Goal: Navigation & Orientation: Find specific page/section

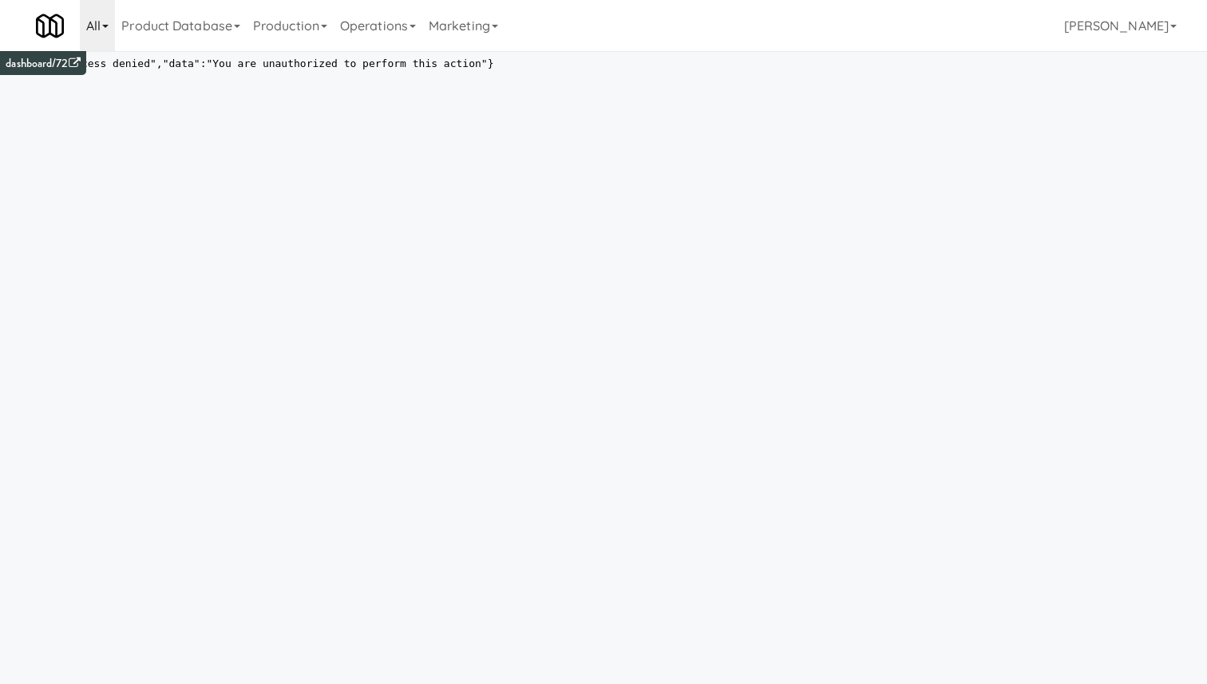
click at [102, 29] on link "All" at bounding box center [97, 25] width 35 height 51
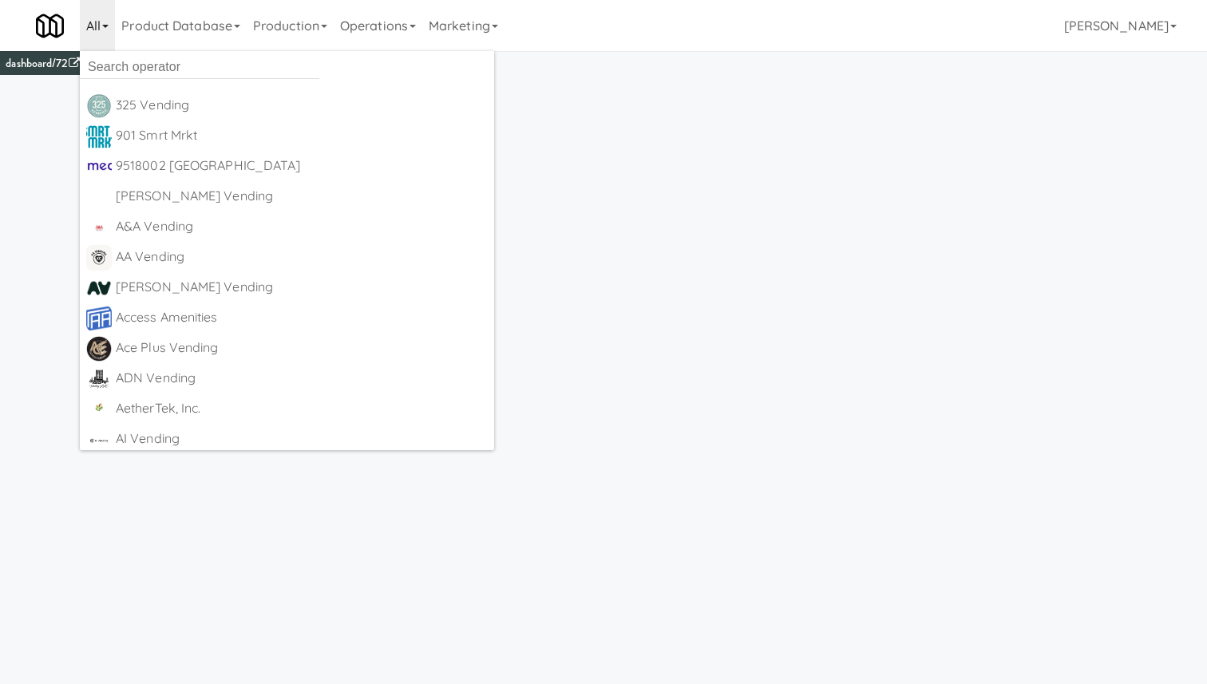
click at [511, 205] on html "{"error":"Access denied","data":"You are unauthorized to perform this action"}" at bounding box center [603, 393] width 1207 height 684
click at [97, 18] on link "All" at bounding box center [97, 25] width 35 height 51
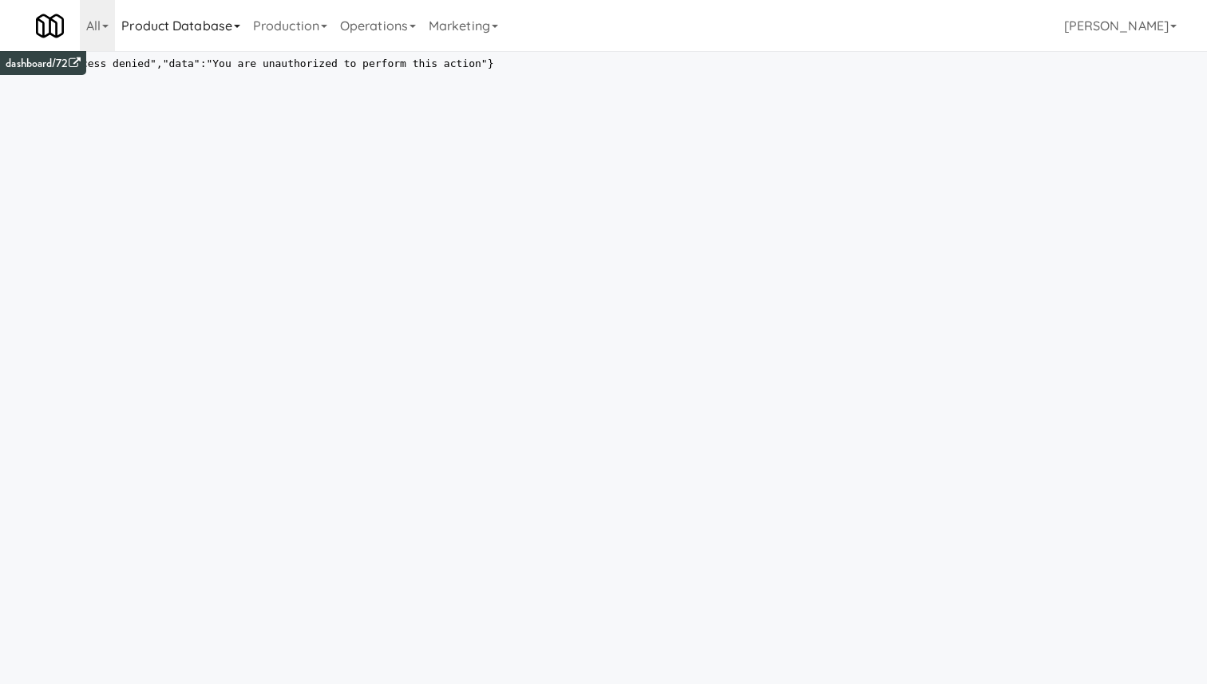
click at [207, 25] on link "Product Database" at bounding box center [181, 25] width 132 height 51
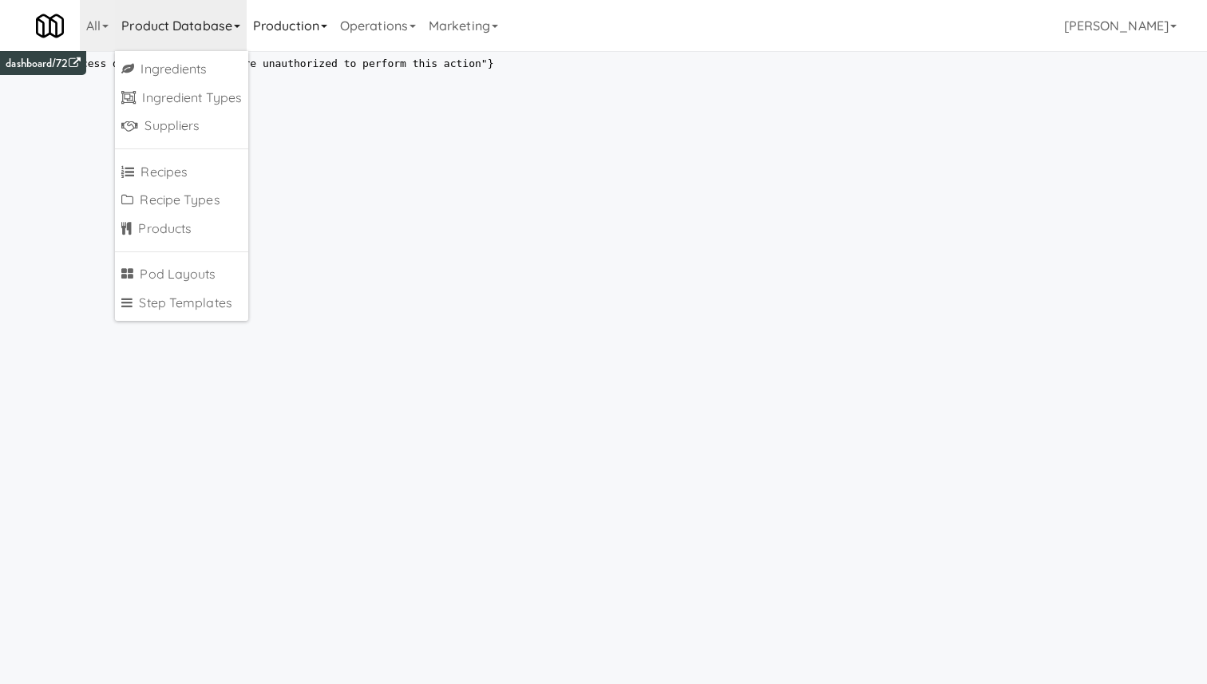
click at [280, 31] on link "Production" at bounding box center [290, 25] width 87 height 51
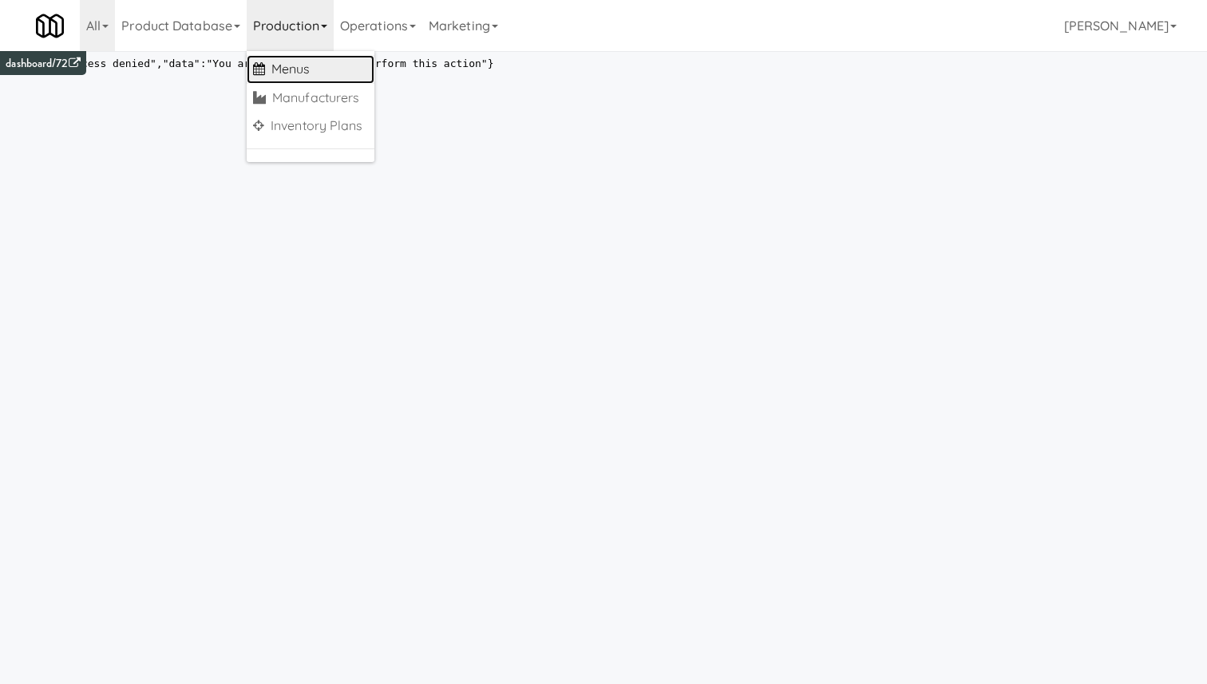
click at [275, 57] on link "Menus" at bounding box center [311, 69] width 128 height 29
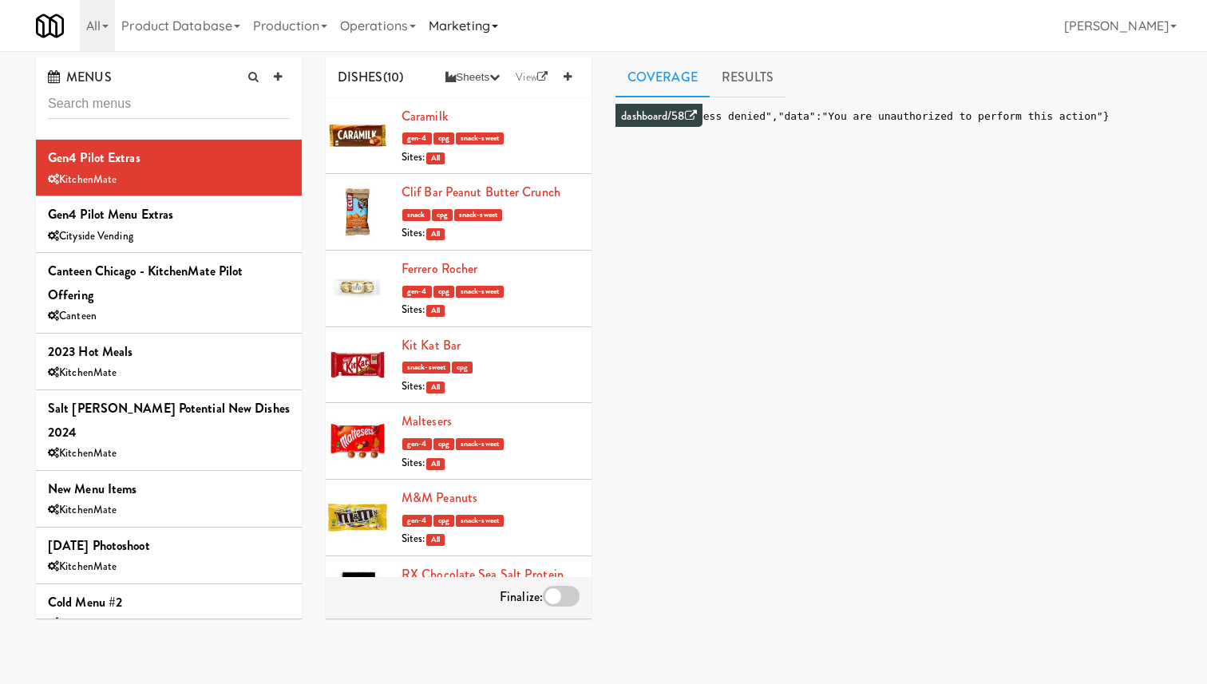
click at [465, 26] on link "Marketing" at bounding box center [463, 25] width 82 height 51
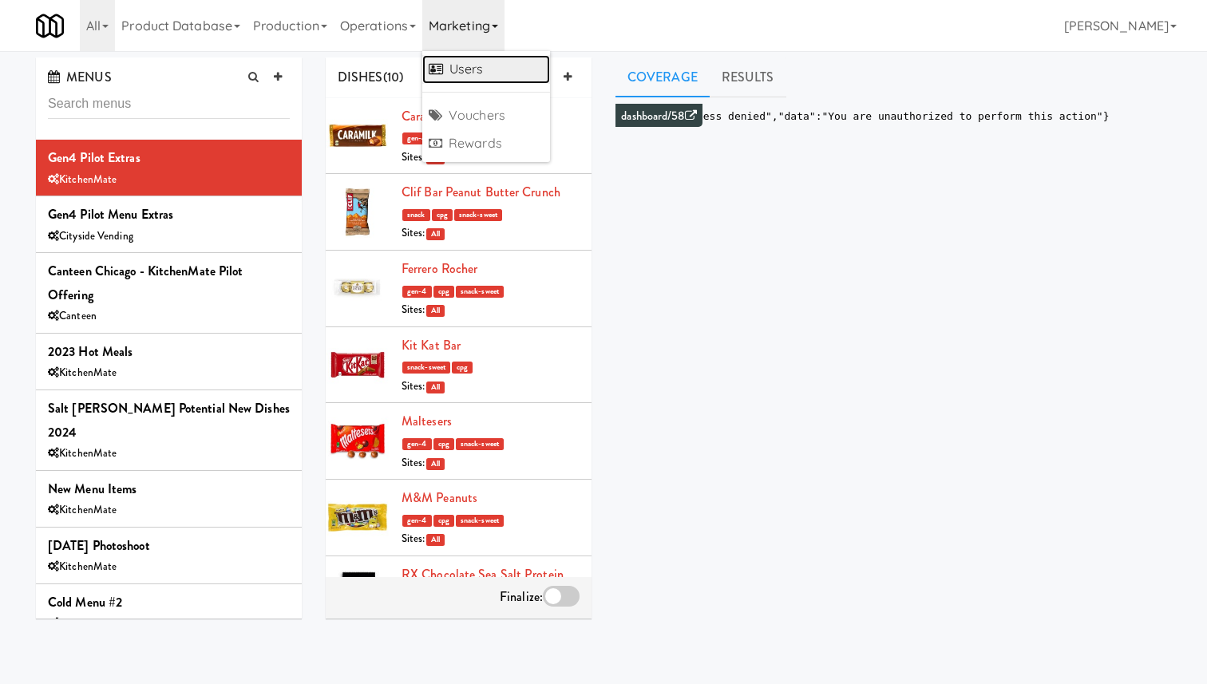
click at [460, 69] on link "Users" at bounding box center [486, 69] width 128 height 29
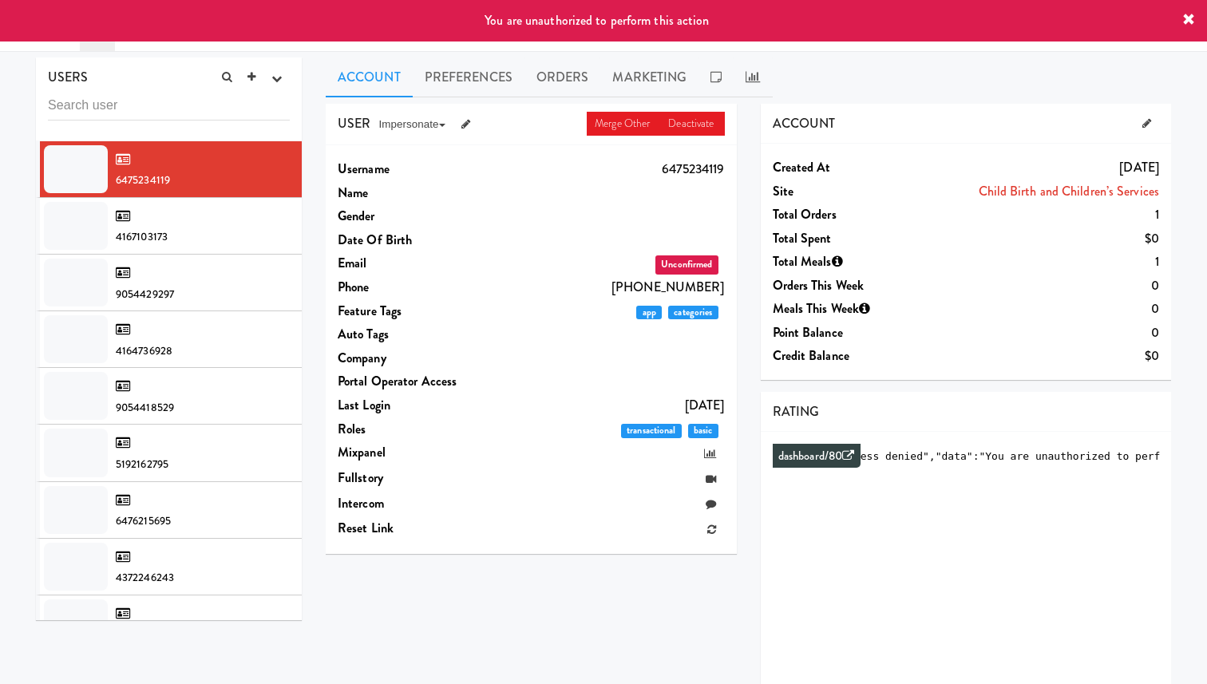
click at [1185, 22] on icon at bounding box center [1189, 20] width 13 height 13
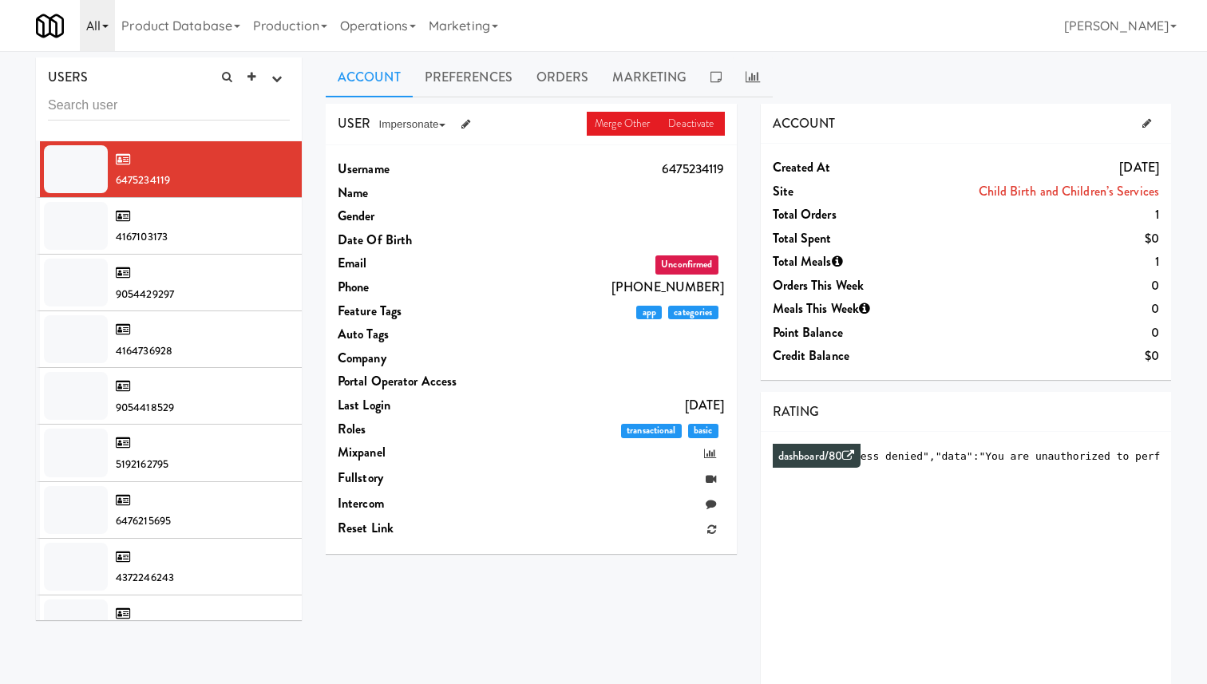
click at [101, 29] on link "All" at bounding box center [97, 25] width 35 height 51
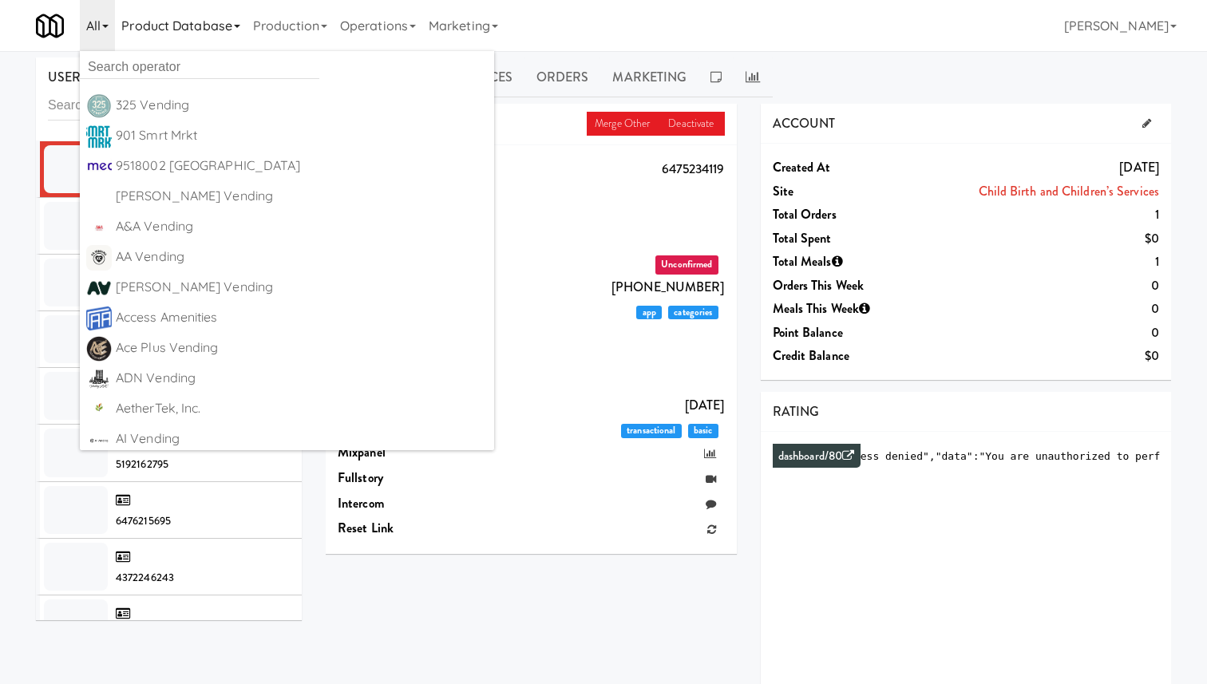
click at [146, 29] on link "Product Database" at bounding box center [181, 25] width 132 height 51
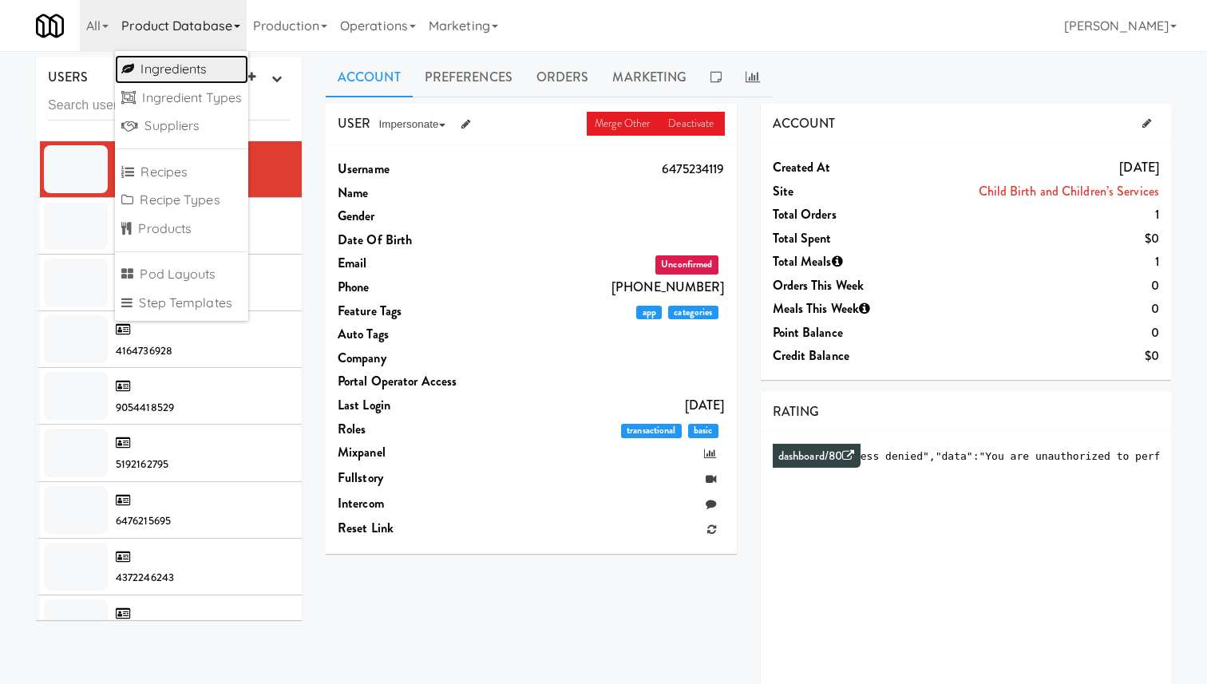
click at [176, 69] on link "Ingredients" at bounding box center [181, 69] width 133 height 29
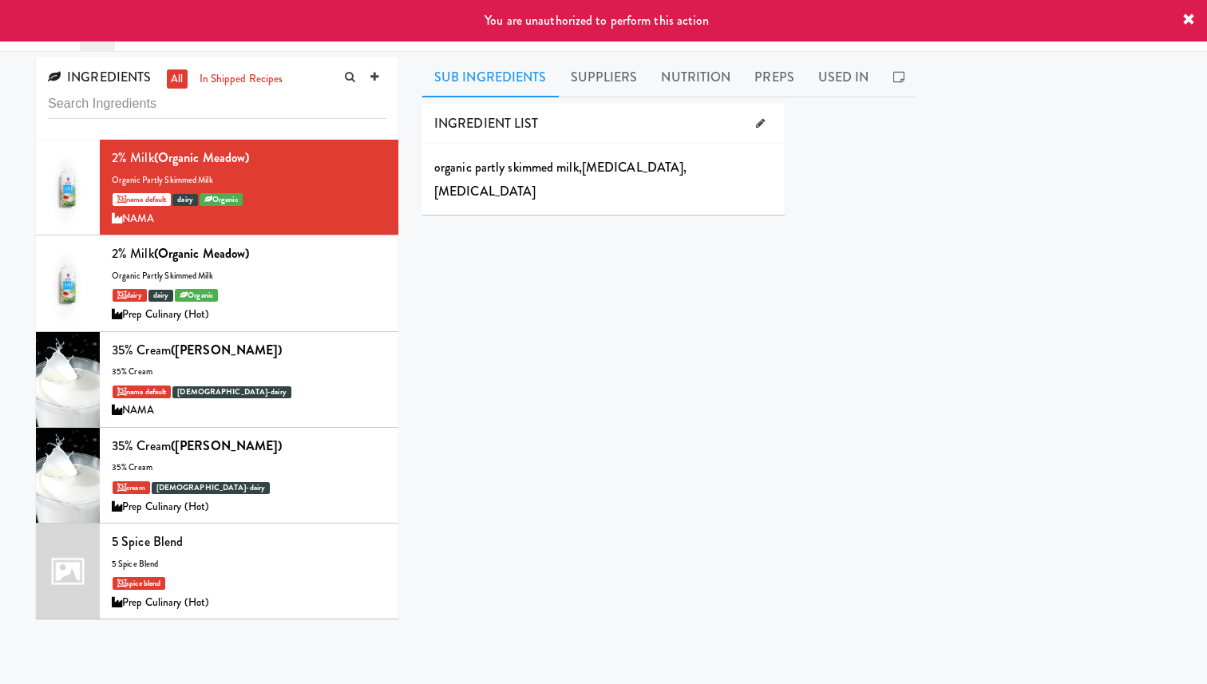
click at [1181, 23] on div "You are unauthorized to perform this action" at bounding box center [603, 21] width 1207 height 42
click at [1191, 25] on icon at bounding box center [1189, 20] width 13 height 13
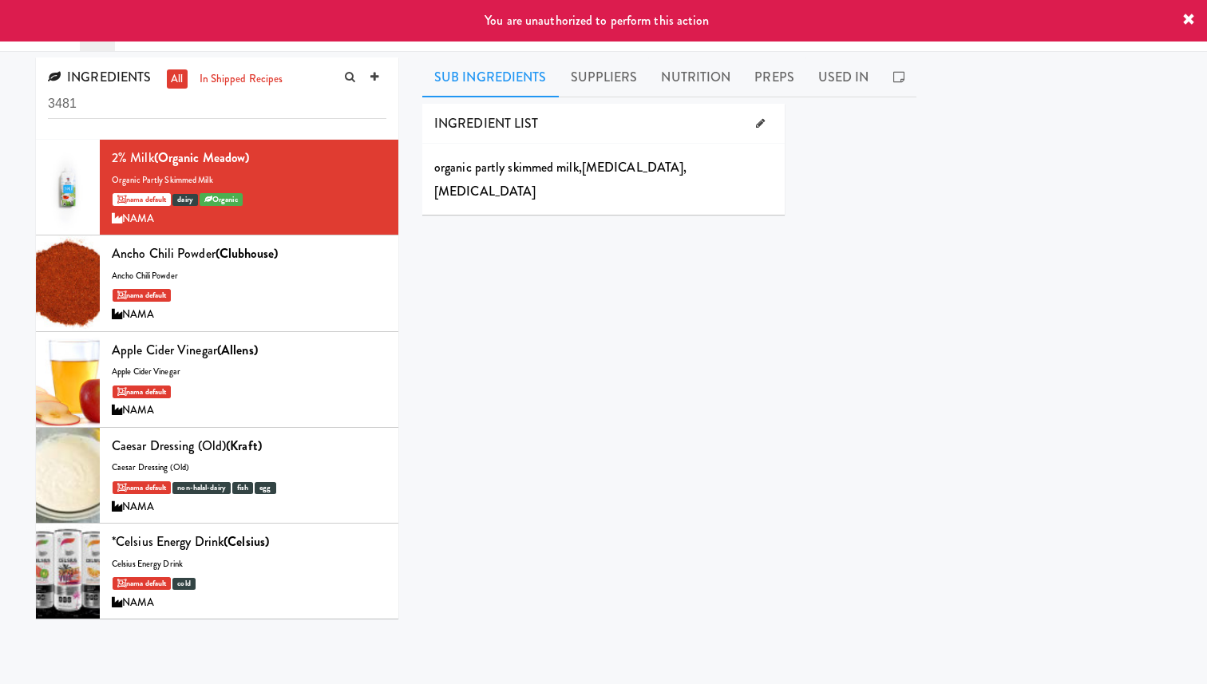
click at [1184, 22] on icon at bounding box center [1189, 20] width 13 height 13
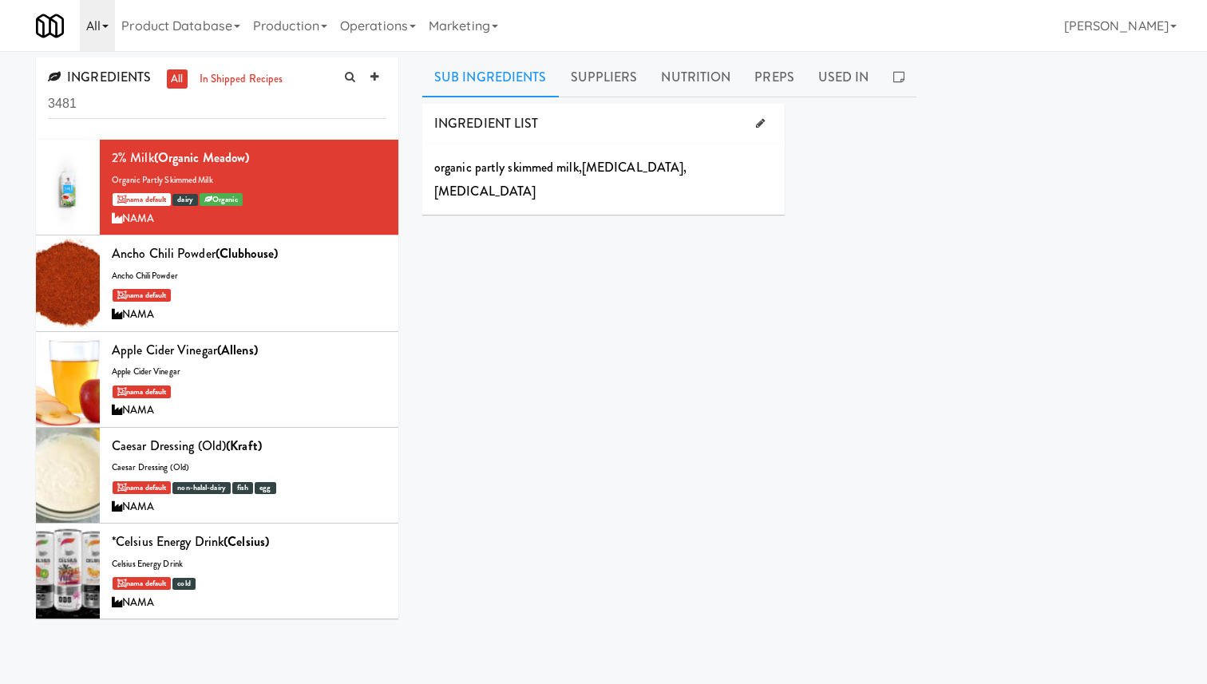
click at [101, 16] on link "All" at bounding box center [97, 25] width 35 height 51
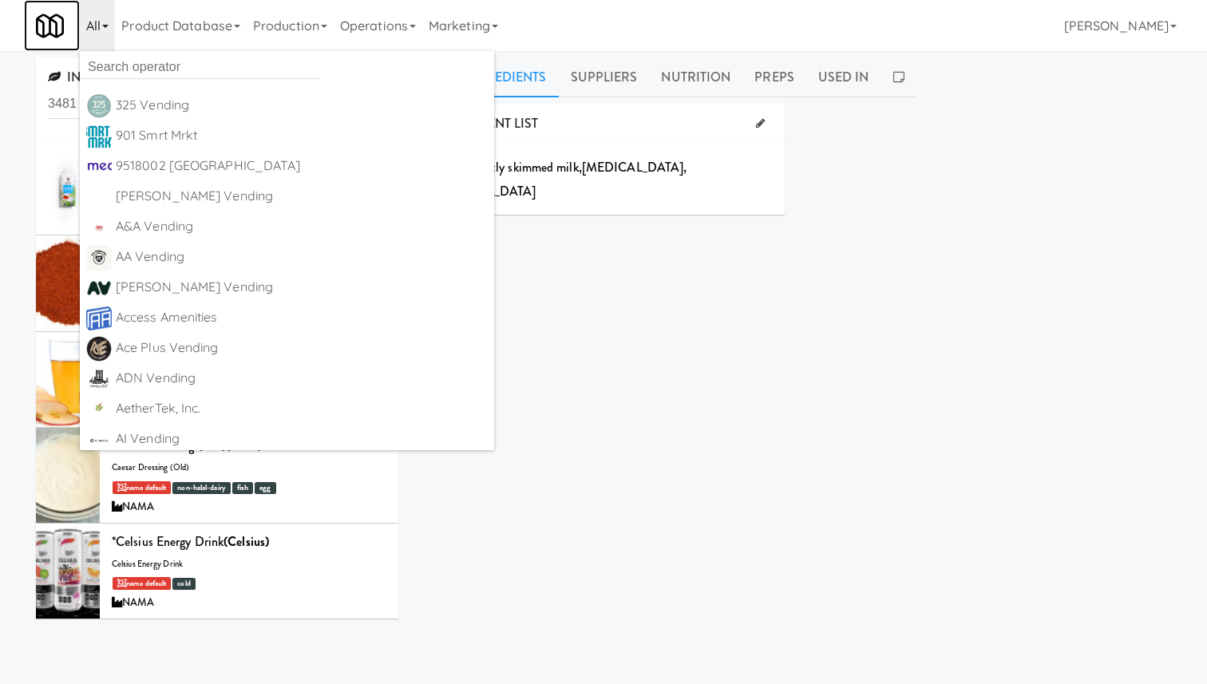
click at [57, 30] on img at bounding box center [50, 26] width 28 height 28
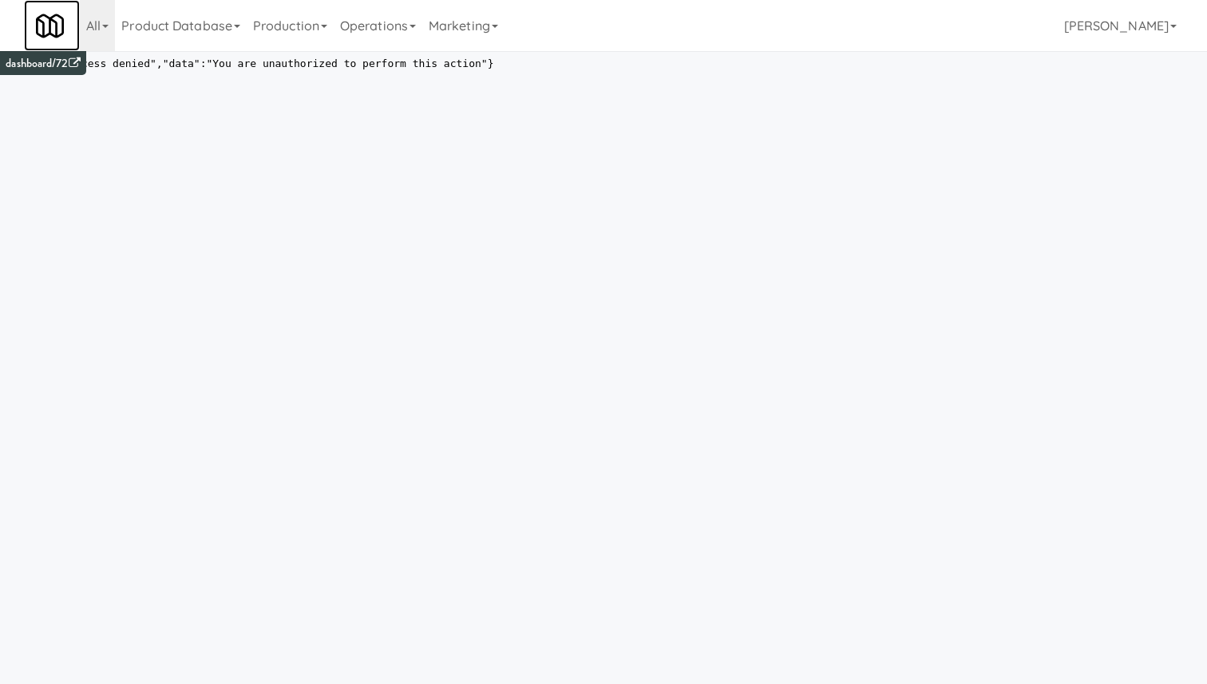
click at [46, 28] on img at bounding box center [50, 26] width 28 height 28
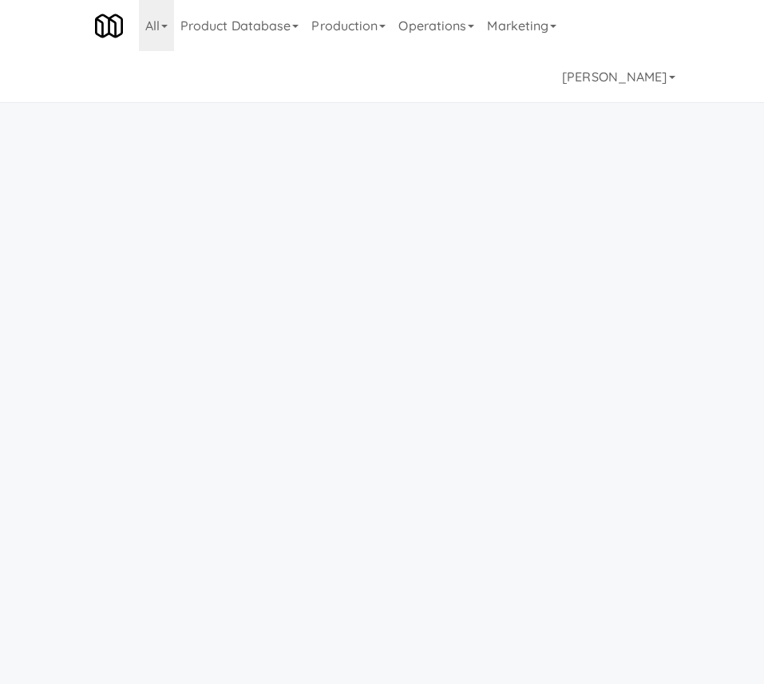
click at [258, 238] on html "{"error":"Access denied","data":"You are unauthorized to perform this action"}" at bounding box center [382, 393] width 764 height 684
click at [425, 26] on link "Operations" at bounding box center [436, 25] width 89 height 51
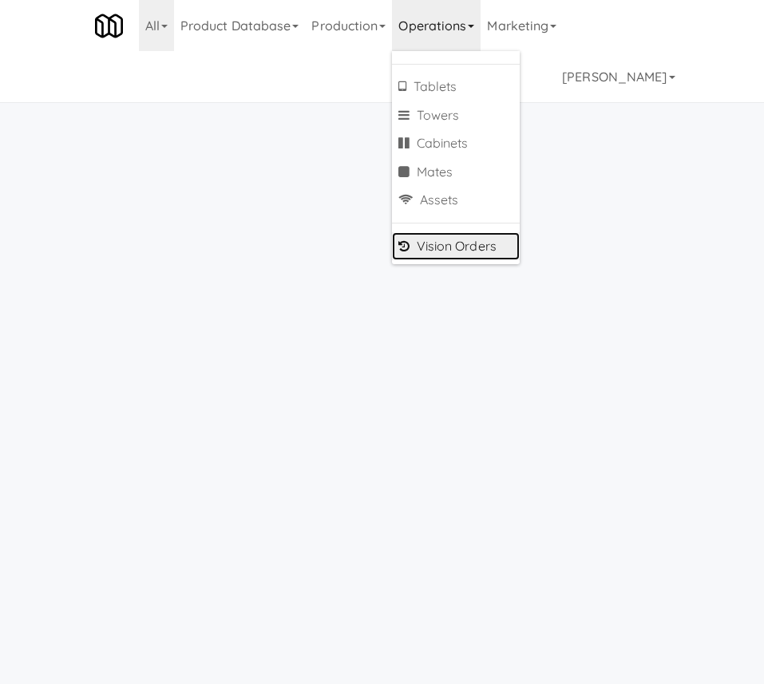
click at [460, 247] on link "Vision Orders" at bounding box center [456, 246] width 128 height 29
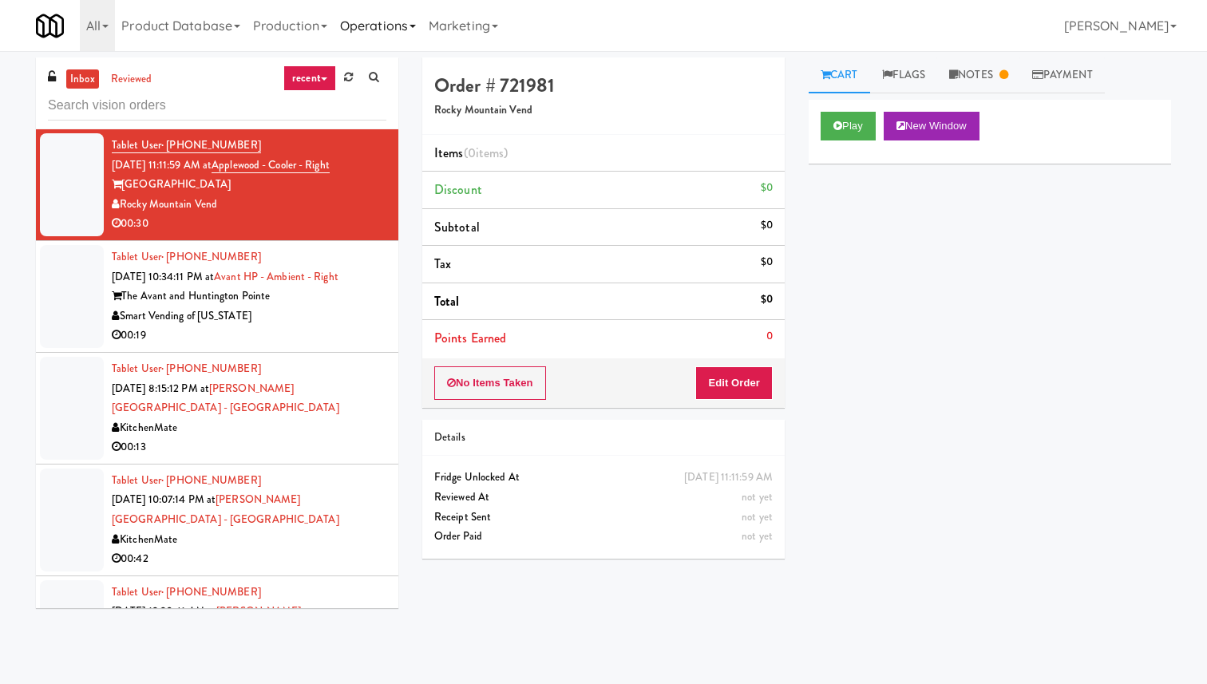
click at [372, 30] on link "Operations" at bounding box center [378, 25] width 89 height 51
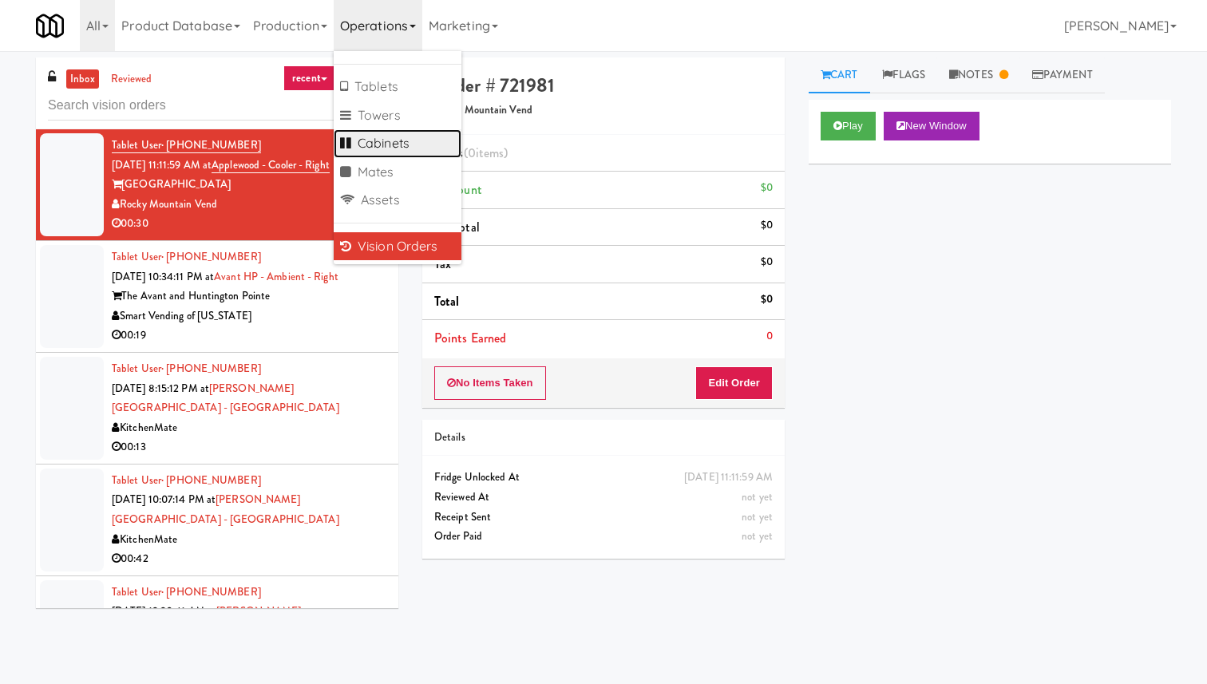
click at [410, 146] on link "Cabinets" at bounding box center [398, 143] width 128 height 29
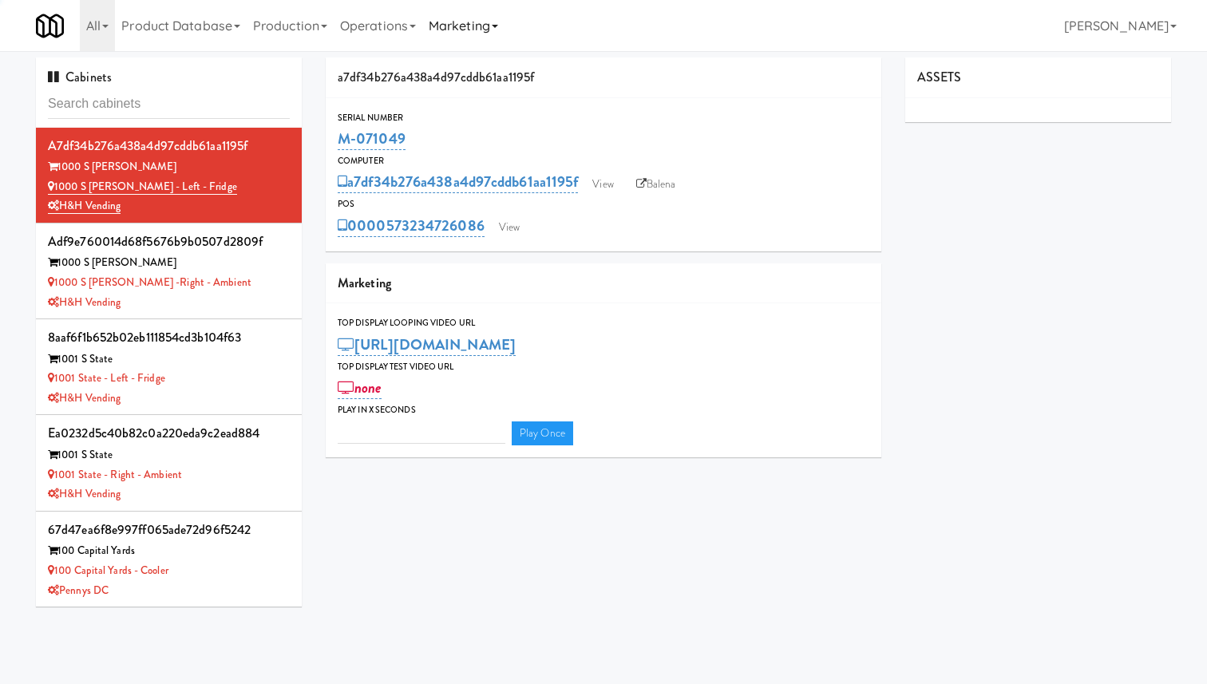
type input "3"
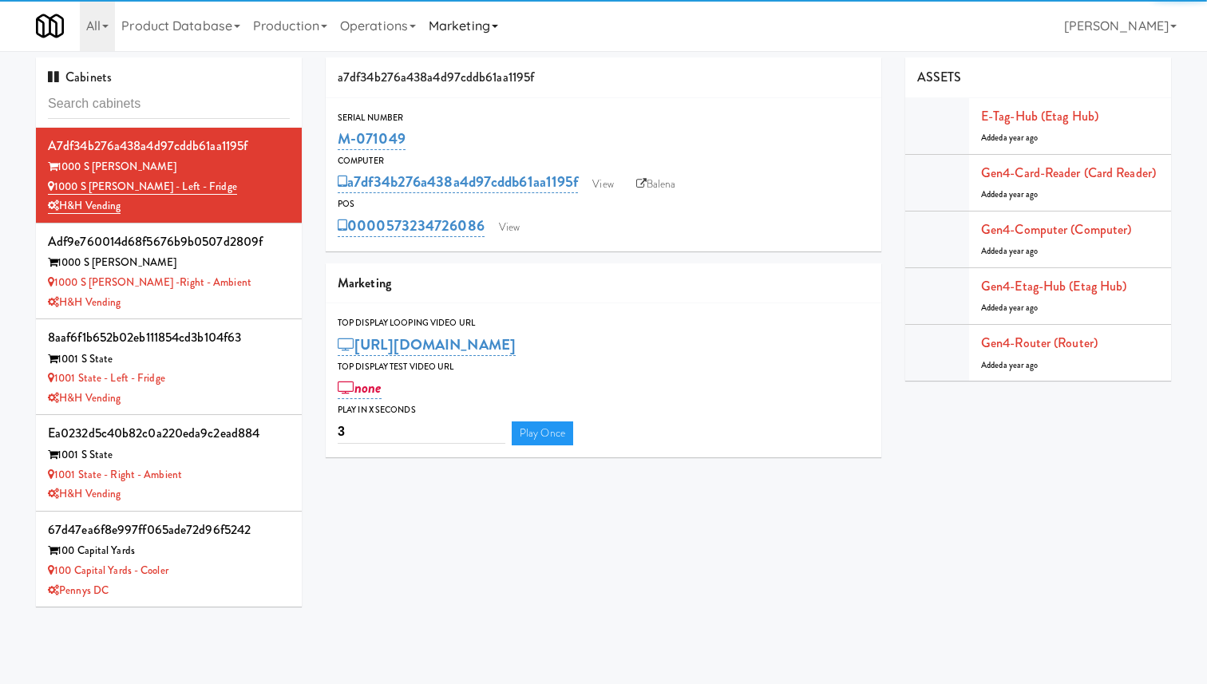
click at [462, 26] on link "Marketing" at bounding box center [463, 25] width 82 height 51
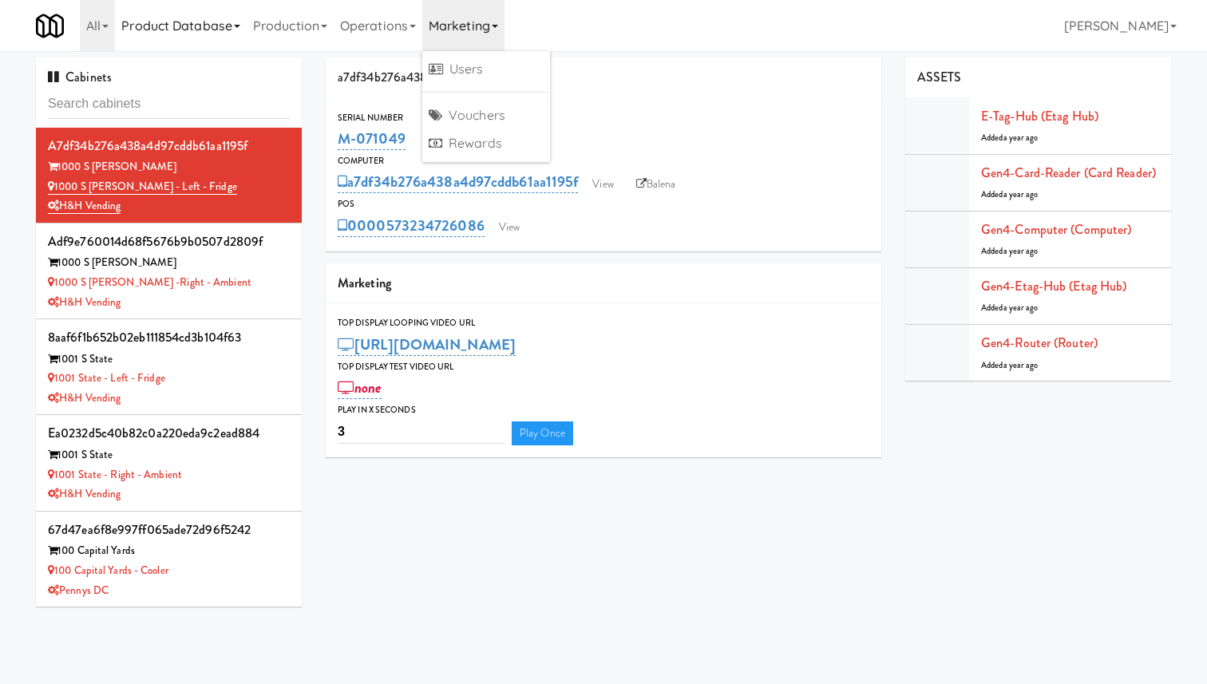
click at [205, 26] on link "Product Database" at bounding box center [181, 25] width 132 height 51
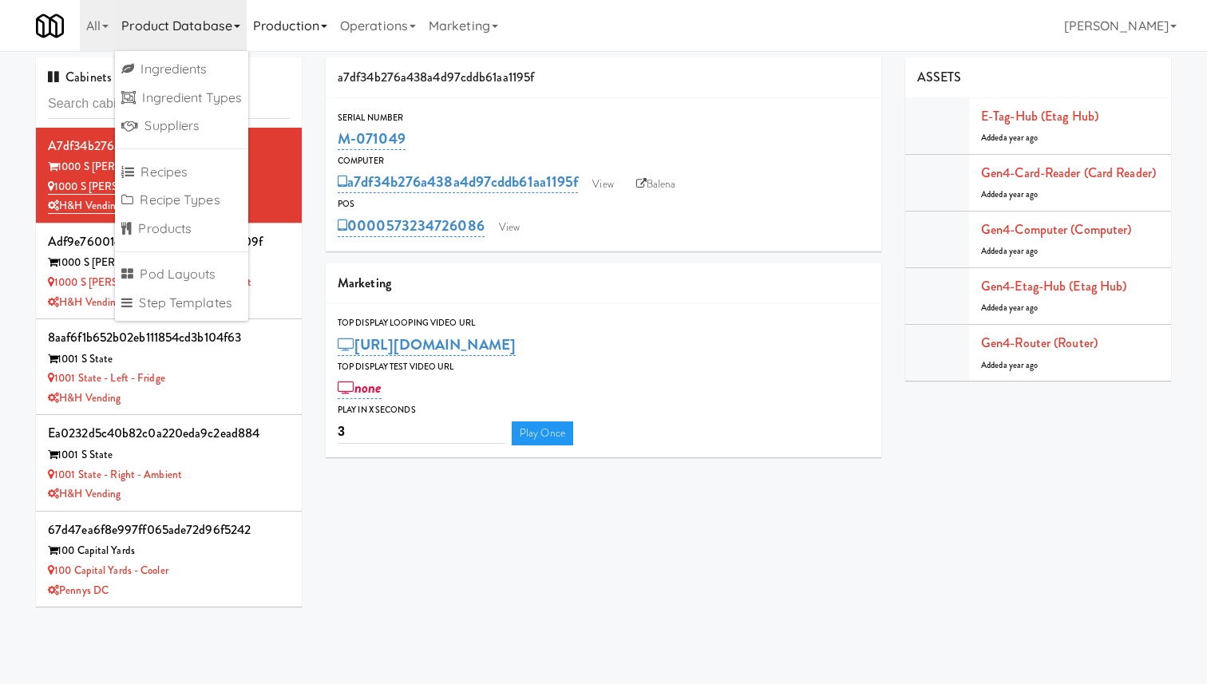
click at [280, 33] on link "Production" at bounding box center [290, 25] width 87 height 51
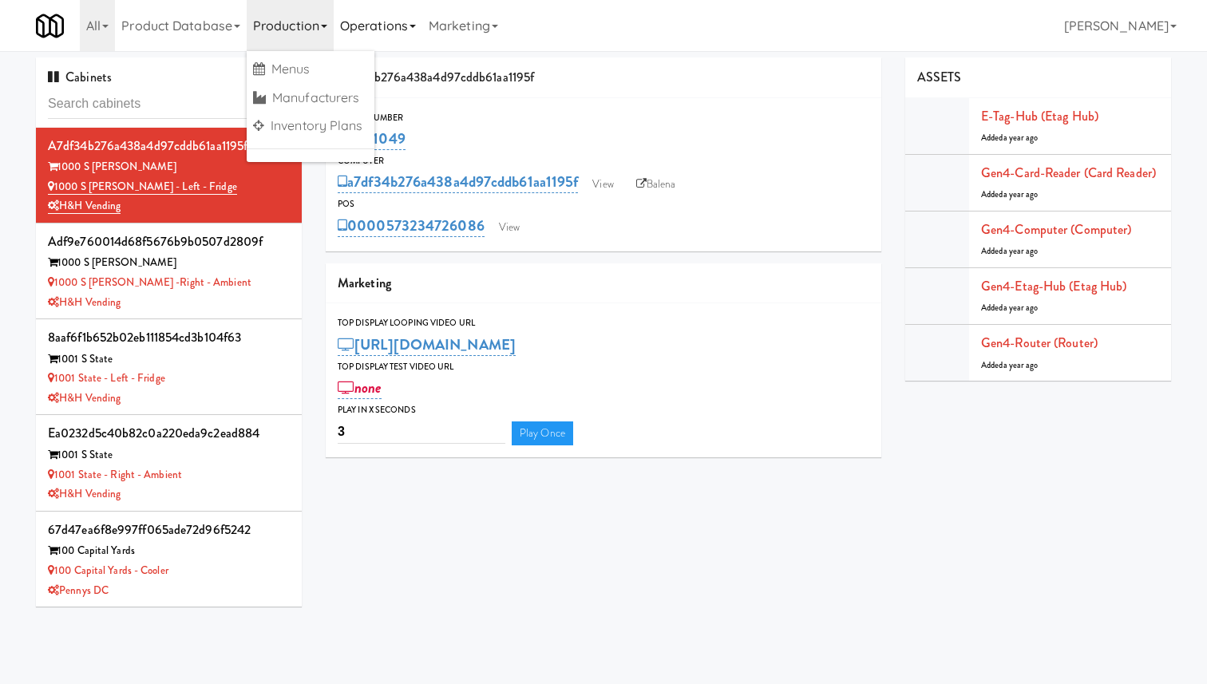
click at [374, 32] on link "Operations" at bounding box center [378, 25] width 89 height 51
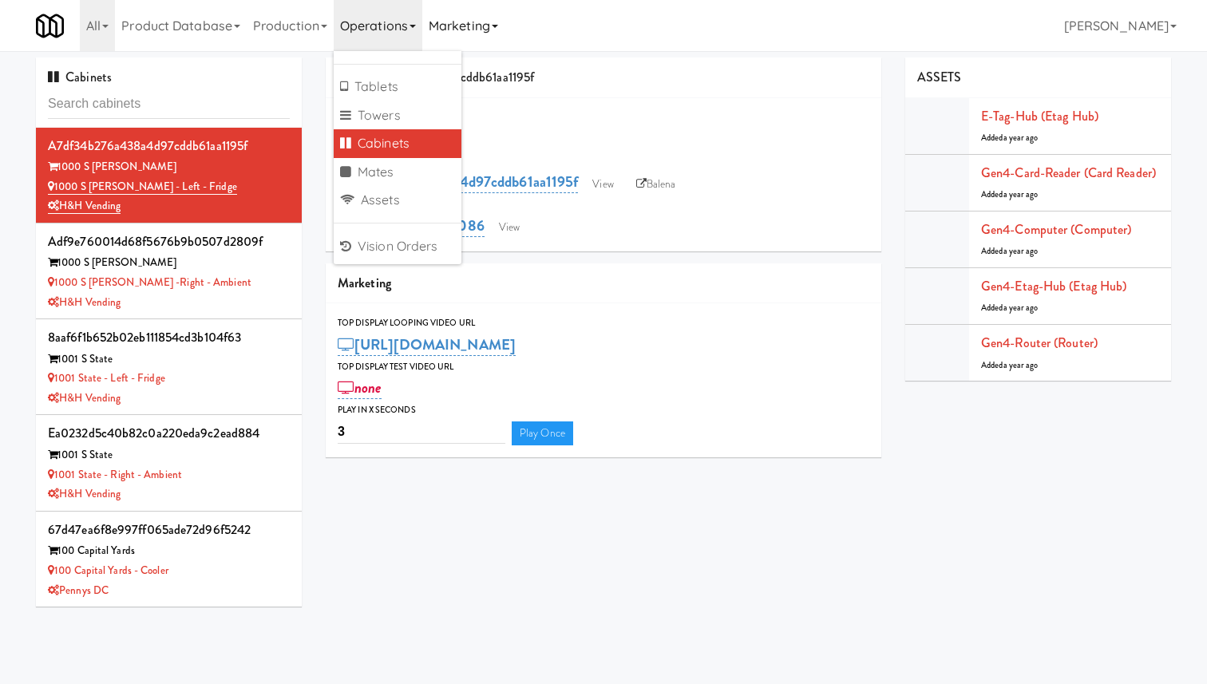
click at [464, 28] on link "Marketing" at bounding box center [463, 25] width 82 height 51
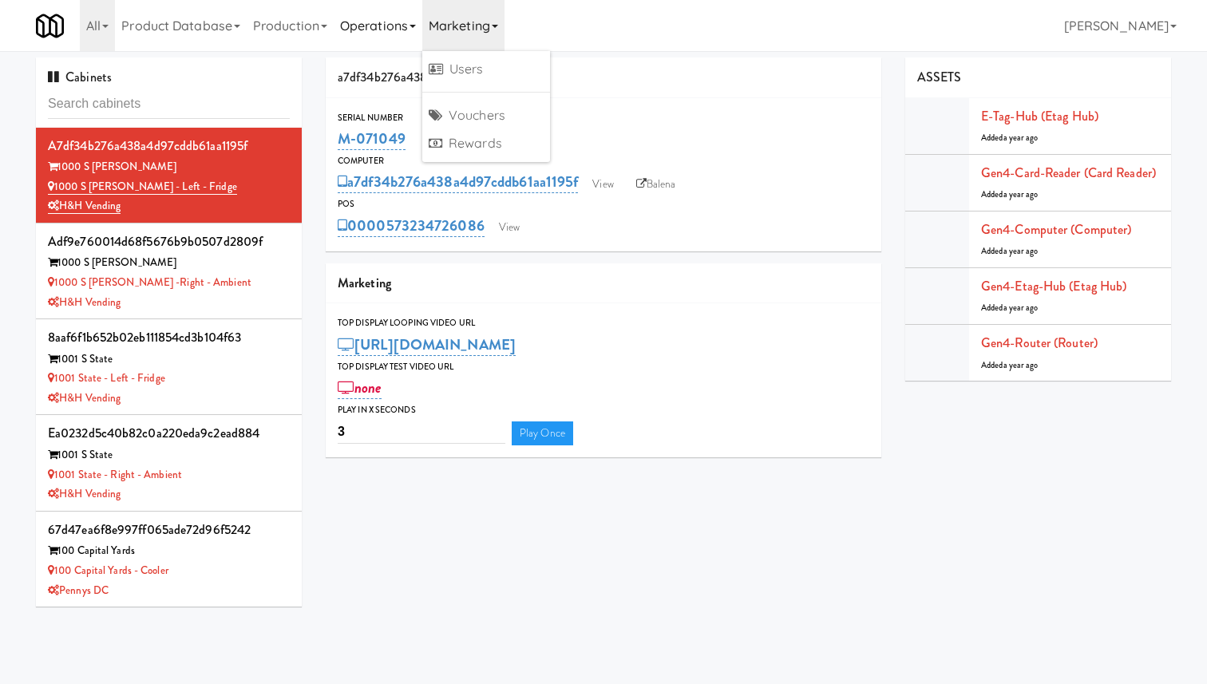
click at [419, 33] on link "Operations" at bounding box center [378, 25] width 89 height 51
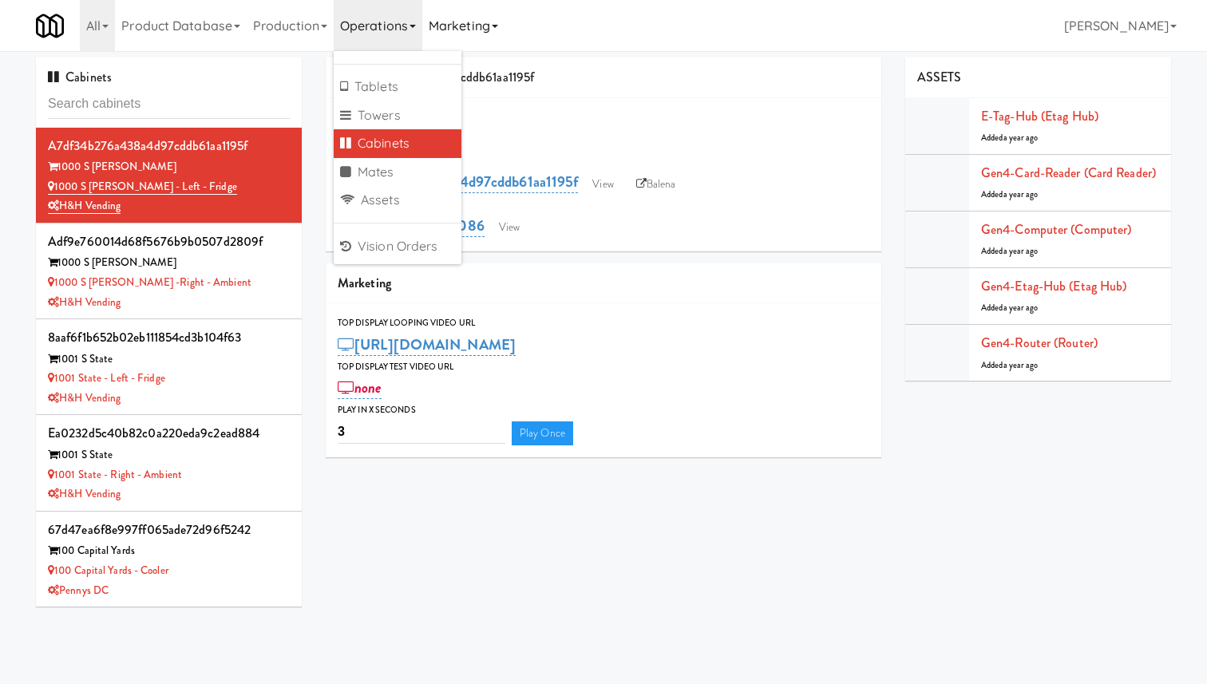
click at [463, 34] on link "Marketing" at bounding box center [463, 25] width 82 height 51
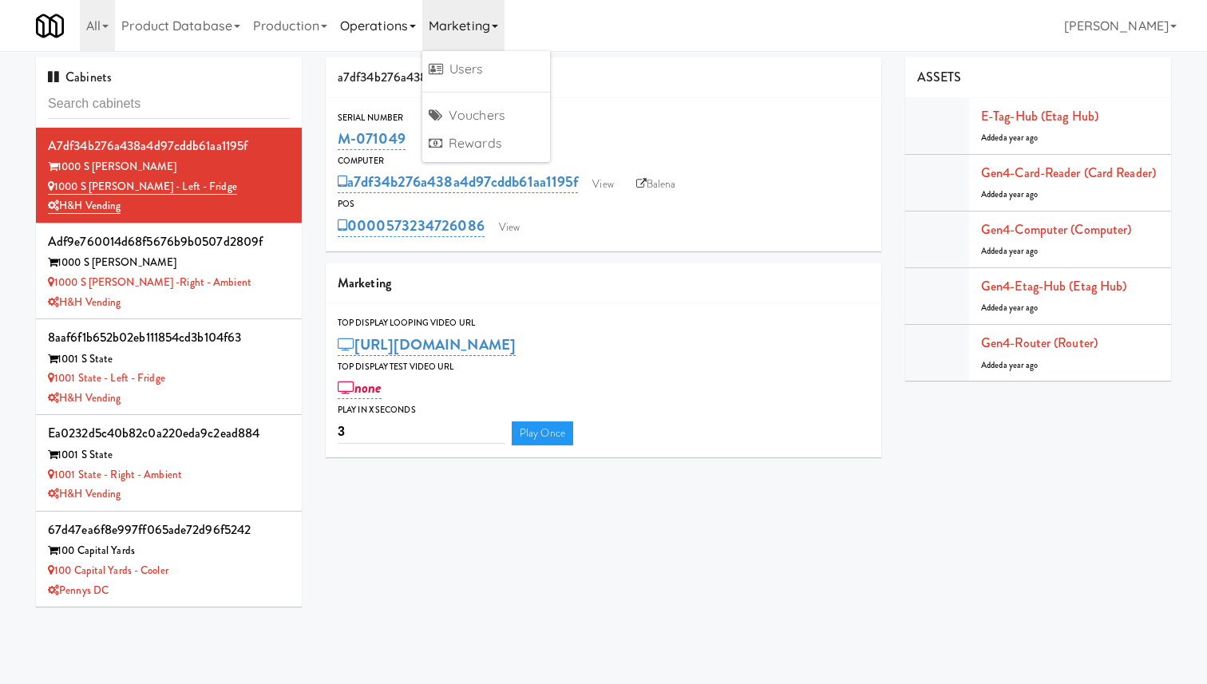
click at [398, 25] on link "Operations" at bounding box center [378, 25] width 89 height 51
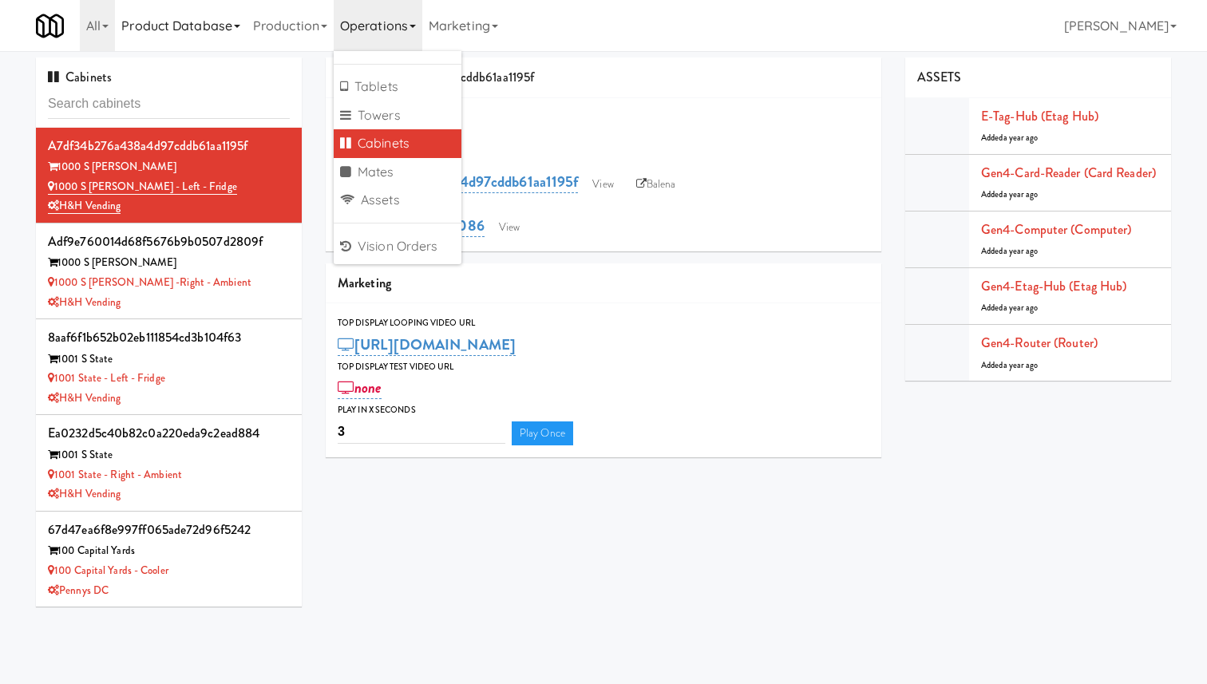
click at [194, 22] on link "Product Database" at bounding box center [181, 25] width 132 height 51
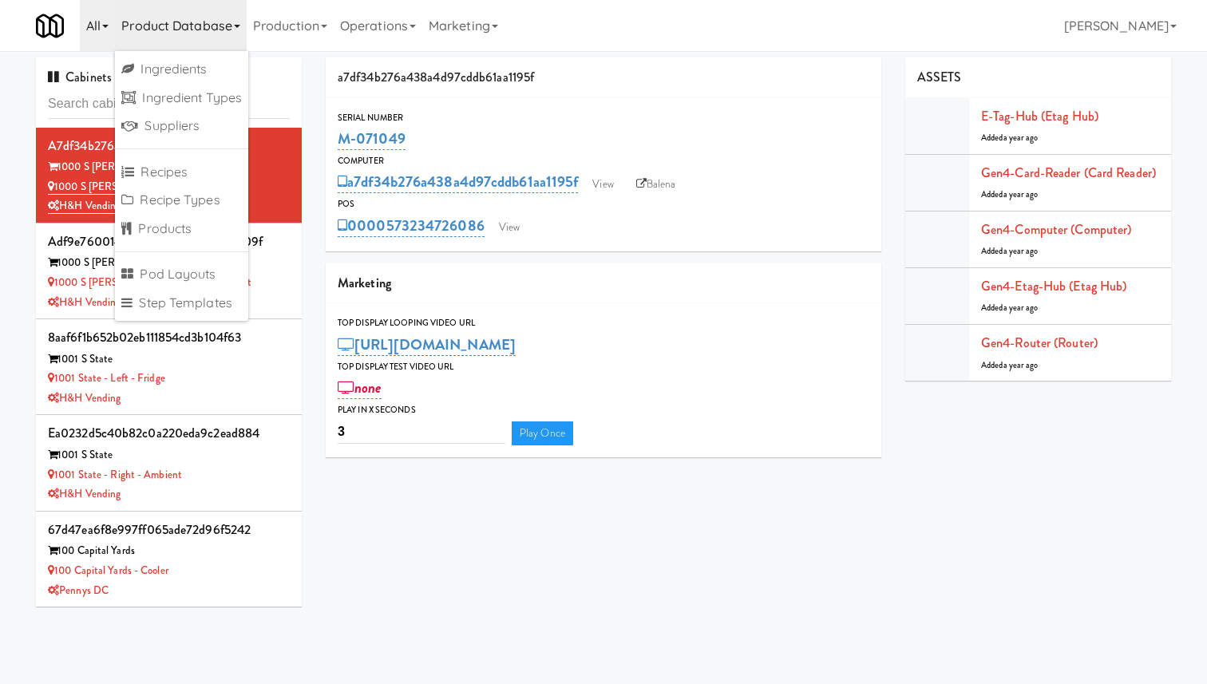
click at [100, 30] on link "All" at bounding box center [97, 25] width 35 height 51
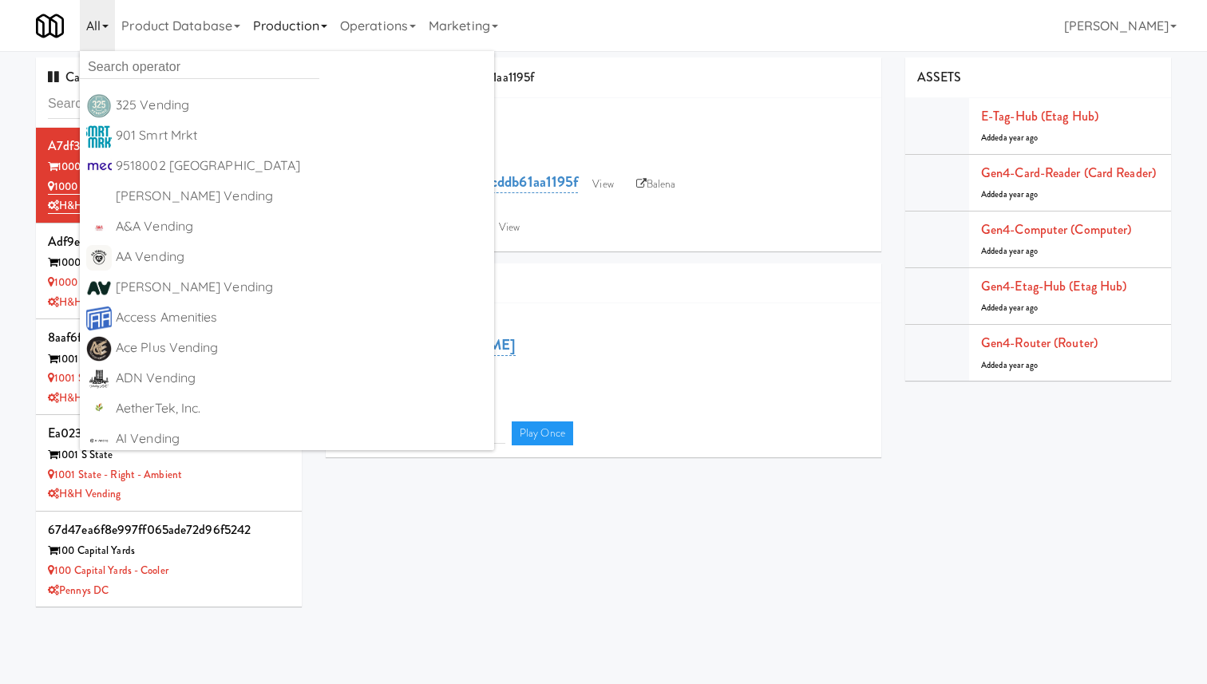
click at [334, 29] on link "Production" at bounding box center [290, 25] width 87 height 51
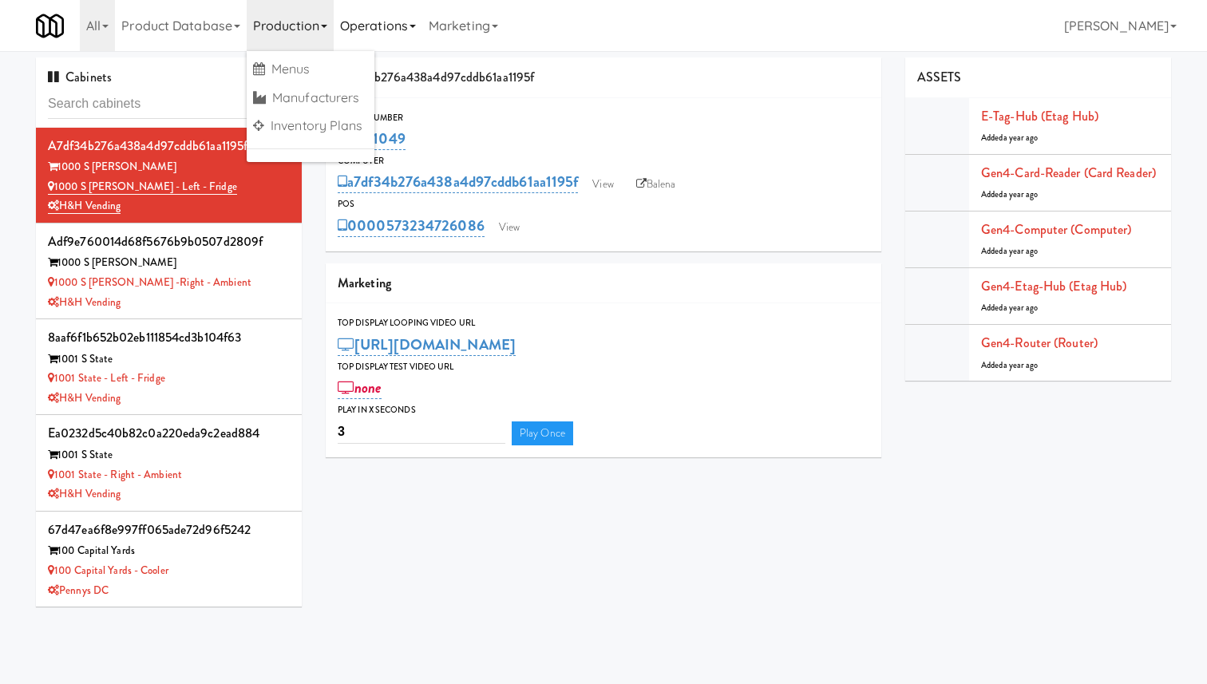
click at [369, 38] on link "Operations" at bounding box center [378, 25] width 89 height 51
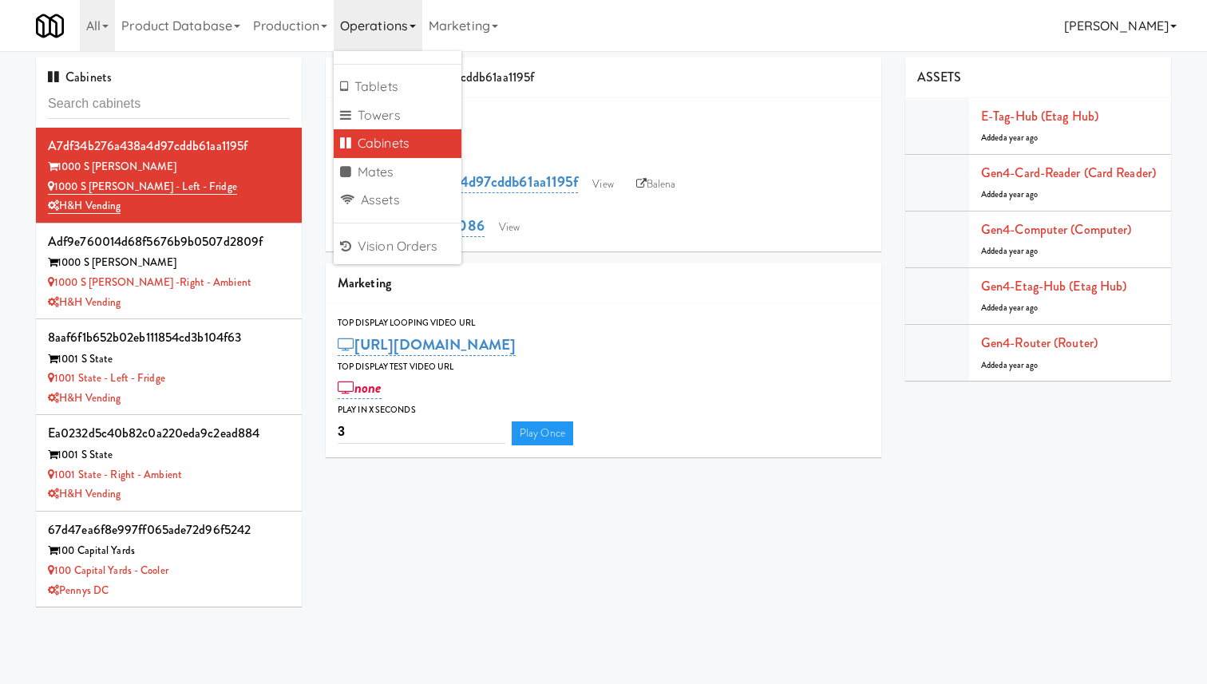
click at [763, 29] on link "[PERSON_NAME]" at bounding box center [1120, 25] width 125 height 51
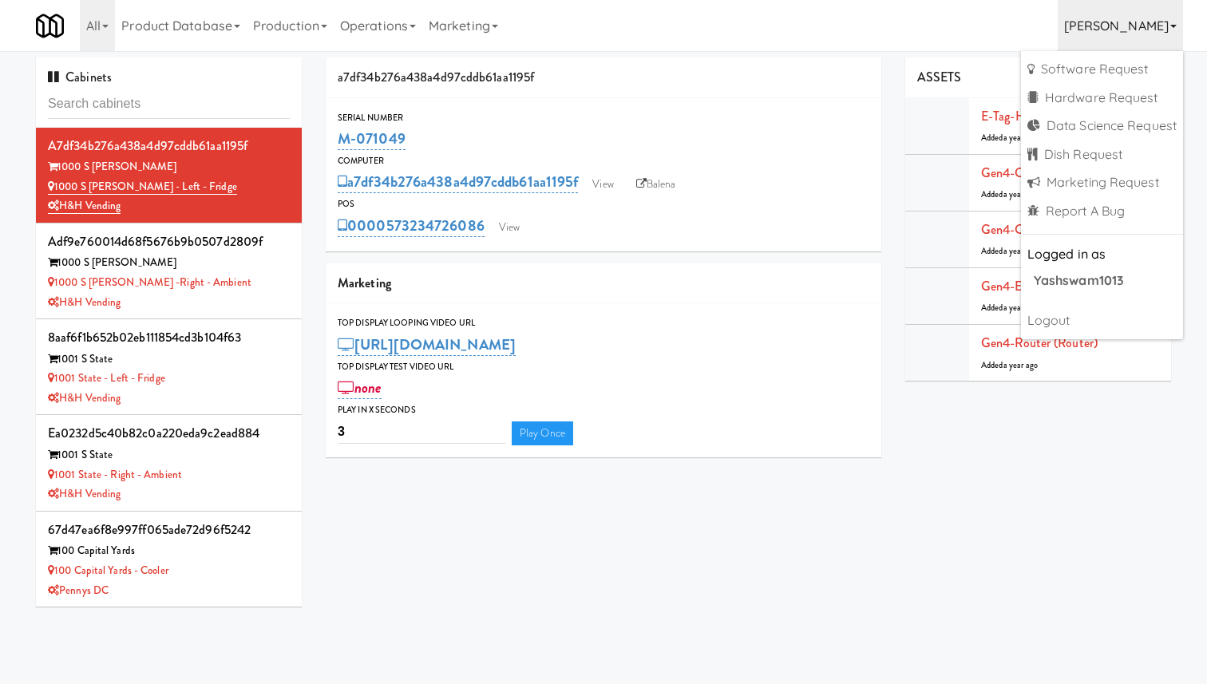
click at [763, 503] on div "Cabinets a7df34b276a438a4d97cddb61aa1195f 1000 S Clark 1000 S Clark - Left - Fr…" at bounding box center [603, 337] width 1159 height 561
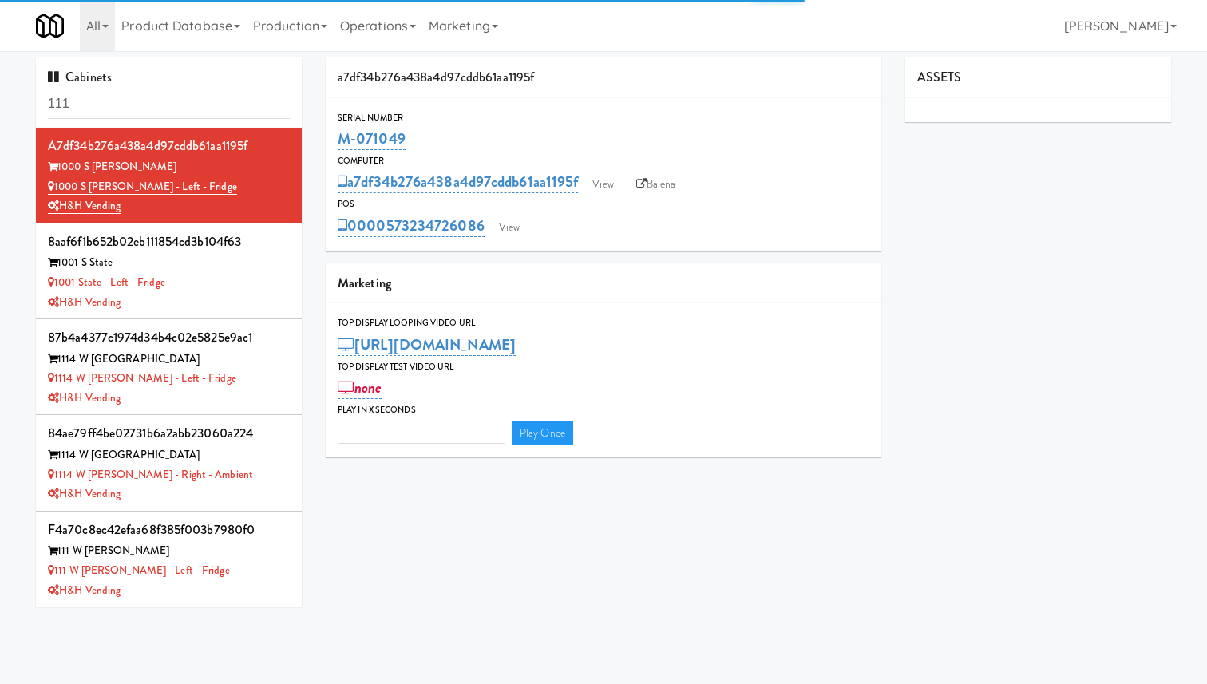
type input "3"
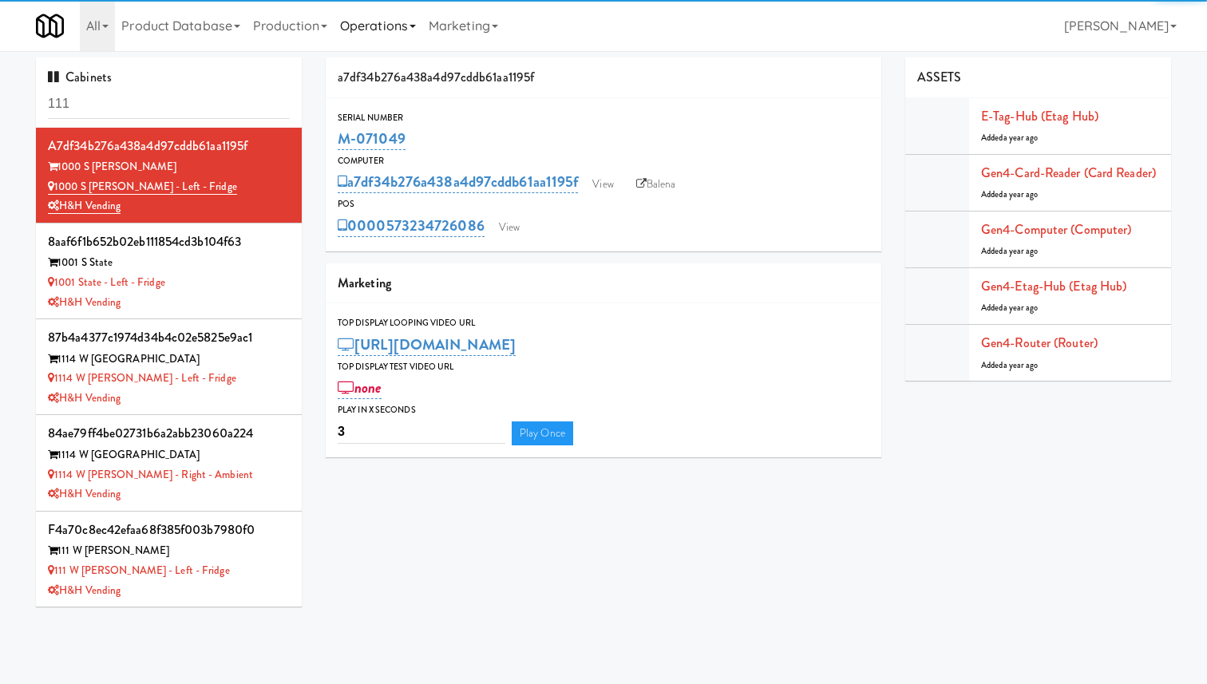
click at [401, 26] on link "Operations" at bounding box center [378, 25] width 89 height 51
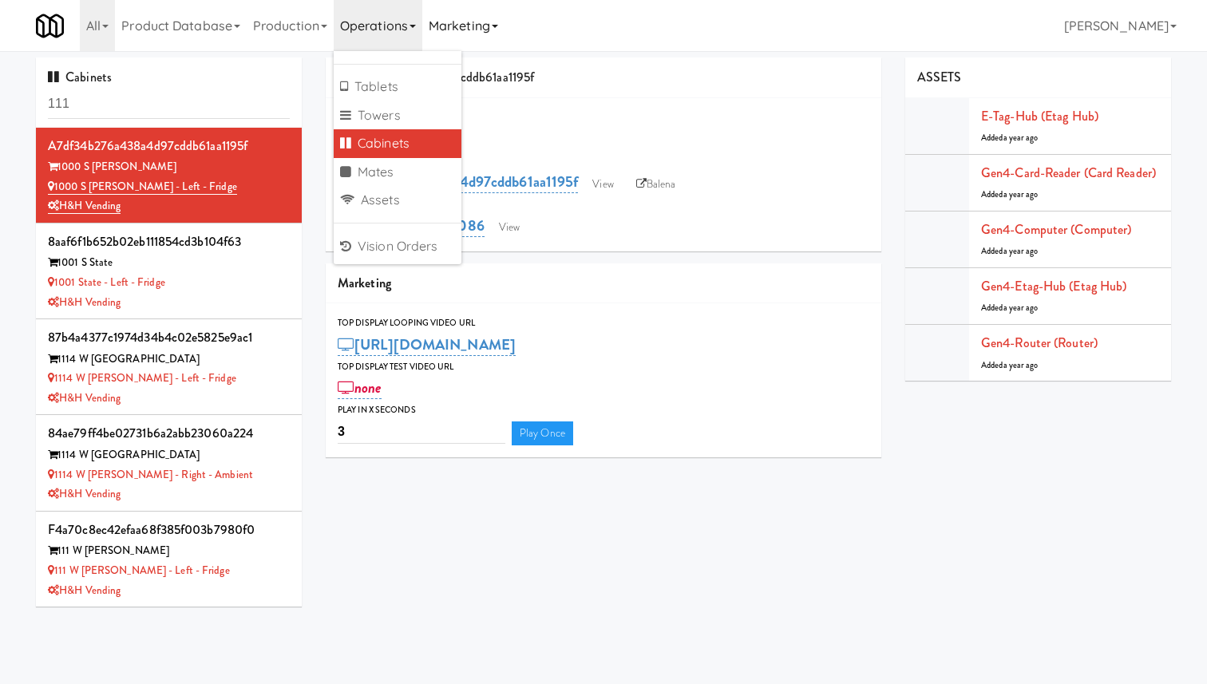
click at [460, 38] on link "Marketing" at bounding box center [463, 25] width 82 height 51
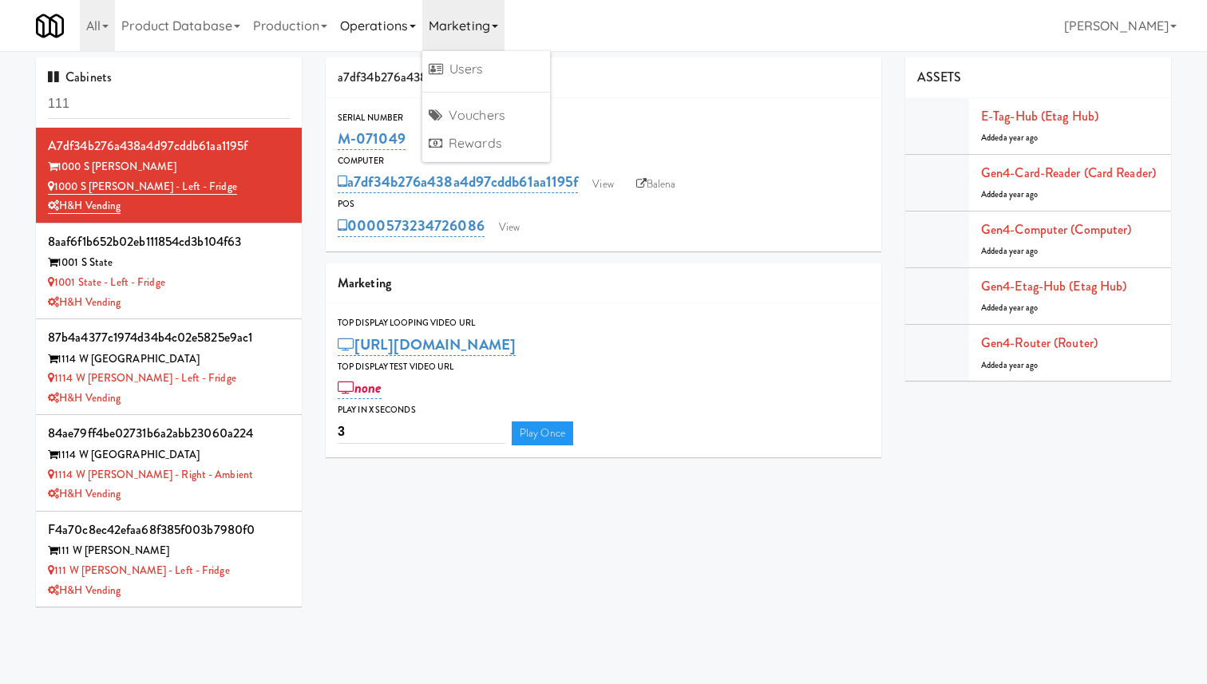
click at [413, 26] on link "Operations" at bounding box center [378, 25] width 89 height 51
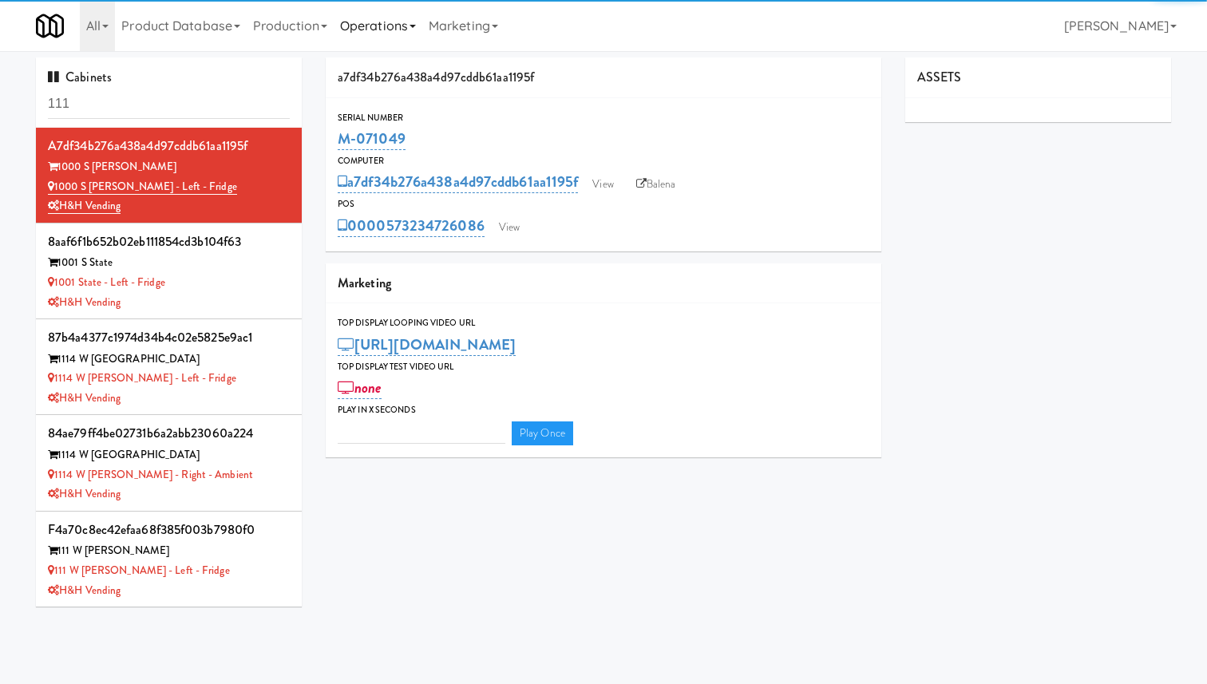
type input "3"
click at [367, 26] on link "Operations" at bounding box center [378, 25] width 89 height 51
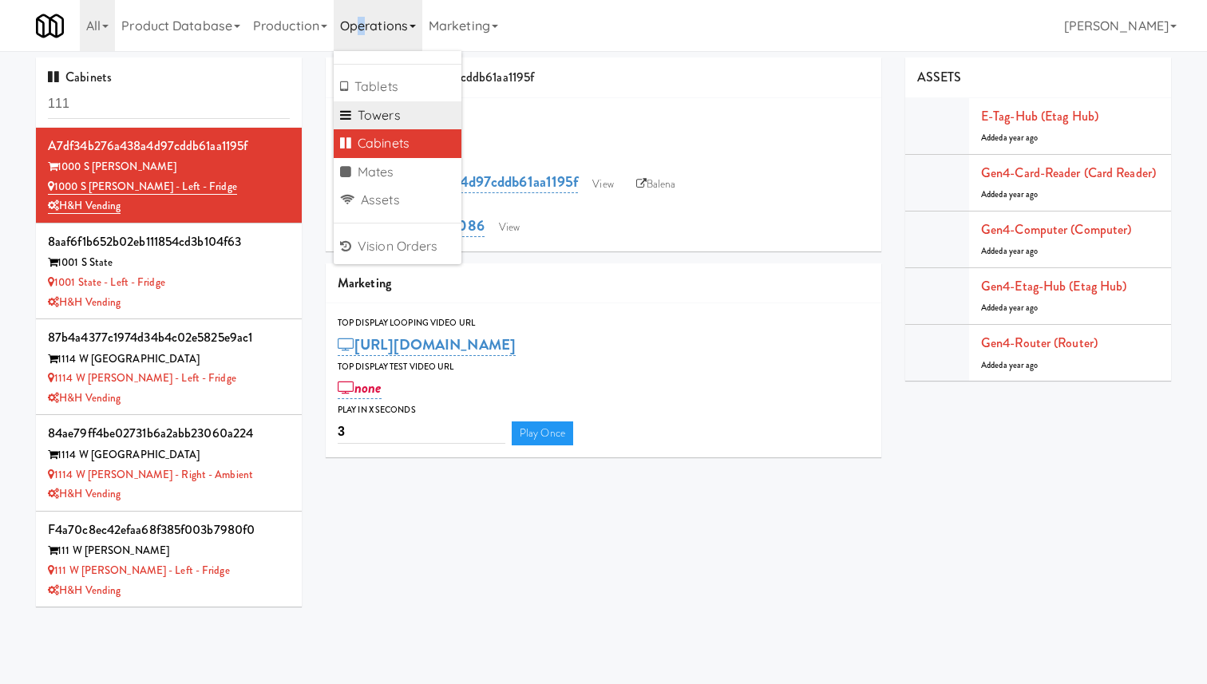
scroll to position [51, 0]
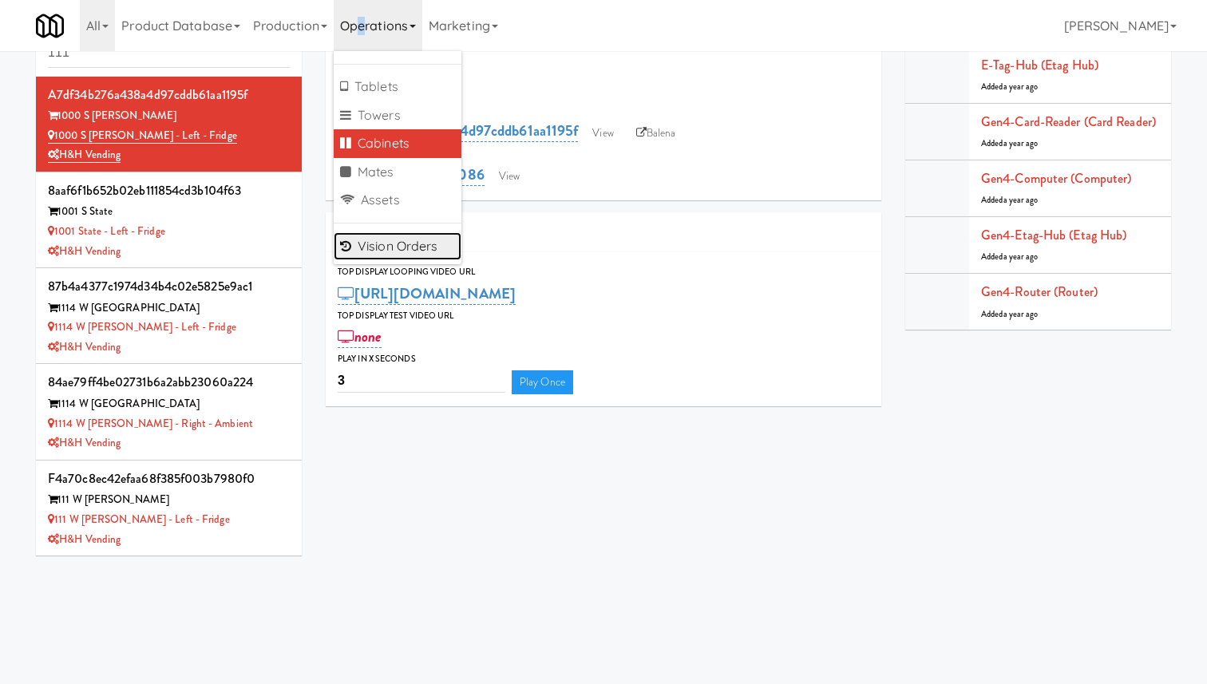
click at [414, 236] on link "Vision Orders" at bounding box center [398, 246] width 128 height 29
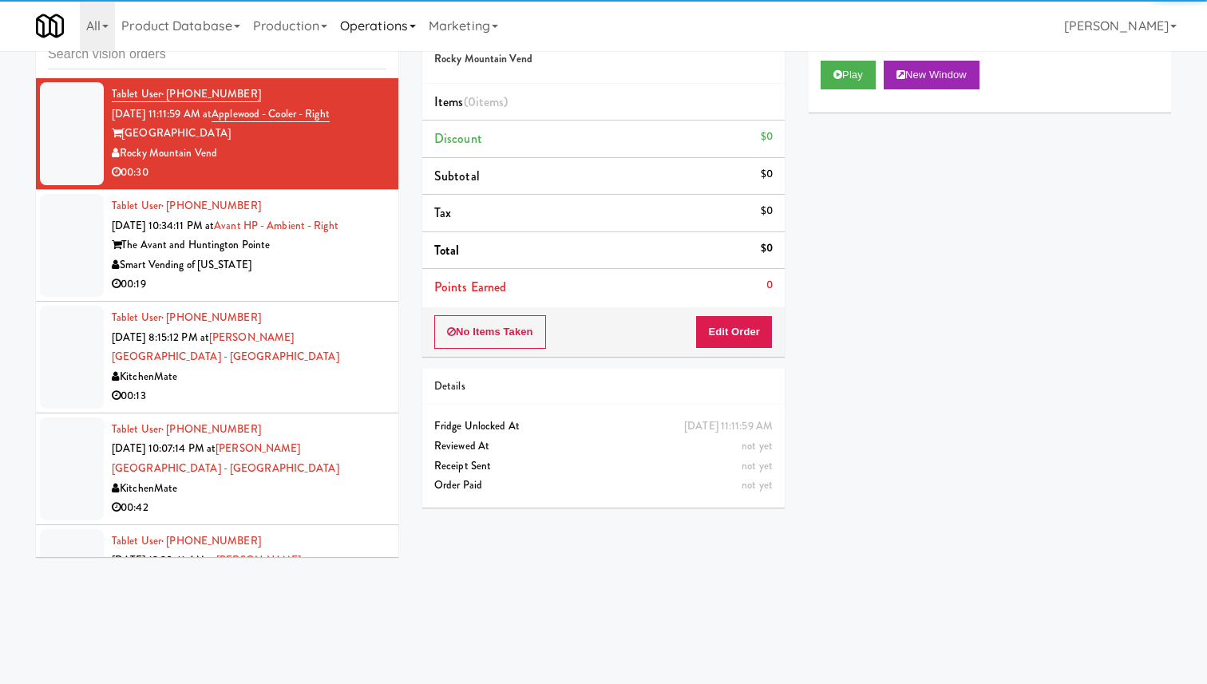
click at [386, 18] on link "Operations" at bounding box center [378, 25] width 89 height 51
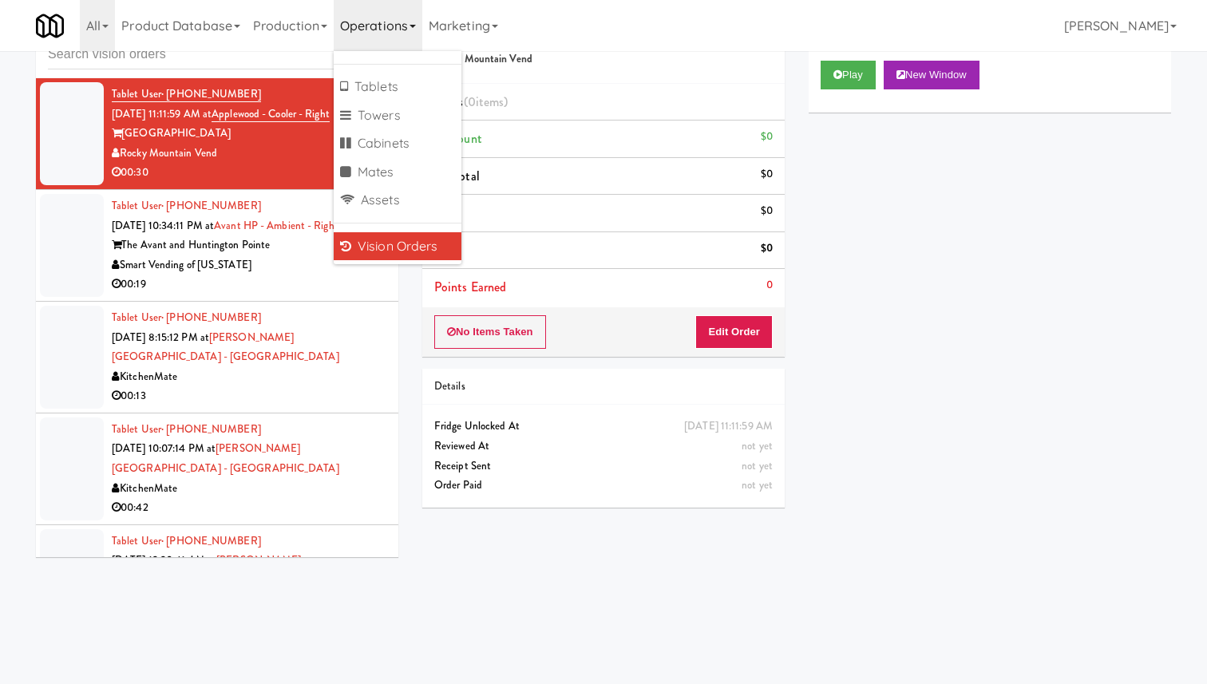
click at [879, 231] on div "Play New Window Primary Flag Clear Flag if unable to determine what was taken o…" at bounding box center [990, 348] width 363 height 599
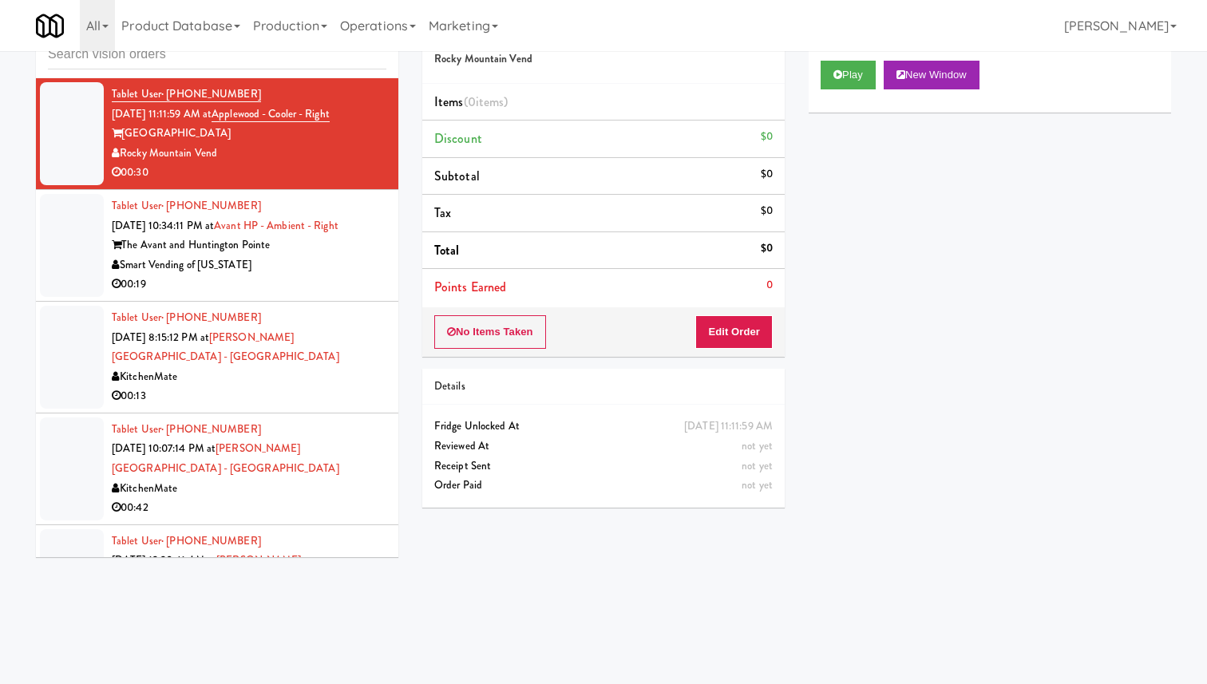
click at [299, 240] on div "The Avant and Huntington Pointe" at bounding box center [249, 246] width 275 height 20
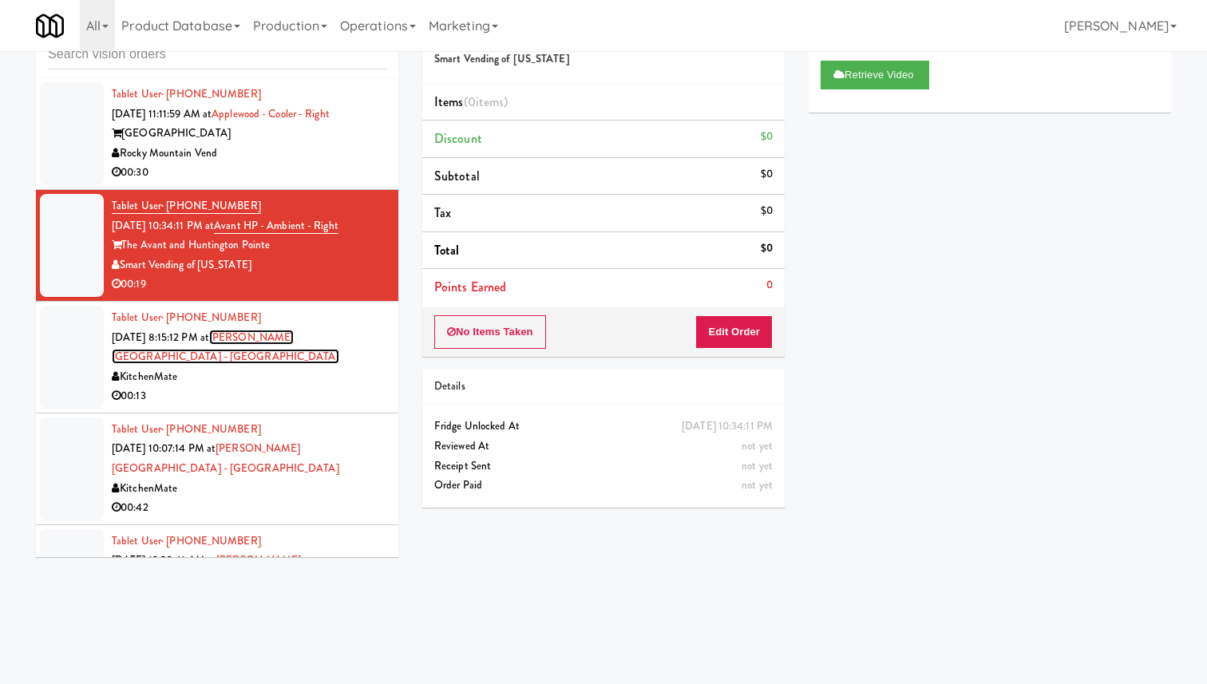
click at [295, 335] on link "[PERSON_NAME][GEOGRAPHIC_DATA] - [GEOGRAPHIC_DATA]" at bounding box center [226, 347] width 228 height 35
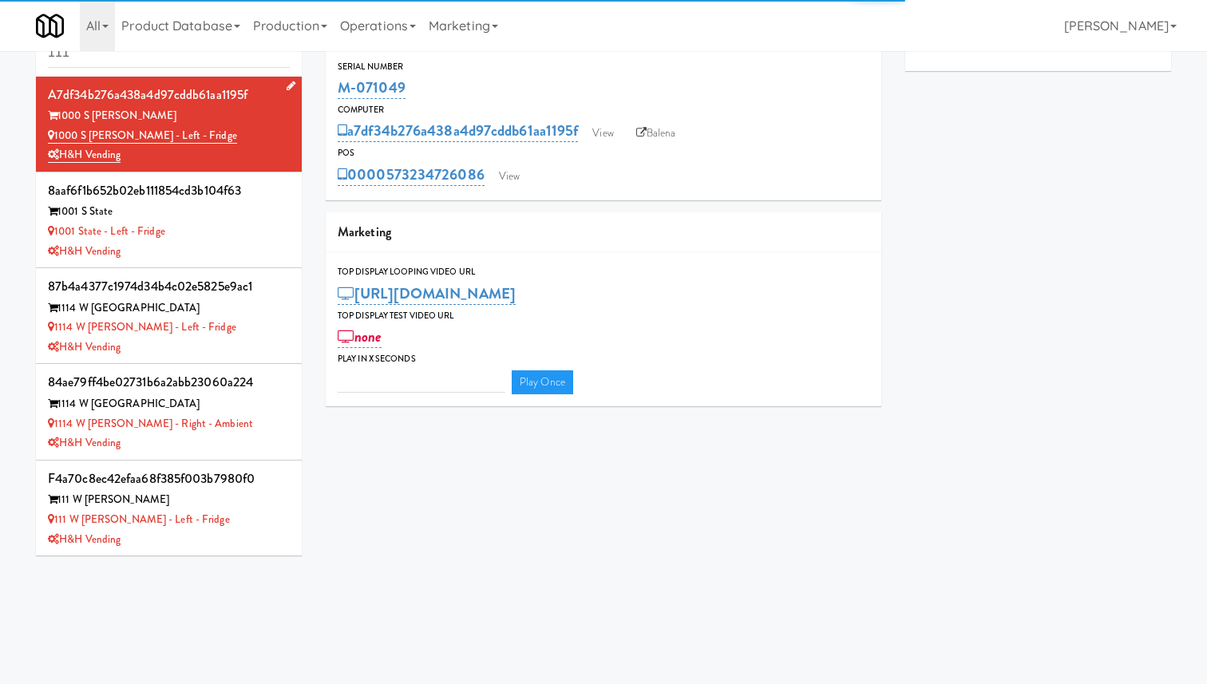
type input "3"
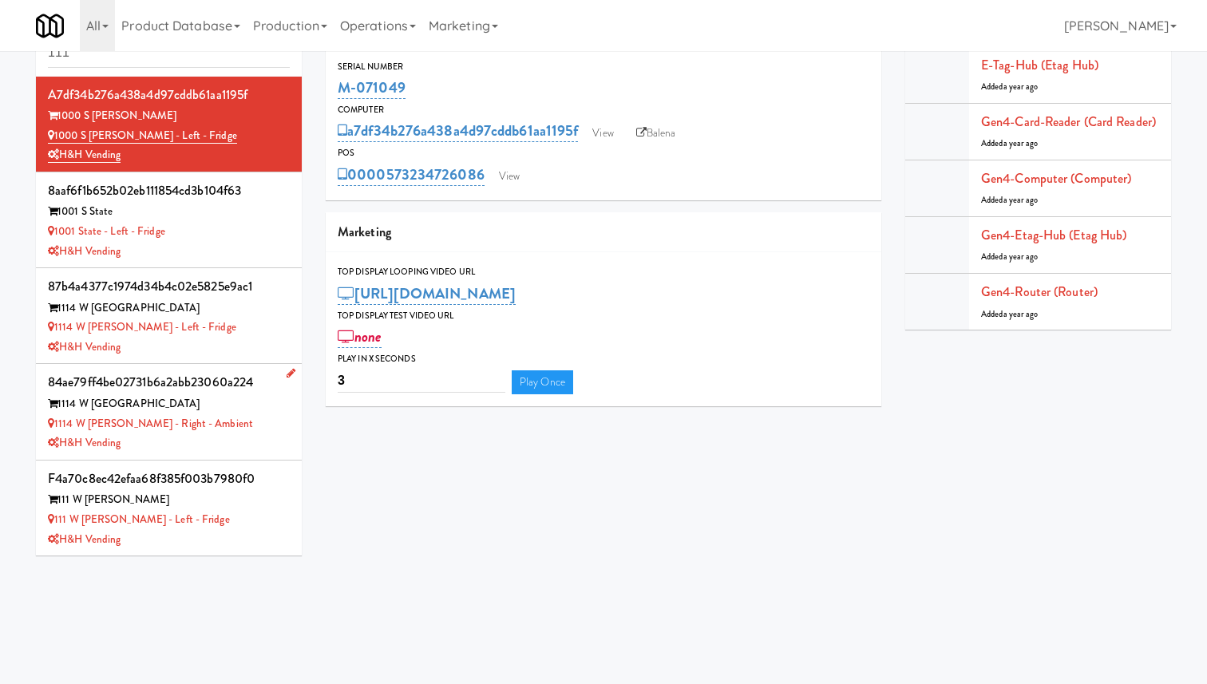
click at [231, 437] on div "H&H Vending" at bounding box center [169, 444] width 242 height 20
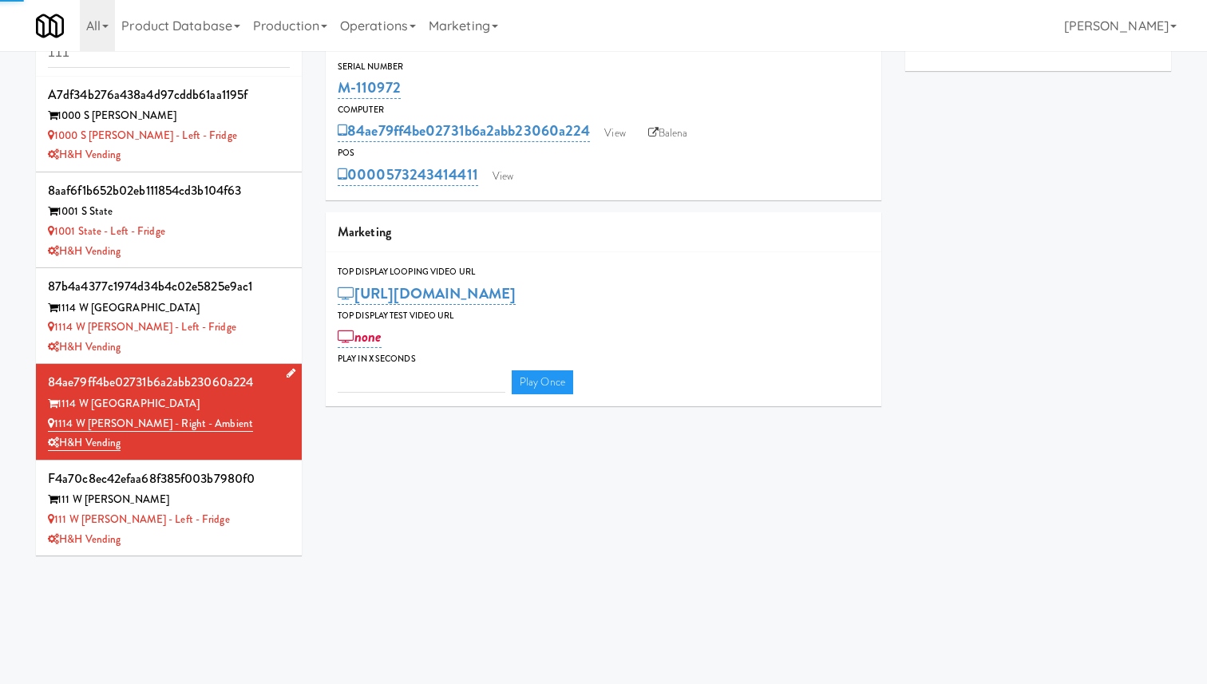
type input "3"
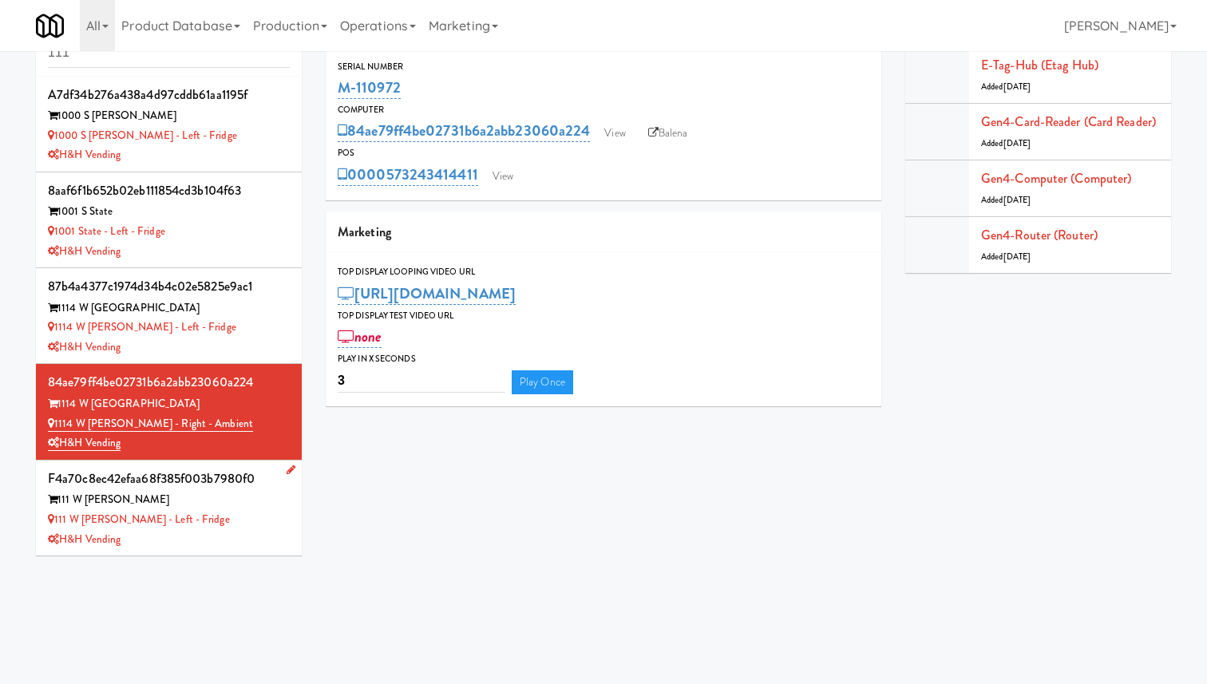
click at [254, 538] on div "H&H Vending" at bounding box center [169, 540] width 242 height 20
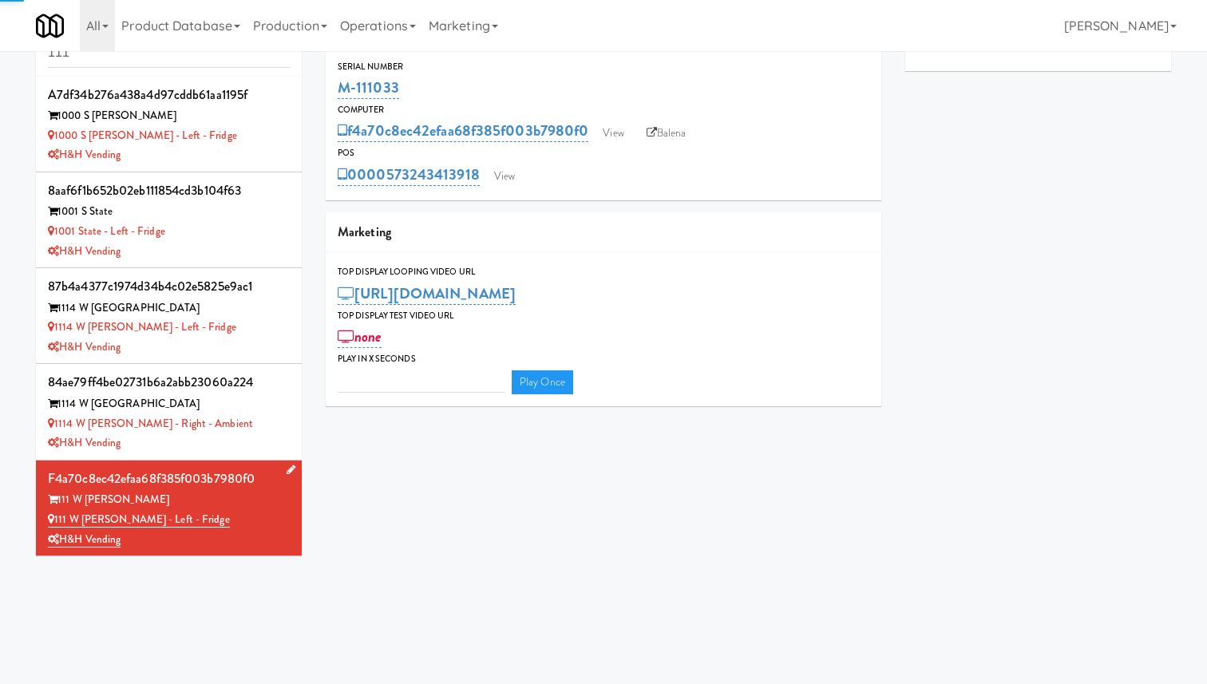
type input "3"
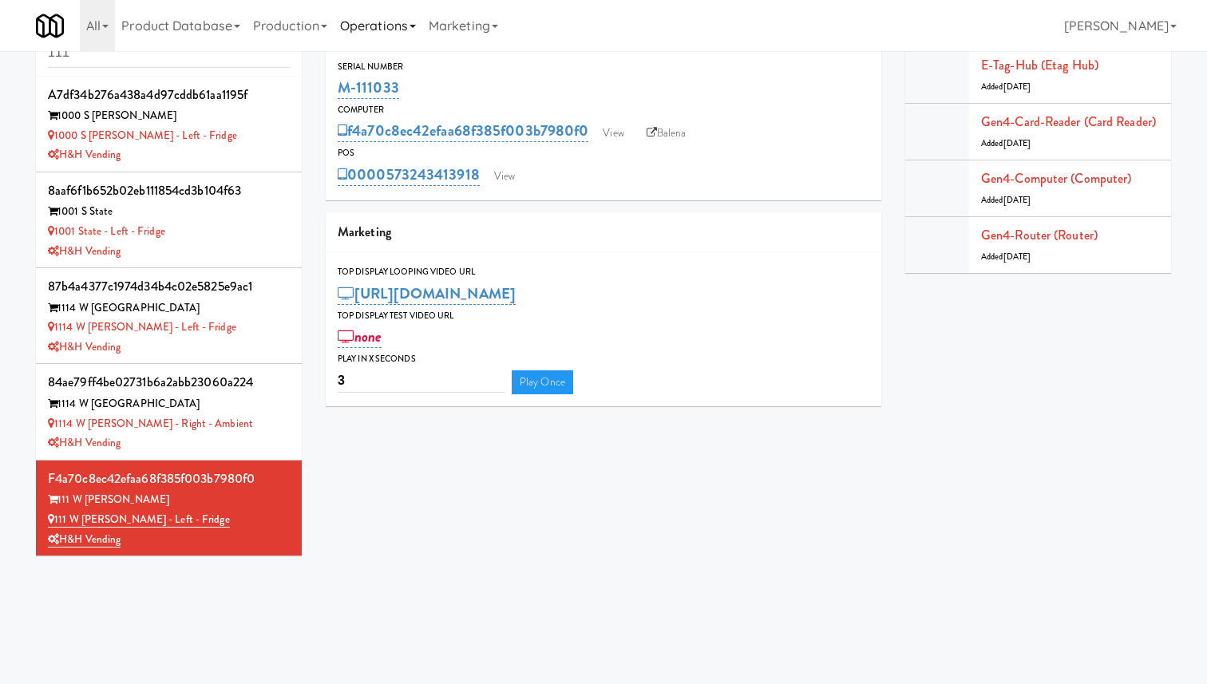
click at [369, 35] on link "Operations" at bounding box center [378, 25] width 89 height 51
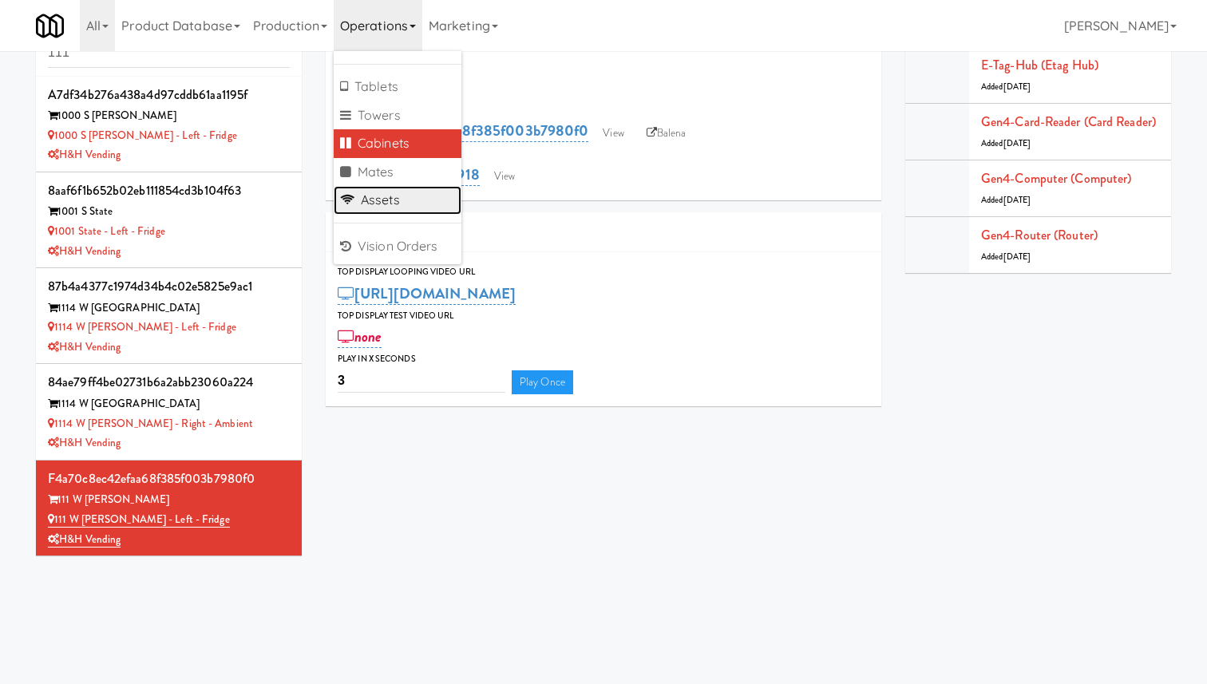
click at [384, 205] on link "Assets" at bounding box center [398, 200] width 128 height 29
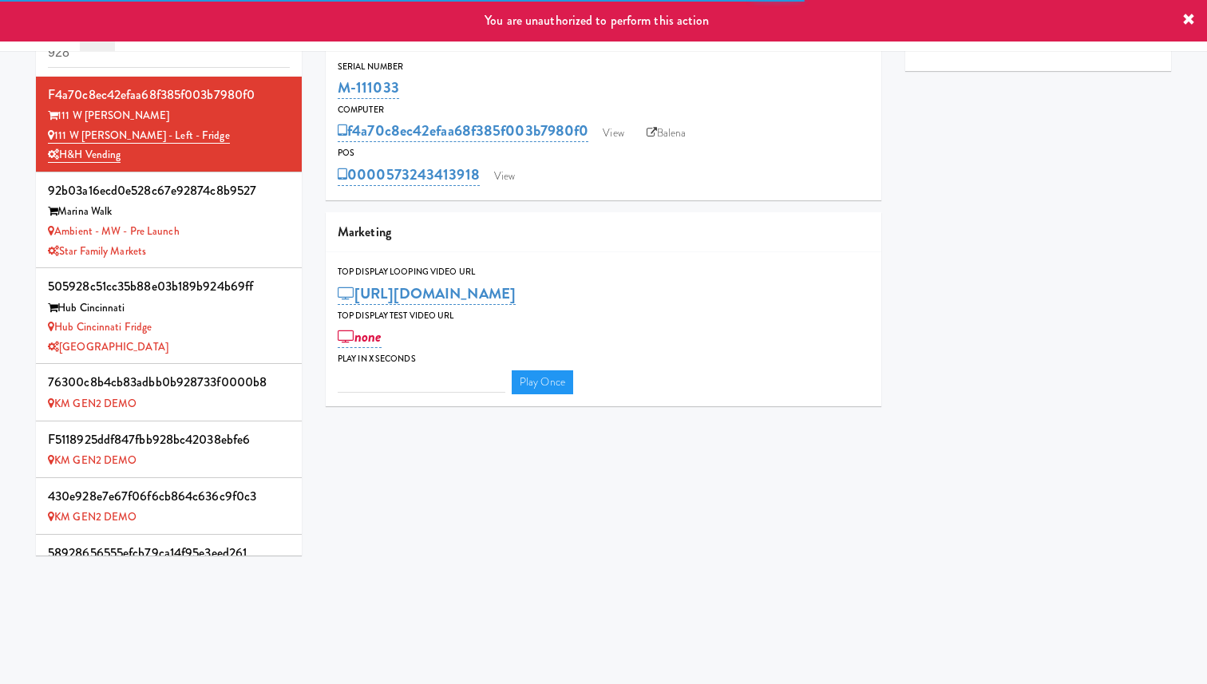
type input "3"
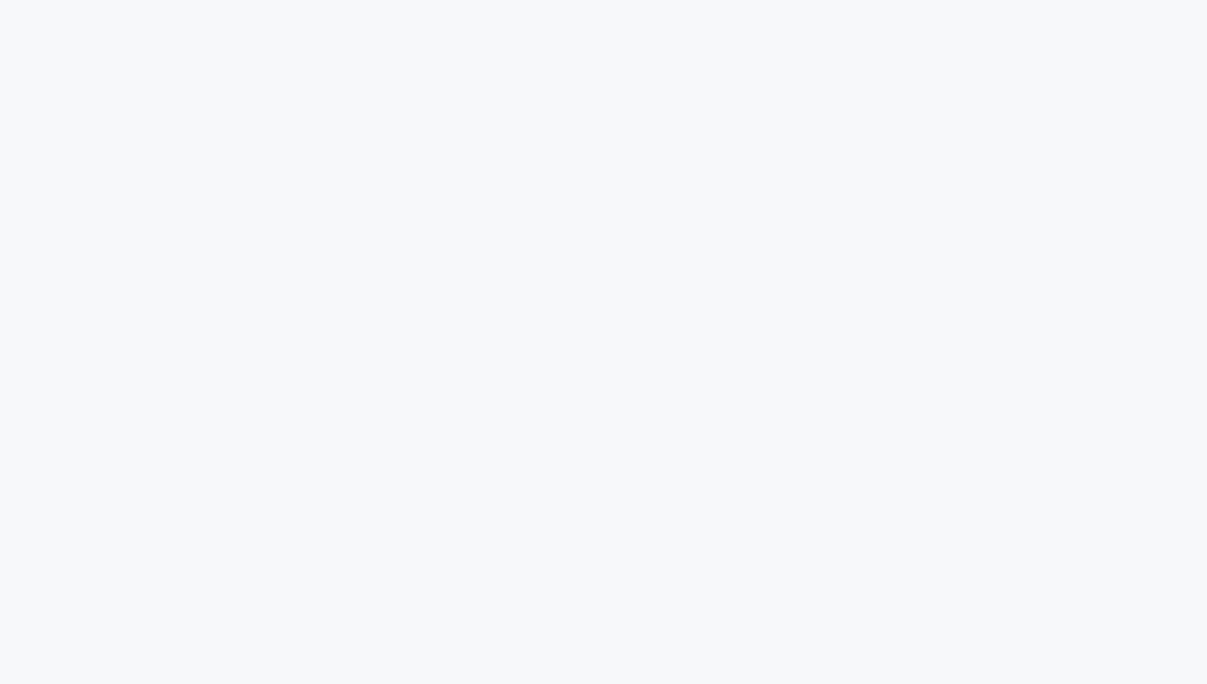
scroll to position [51, 0]
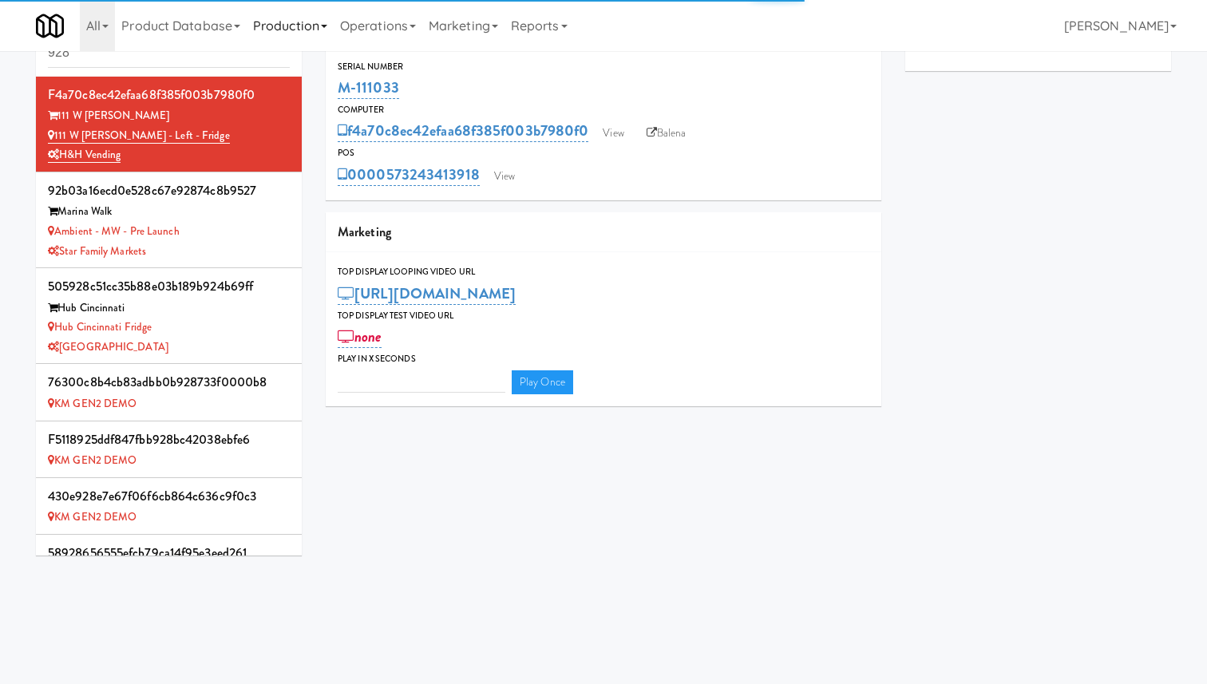
type input "3"
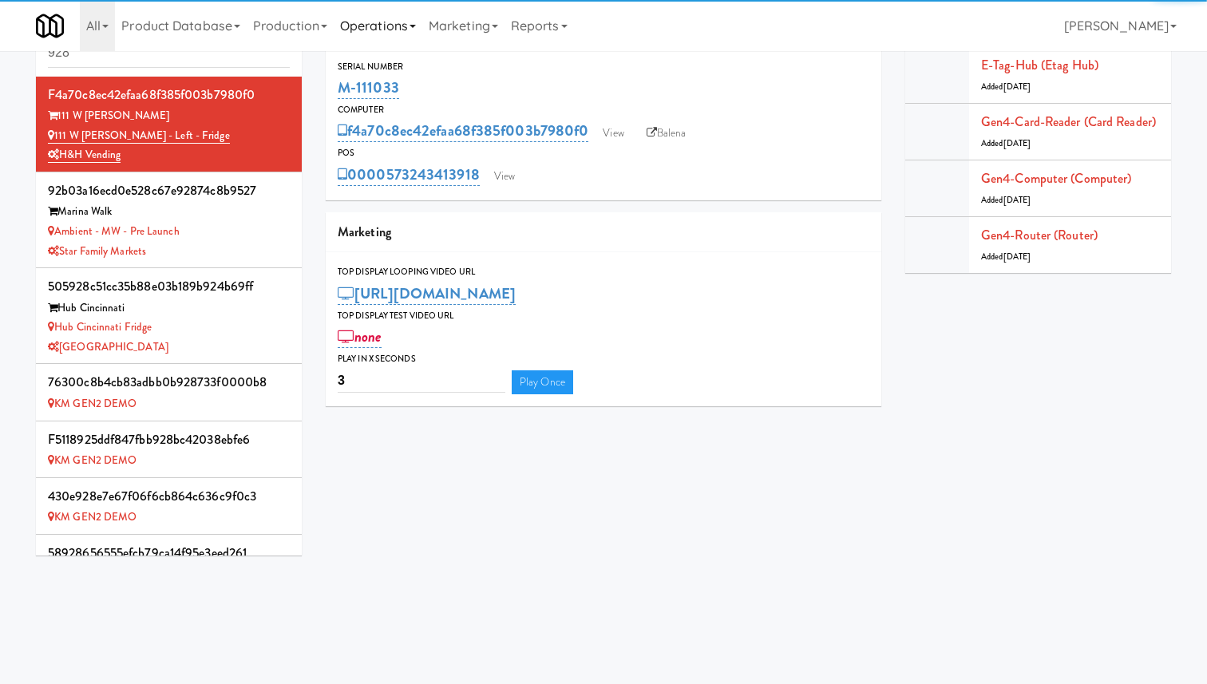
click at [394, 37] on link "Operations" at bounding box center [378, 25] width 89 height 51
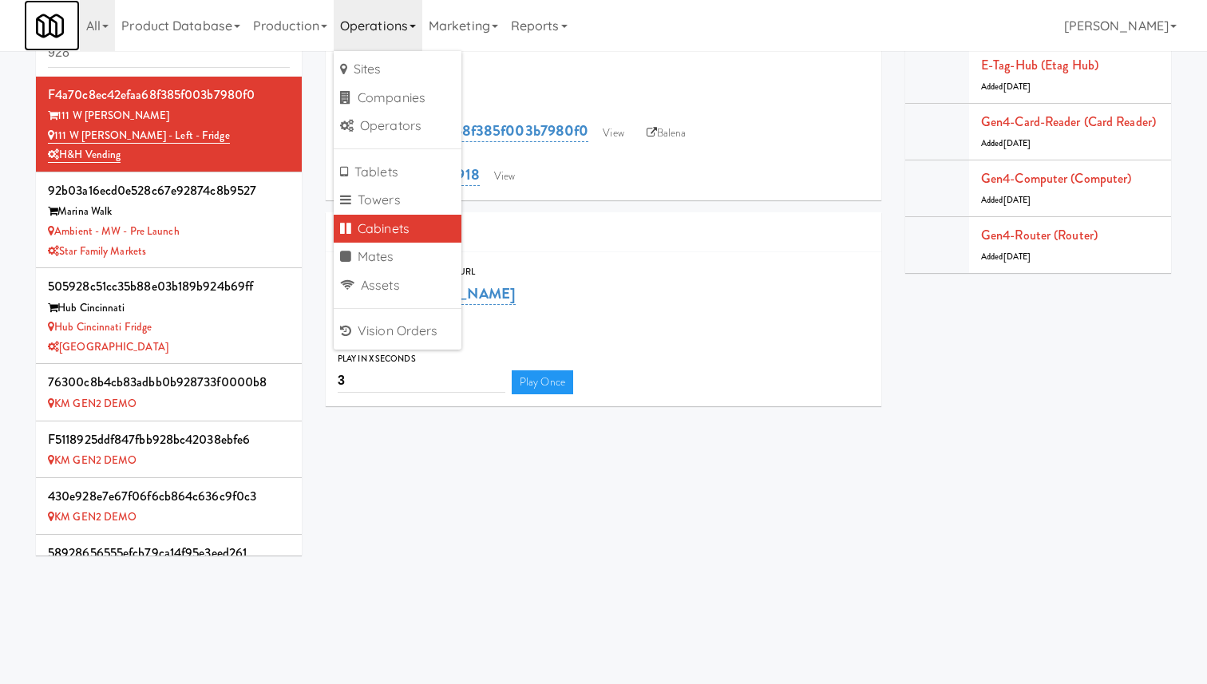
click at [52, 21] on img at bounding box center [50, 26] width 28 height 28
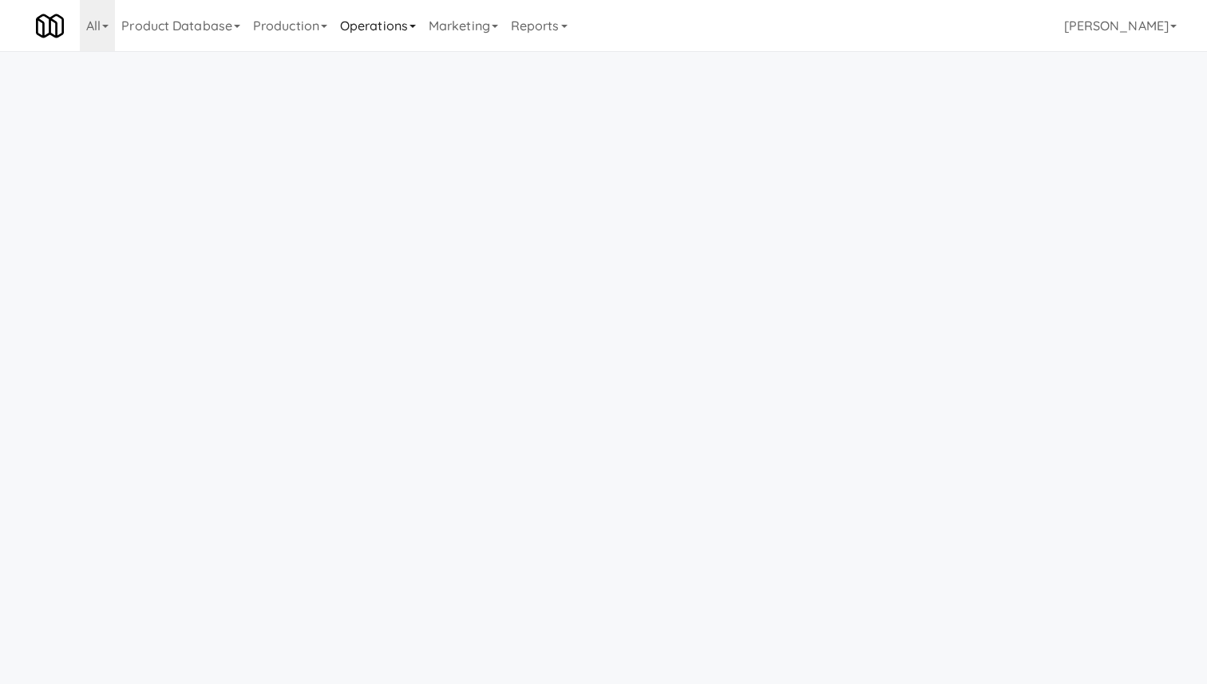
click at [396, 31] on link "Operations" at bounding box center [378, 25] width 89 height 51
click at [375, 20] on link "Operations" at bounding box center [378, 25] width 89 height 51
click at [494, 26] on link "Marketing" at bounding box center [463, 25] width 82 height 51
click at [385, 22] on link "Operations" at bounding box center [378, 25] width 89 height 51
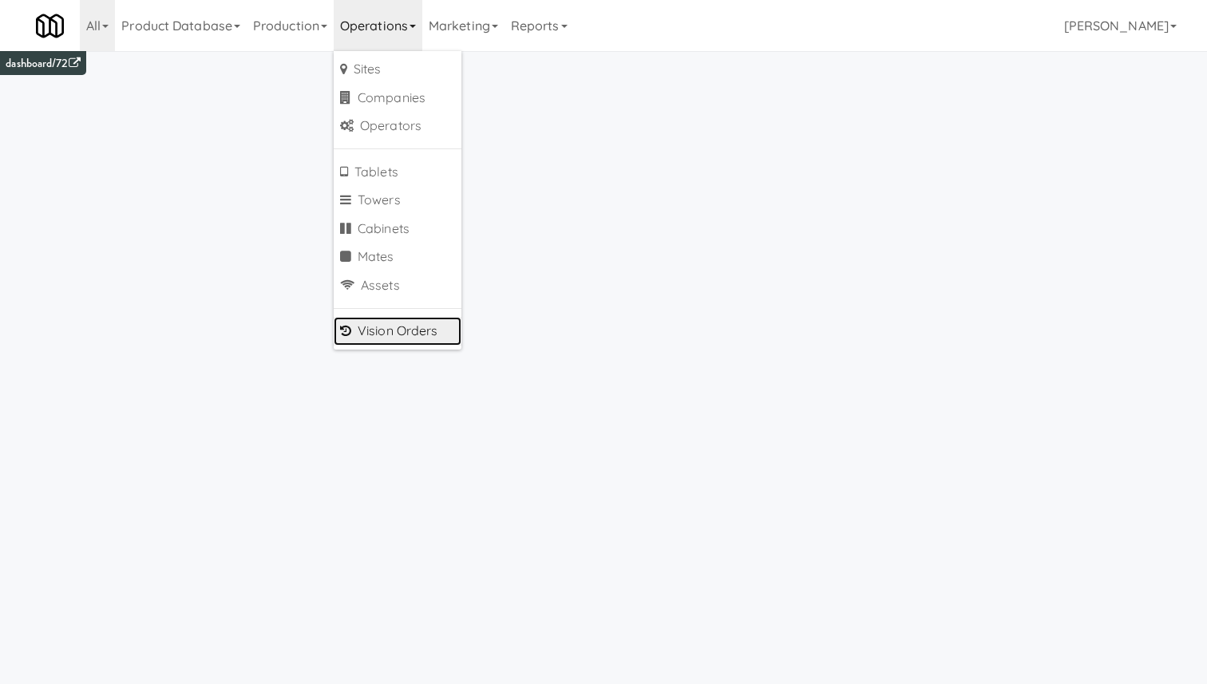
click at [406, 323] on link "Vision Orders" at bounding box center [398, 331] width 128 height 29
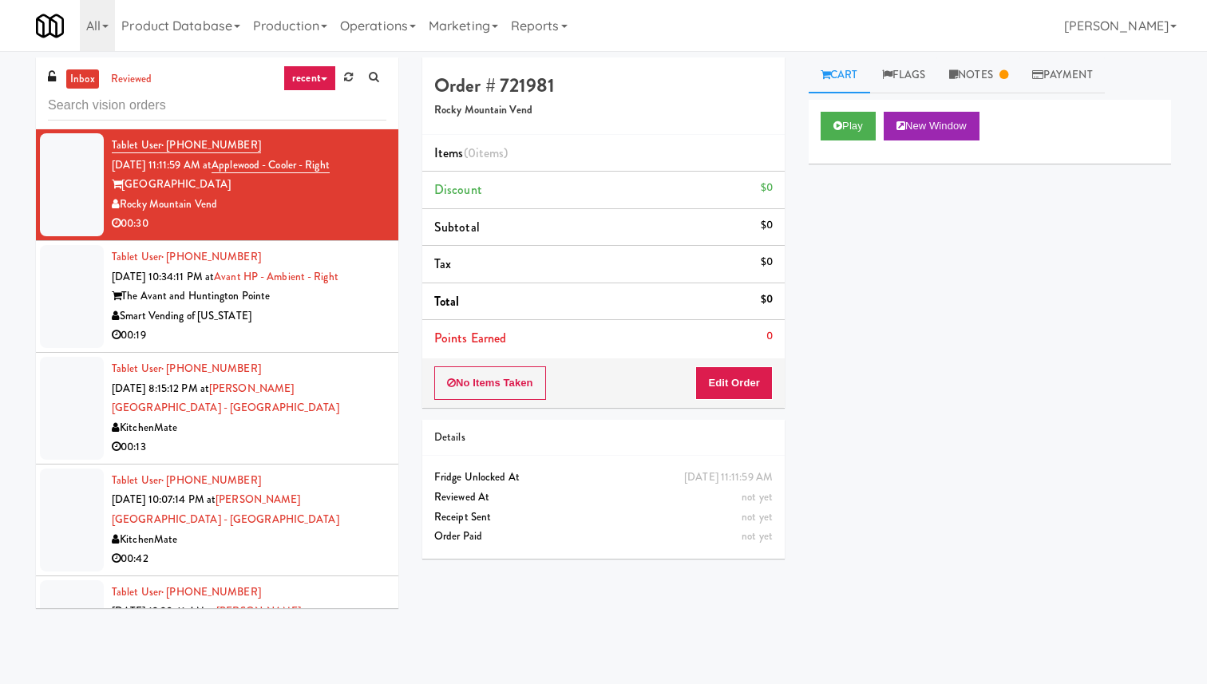
click at [245, 256] on div "Tablet User · (661) 444-5145 [DATE] 10:34:11 PM at Avant HP - Ambient - Right T…" at bounding box center [249, 297] width 275 height 98
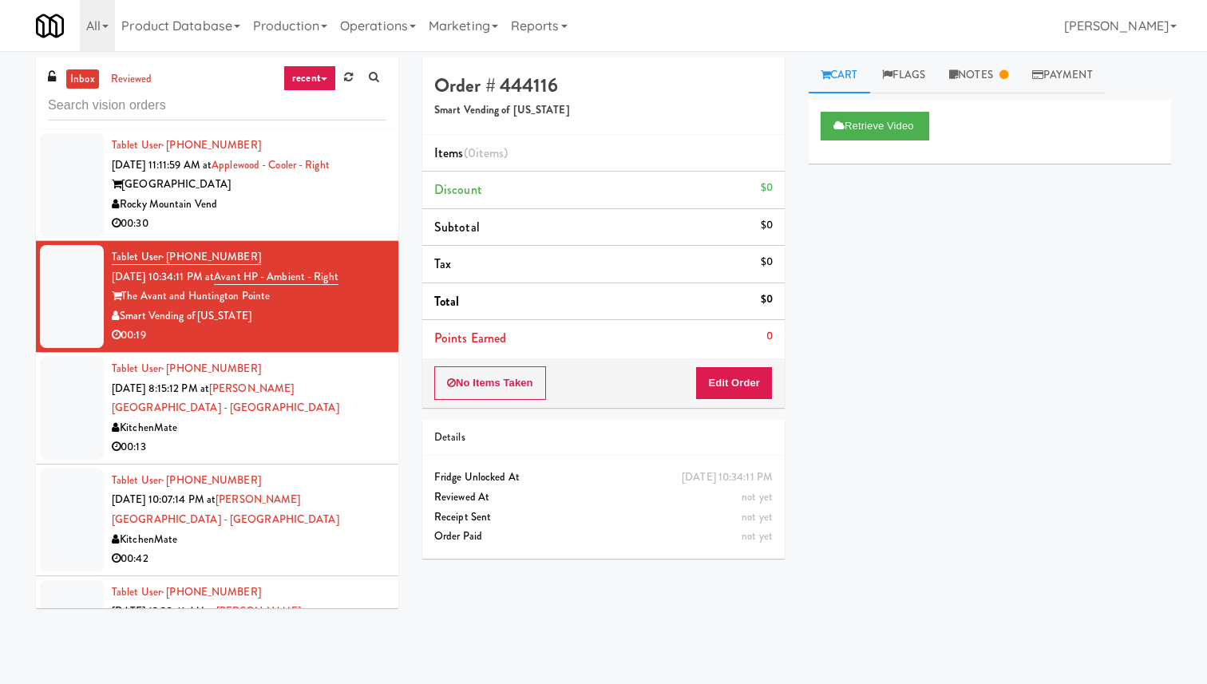
click at [315, 199] on div "Rocky Mountain Vend" at bounding box center [249, 205] width 275 height 20
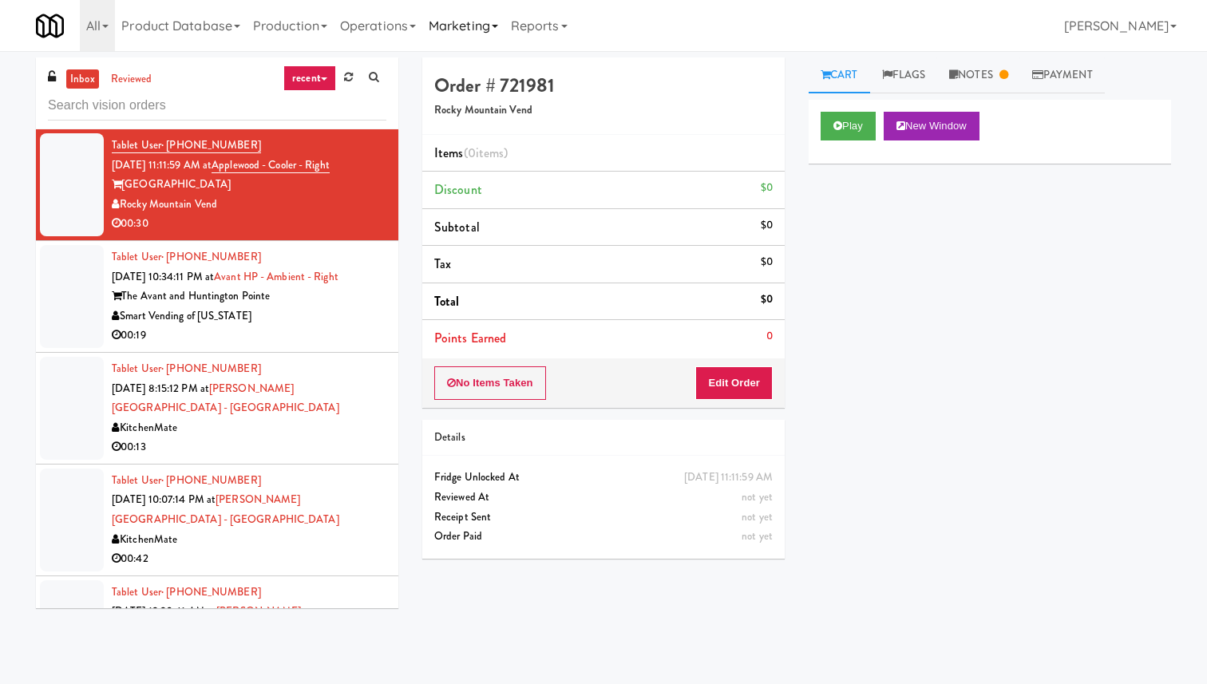
click at [450, 31] on link "Marketing" at bounding box center [463, 25] width 82 height 51
click at [400, 30] on link "Operations" at bounding box center [378, 25] width 89 height 51
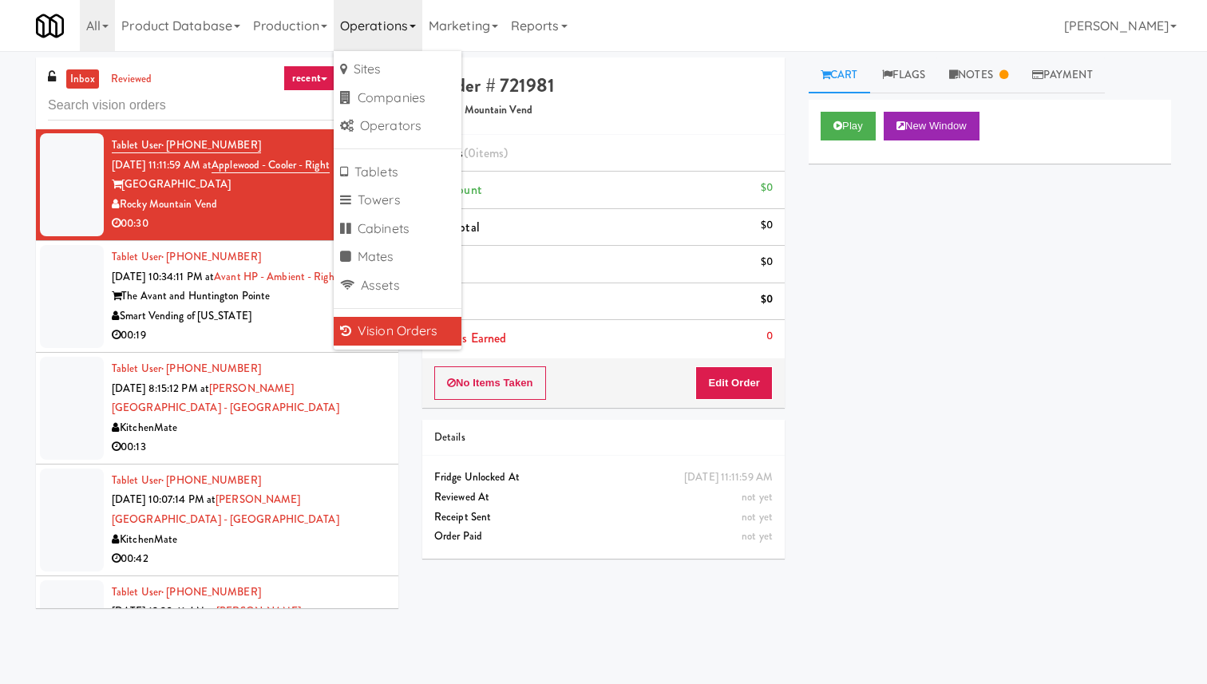
click at [868, 339] on div "Play New Window Primary Flag Clear Flag if unable to determine what was taken o…" at bounding box center [990, 399] width 363 height 599
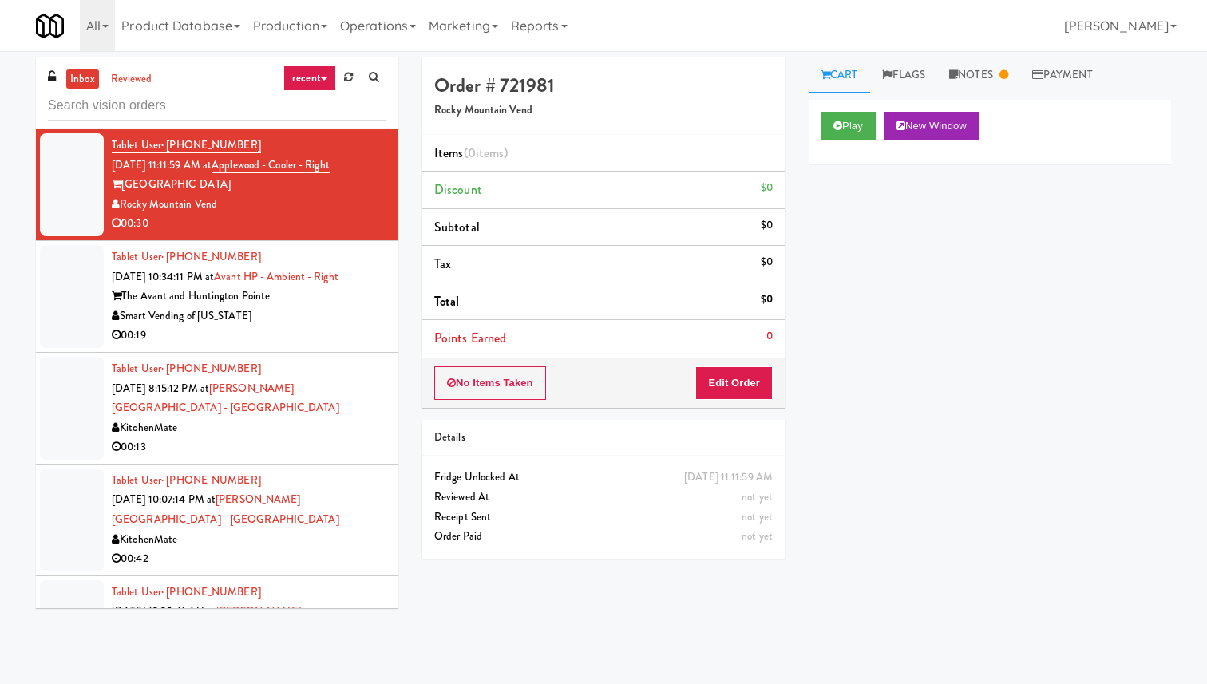
click at [146, 298] on div "The Avant and Huntington Pointe" at bounding box center [249, 297] width 275 height 20
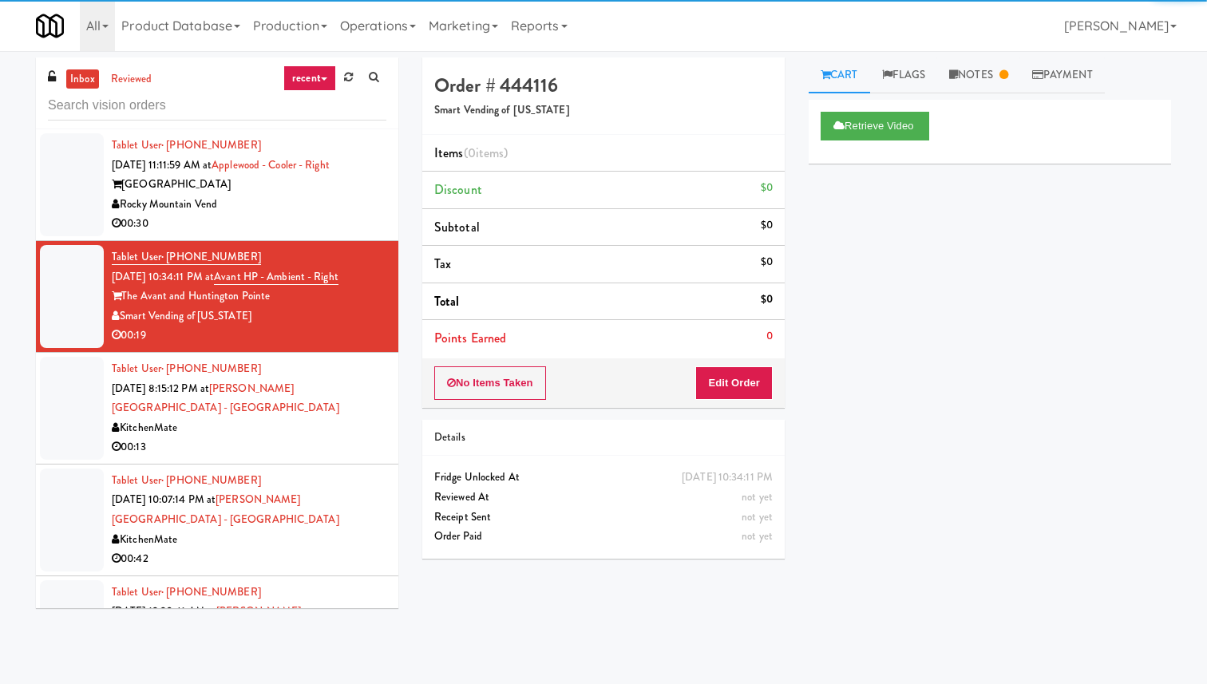
click at [232, 418] on div "KitchenMate" at bounding box center [249, 428] width 275 height 20
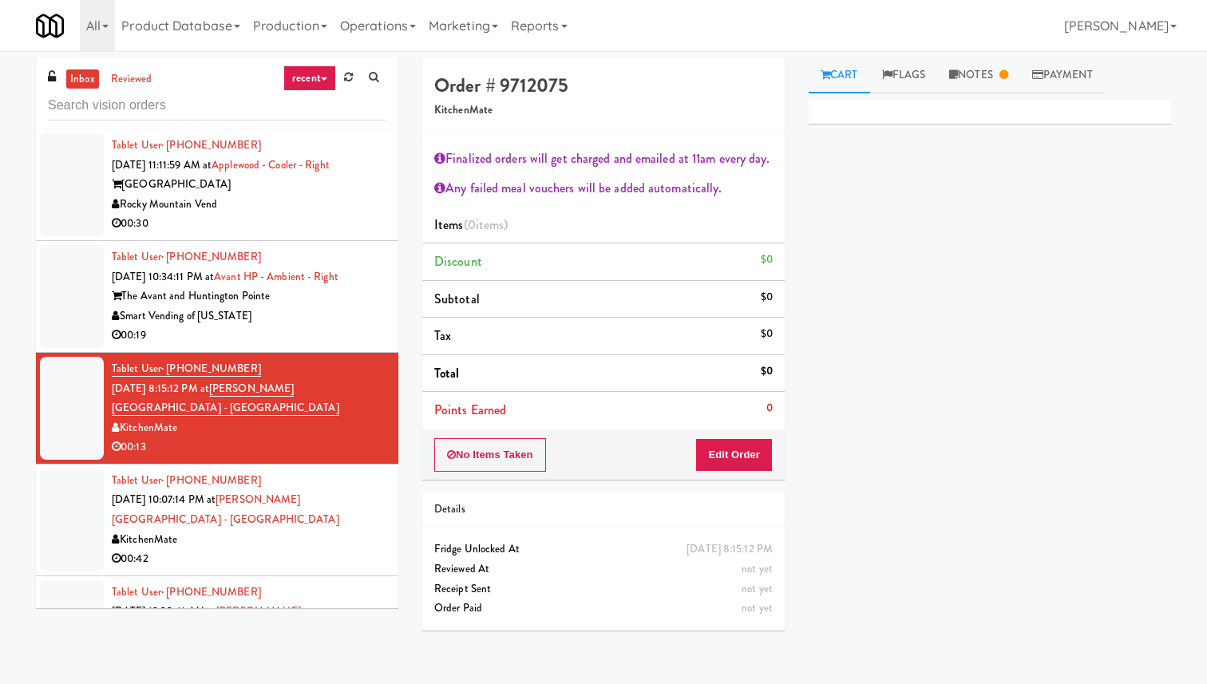
click at [281, 530] on div "KitchenMate" at bounding box center [249, 540] width 275 height 20
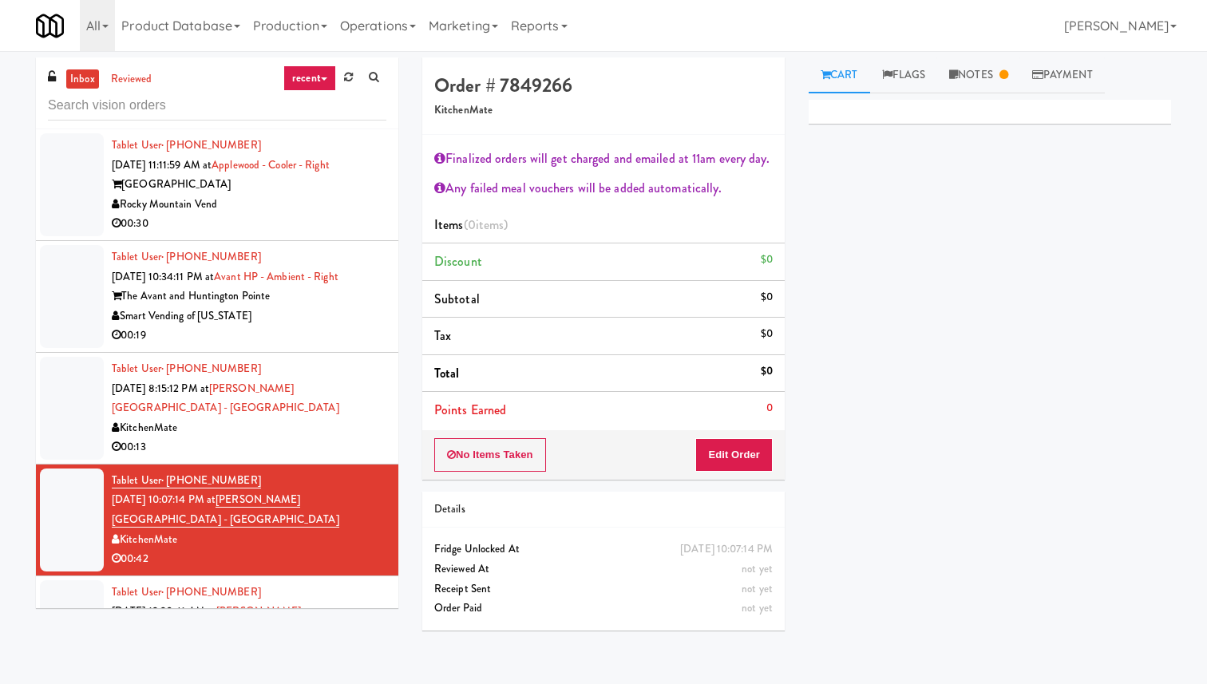
click at [184, 209] on div "Rocky Mountain Vend" at bounding box center [249, 205] width 275 height 20
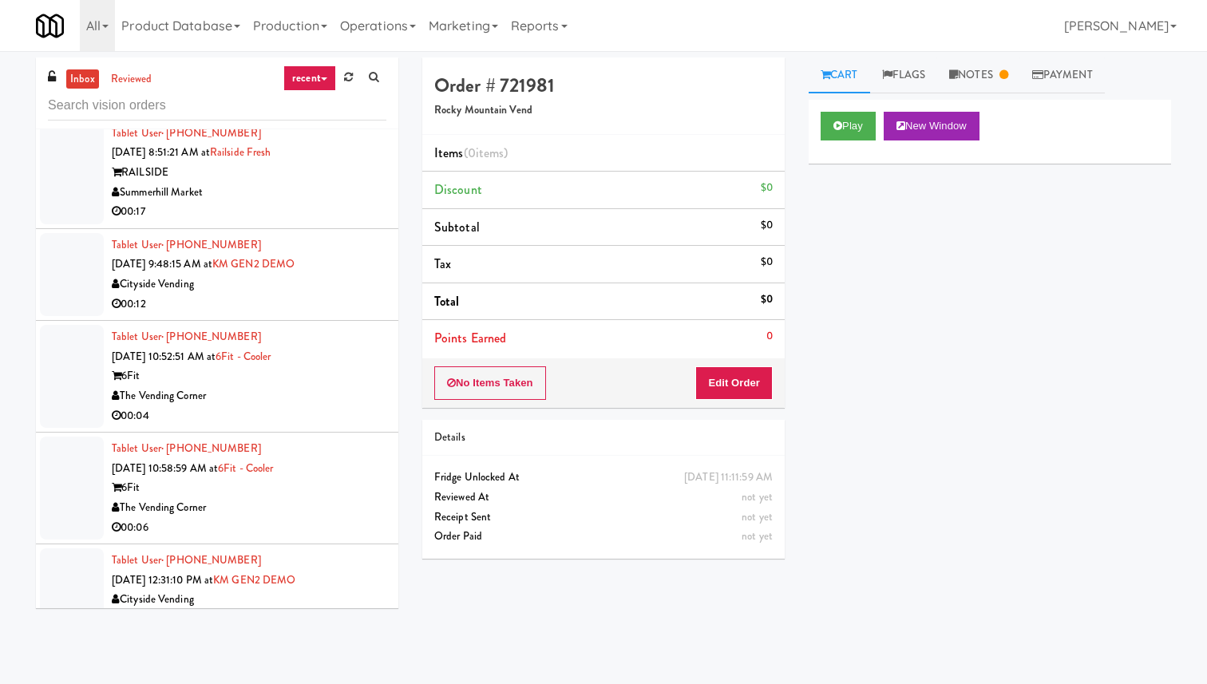
scroll to position [1905, 0]
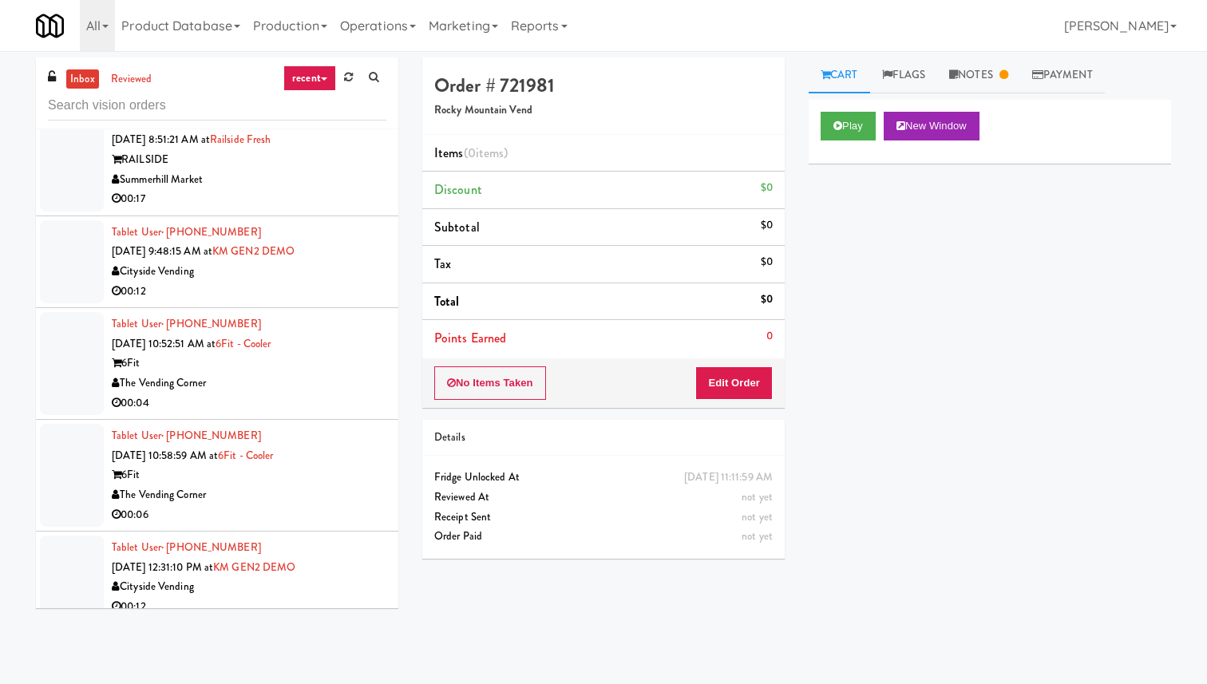
click at [253, 631] on div "Tablet User · (647) 787-1226 [DATE] 12:39:24 PM at KM GEN2 DEMO Cityside Vendin…" at bounding box center [249, 670] width 275 height 78
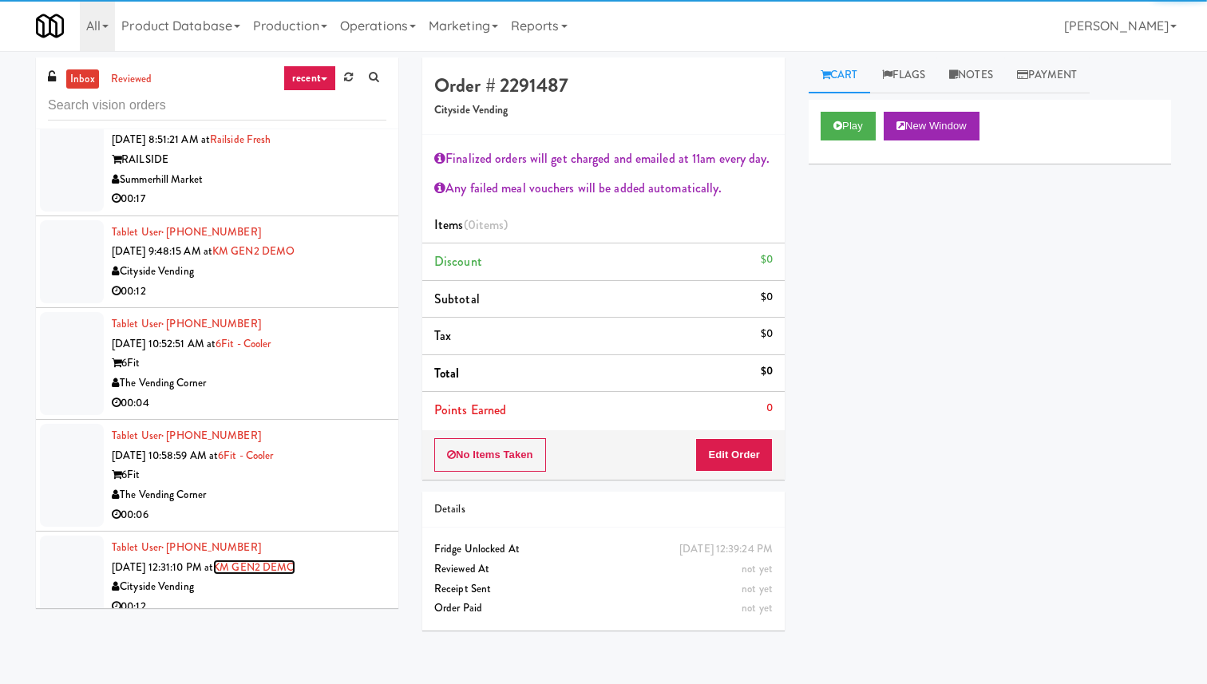
click at [238, 560] on link "KM GEN2 DEMO" at bounding box center [254, 567] width 82 height 15
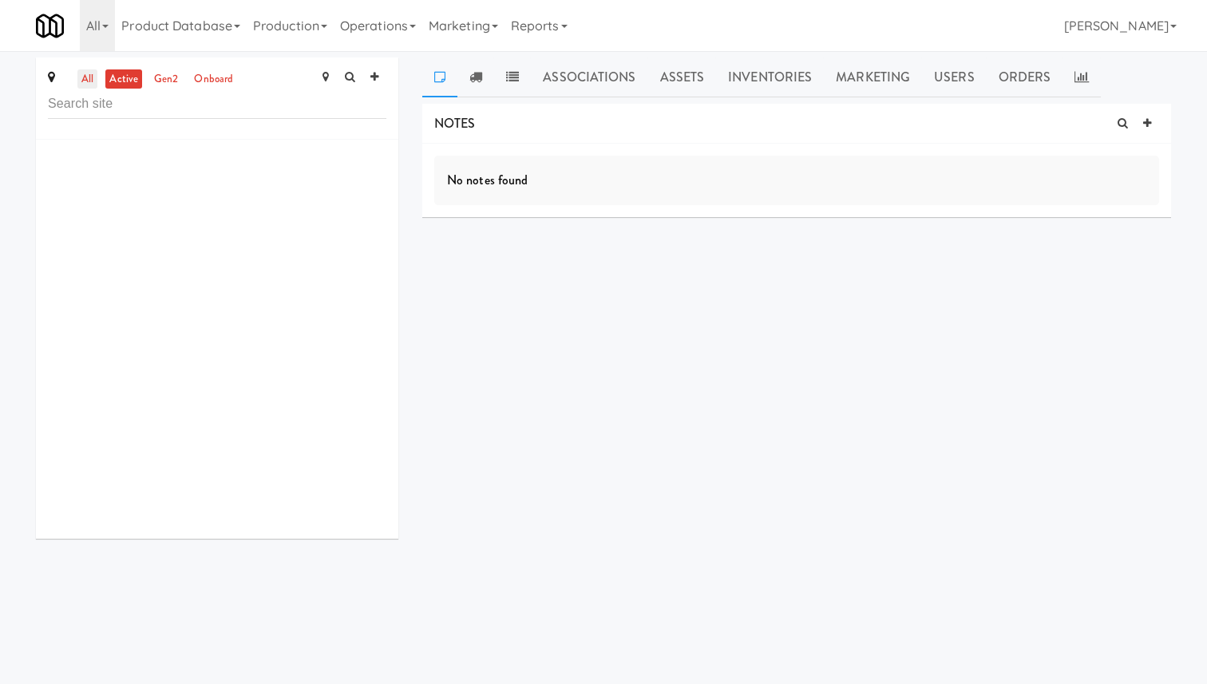
click at [86, 76] on link "all" at bounding box center [87, 79] width 20 height 20
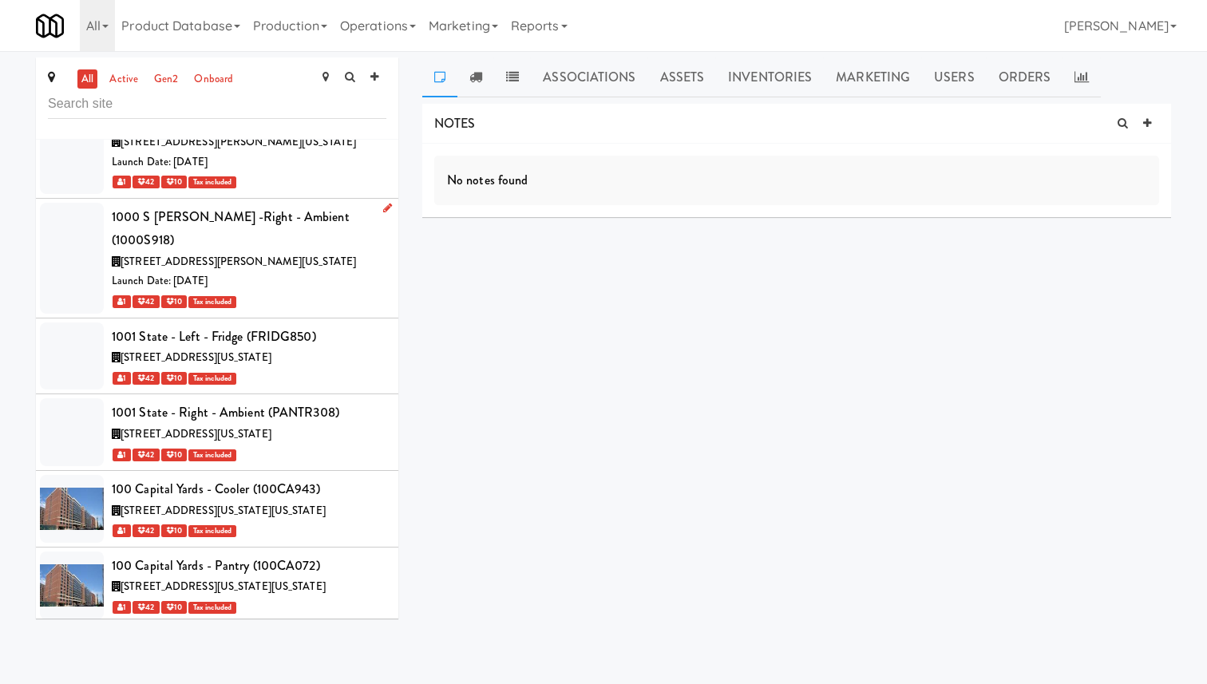
scroll to position [69, 0]
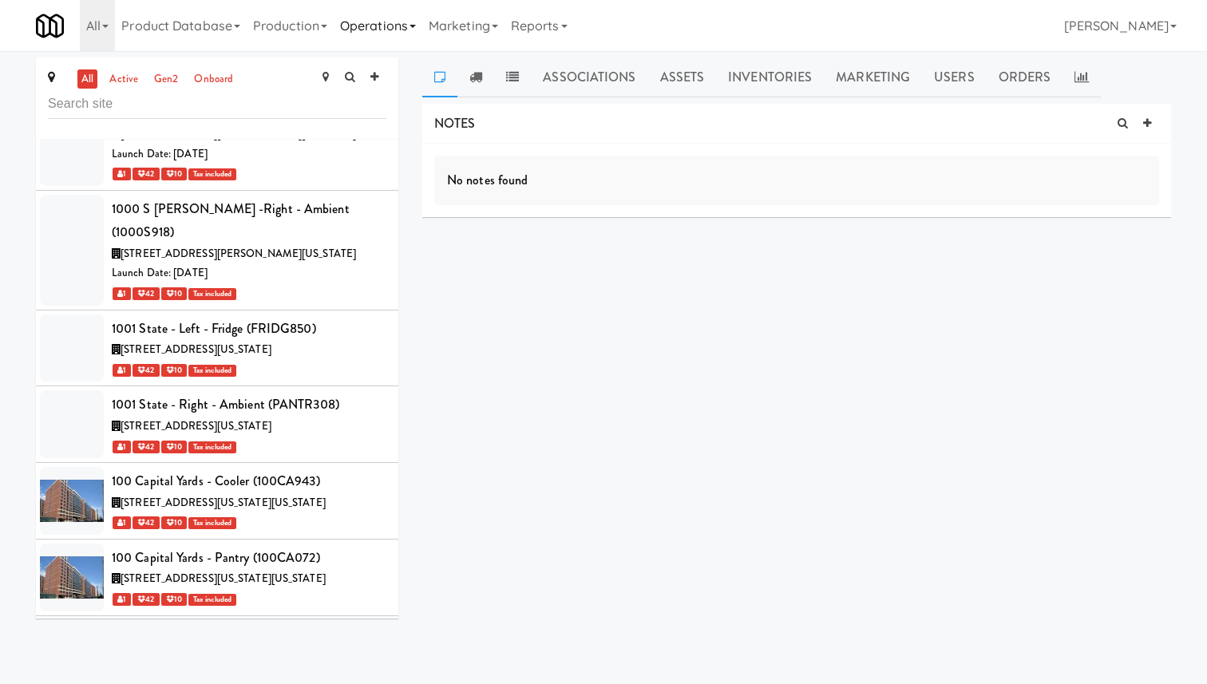
click at [375, 20] on link "Operations" at bounding box center [378, 25] width 89 height 51
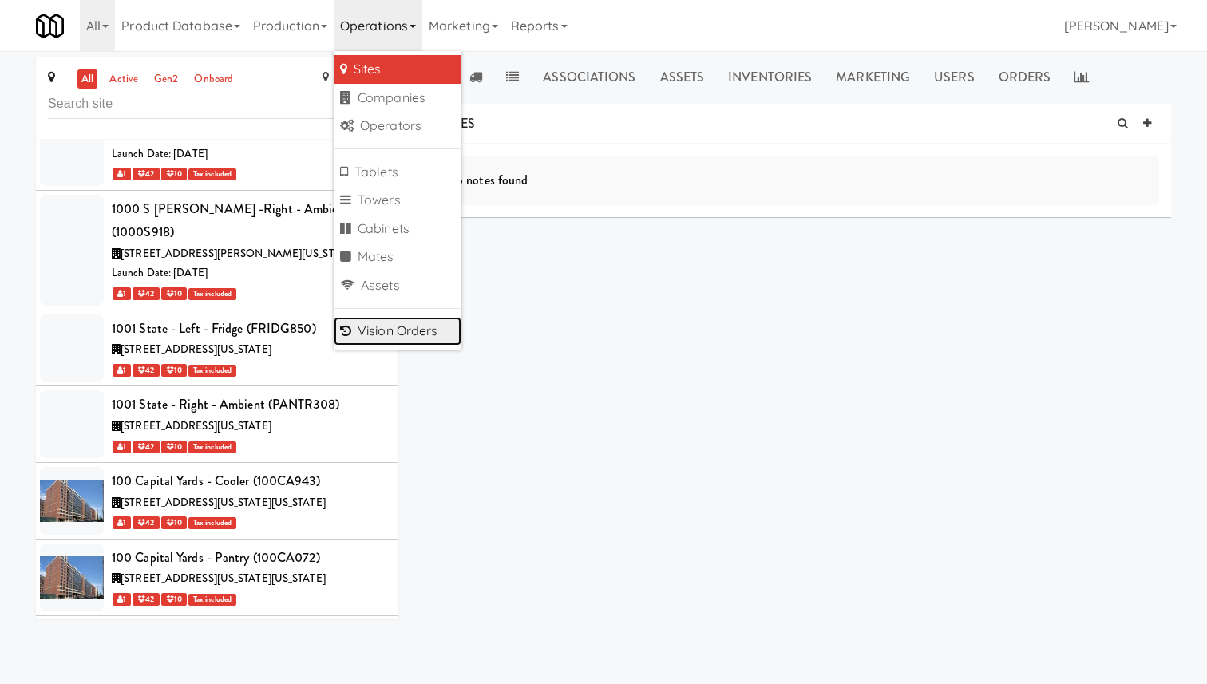
click at [416, 326] on link "Vision Orders" at bounding box center [398, 331] width 128 height 29
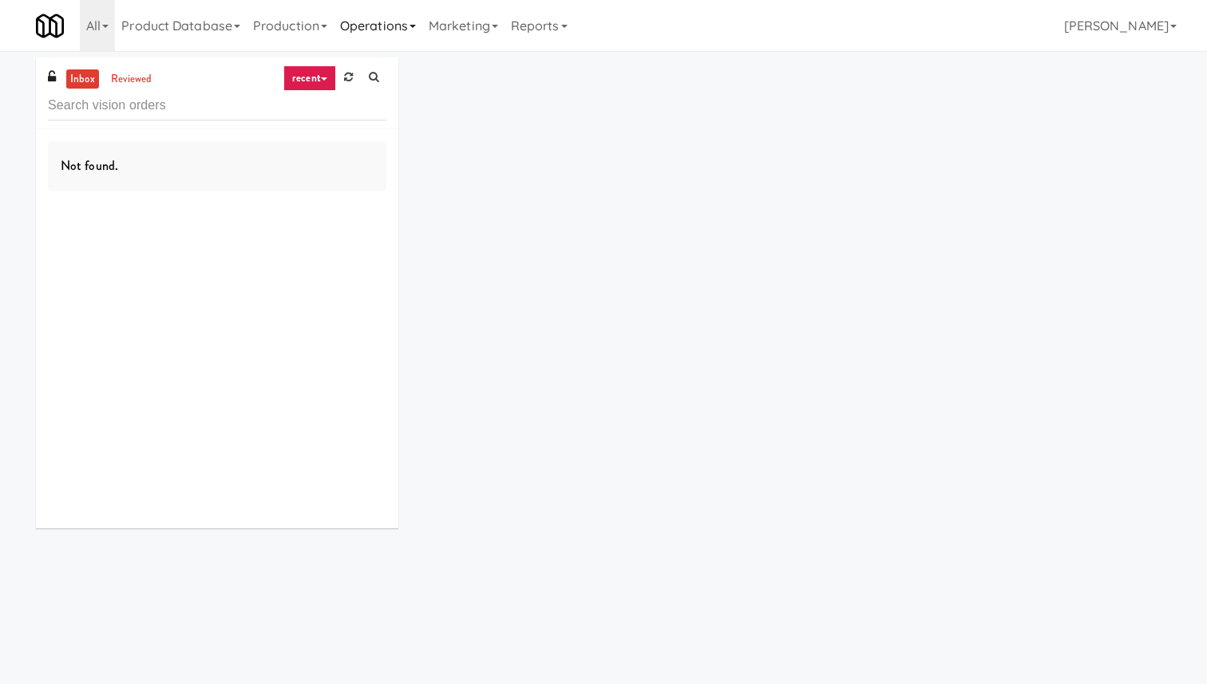
click at [402, 28] on link "Operations" at bounding box center [378, 25] width 89 height 51
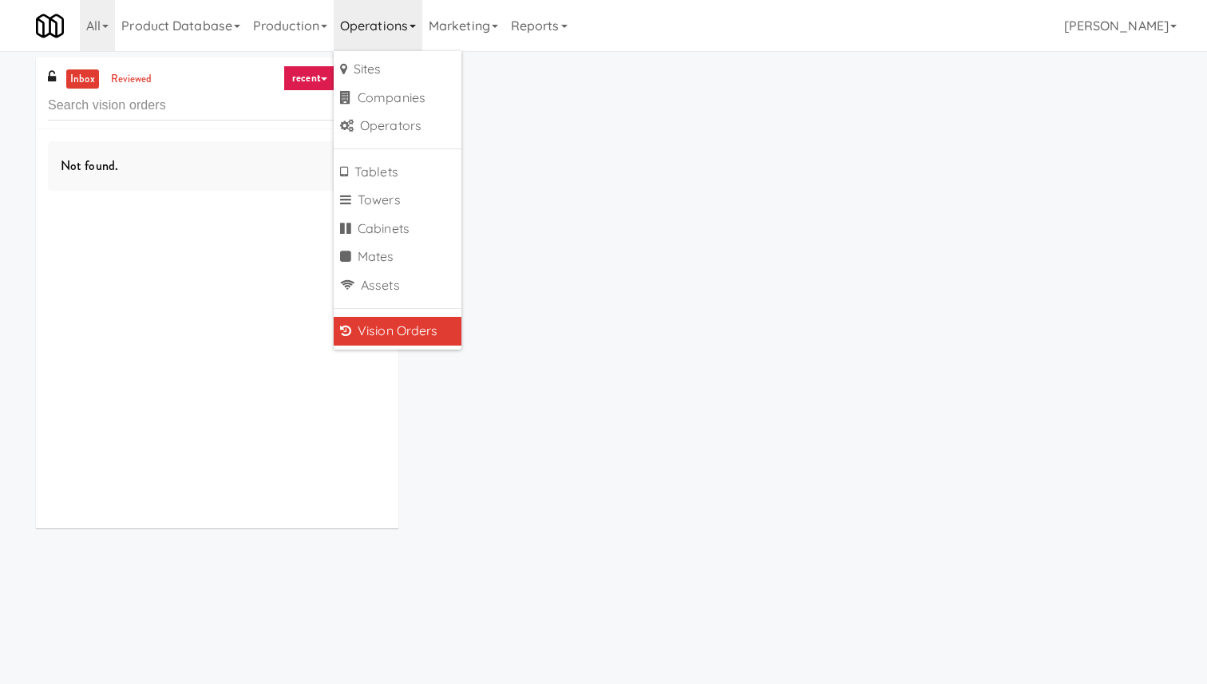
click at [386, 337] on link "Vision Orders" at bounding box center [398, 331] width 128 height 29
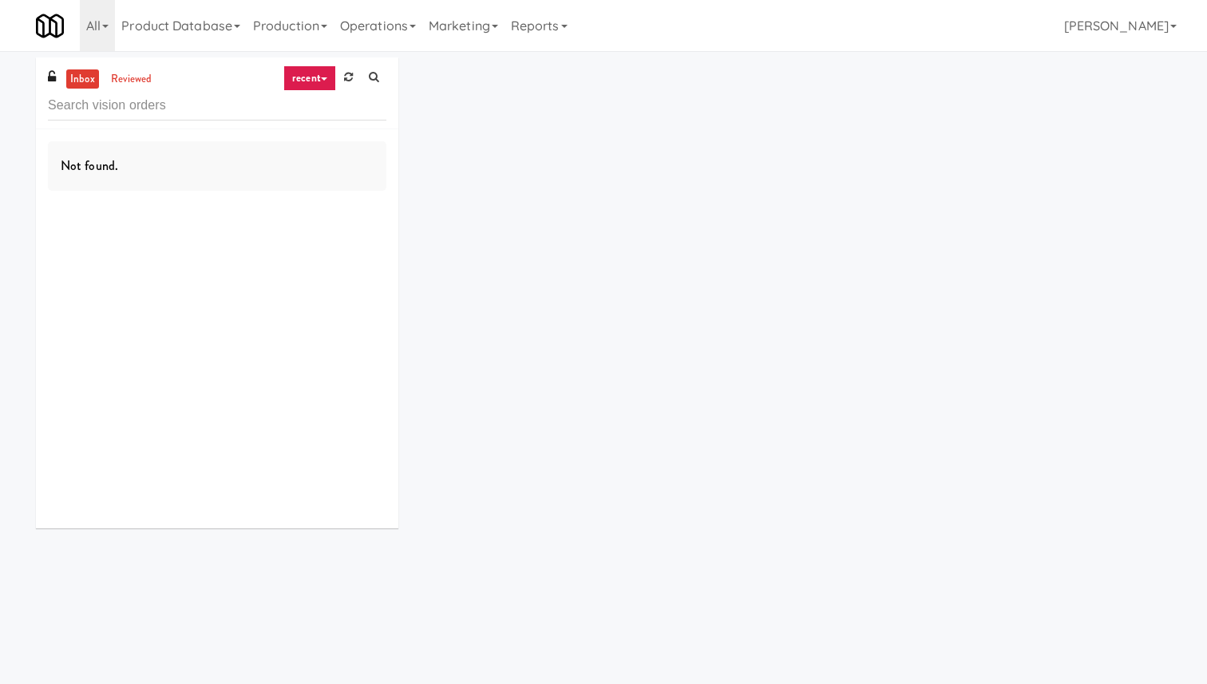
click at [331, 85] on link "recent" at bounding box center [309, 78] width 53 height 26
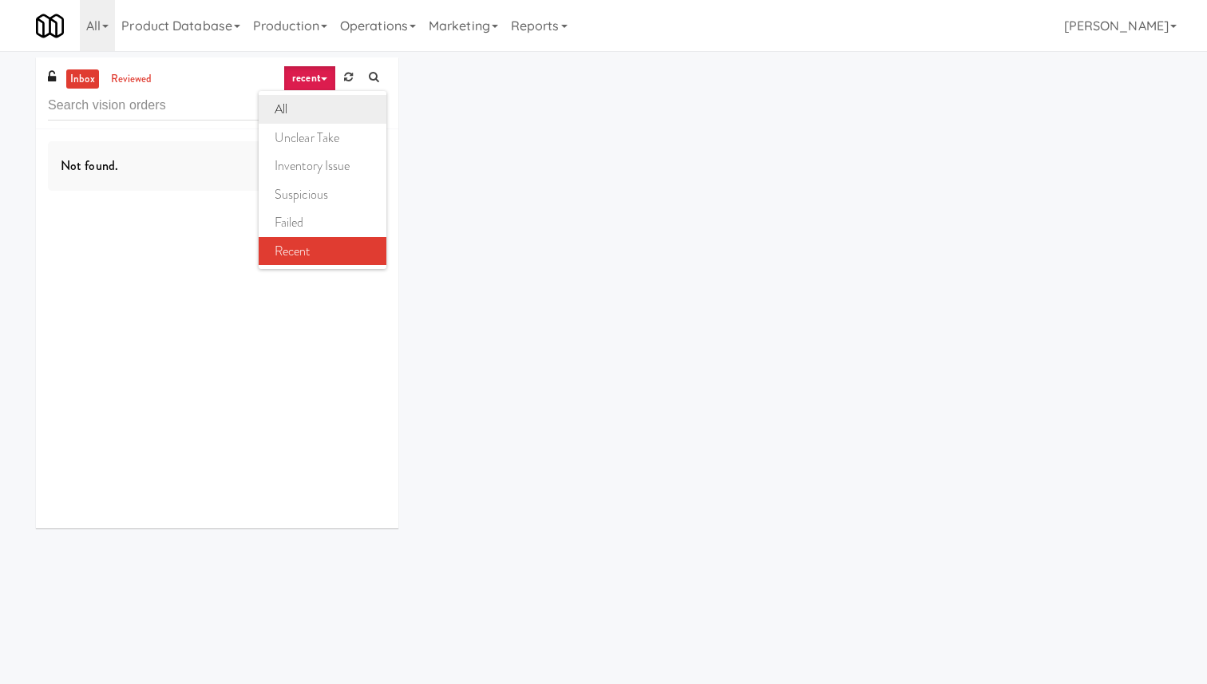
click at [298, 97] on link "all" at bounding box center [323, 109] width 128 height 29
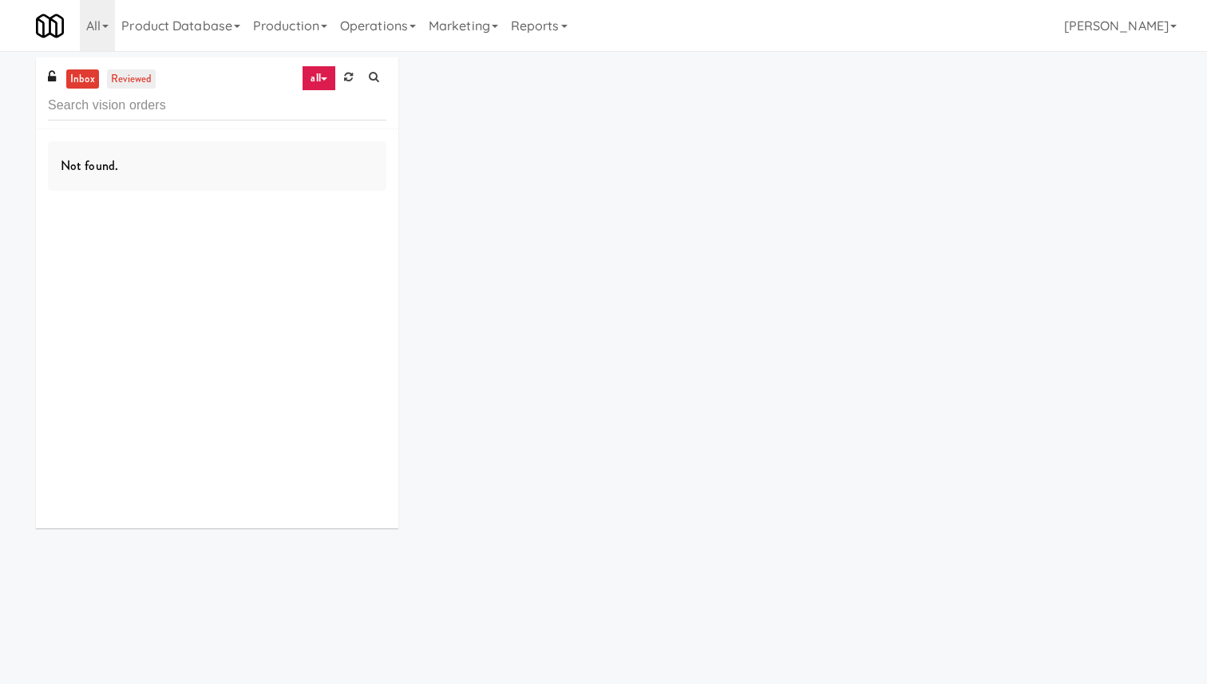
click at [113, 78] on link "reviewed" at bounding box center [132, 79] width 50 height 20
click at [76, 85] on link "inbox" at bounding box center [82, 79] width 33 height 20
click at [113, 85] on link "reviewed" at bounding box center [132, 79] width 50 height 20
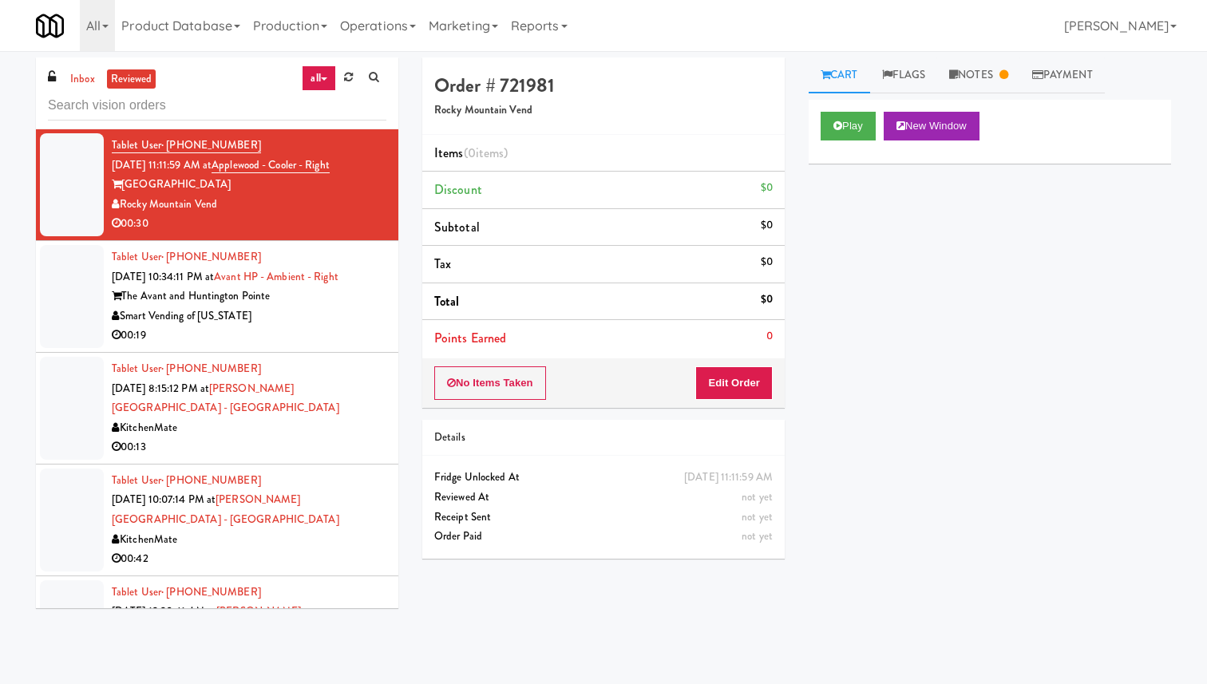
click at [304, 83] on link "all" at bounding box center [319, 78] width 34 height 26
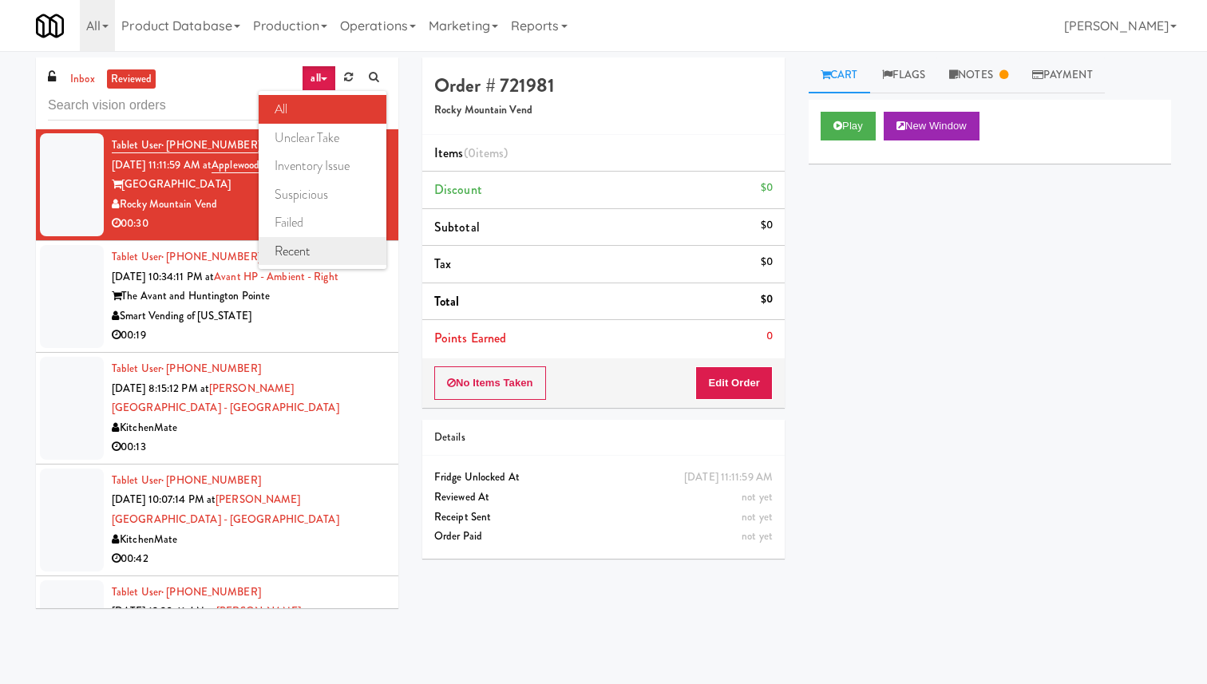
click at [316, 250] on link "recent" at bounding box center [323, 251] width 128 height 29
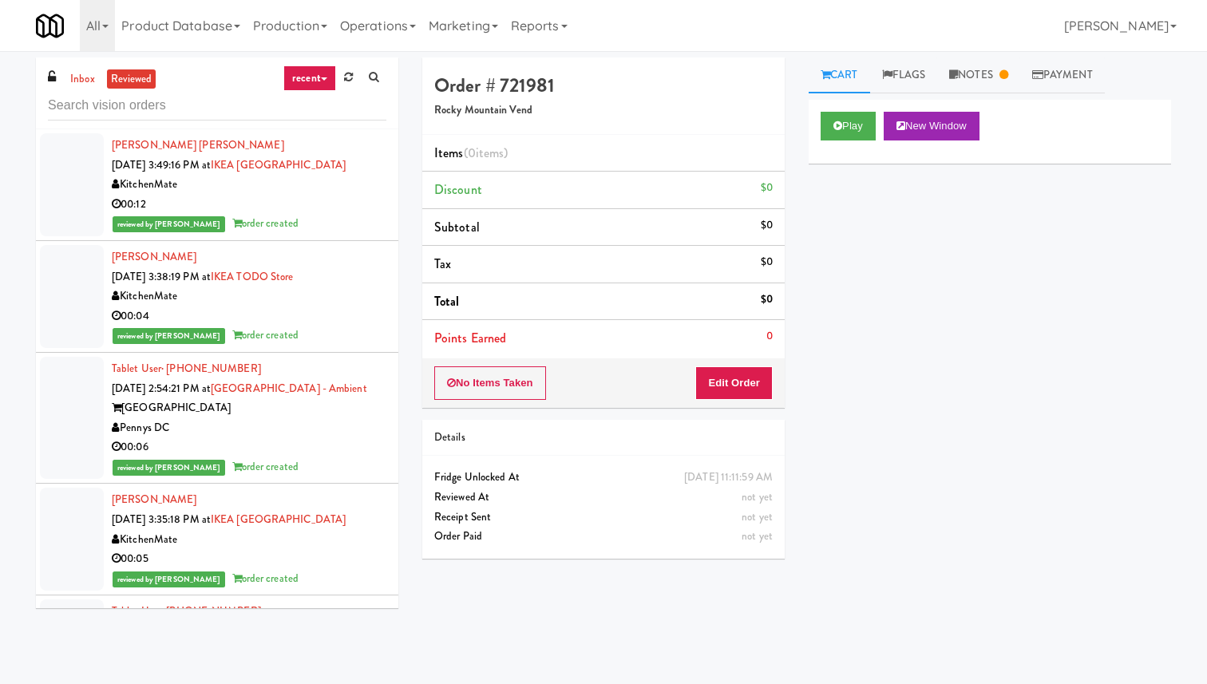
click at [252, 200] on div "00:12" at bounding box center [249, 205] width 275 height 20
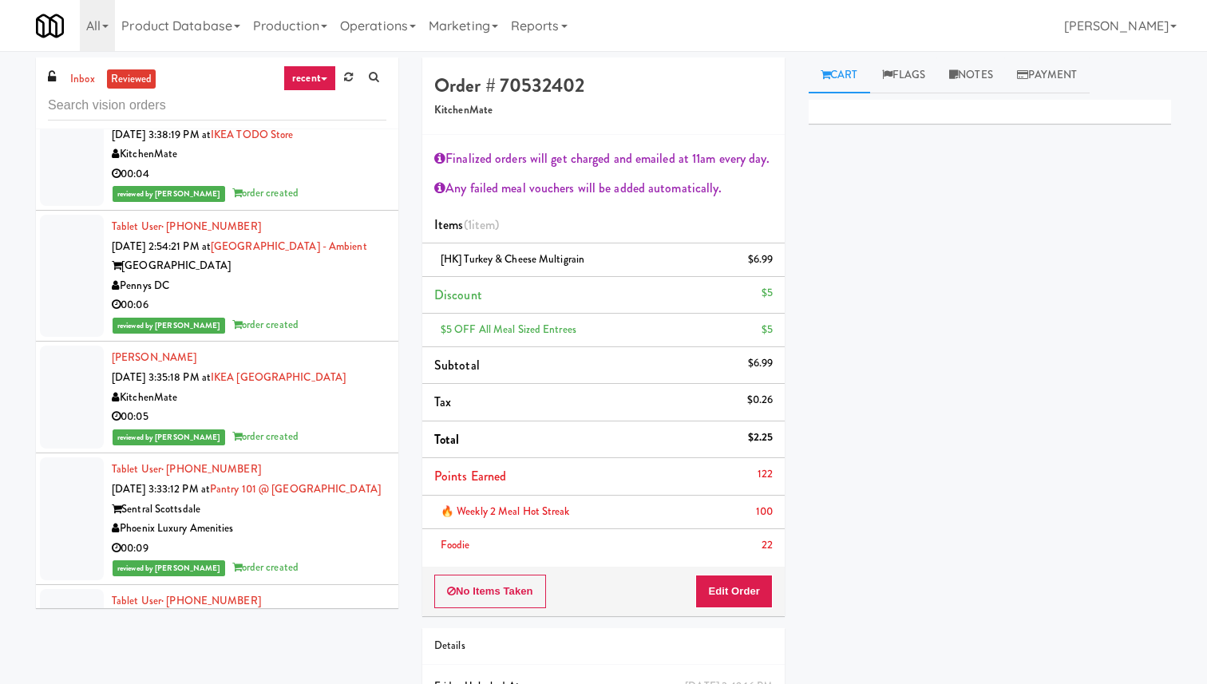
scroll to position [170, 0]
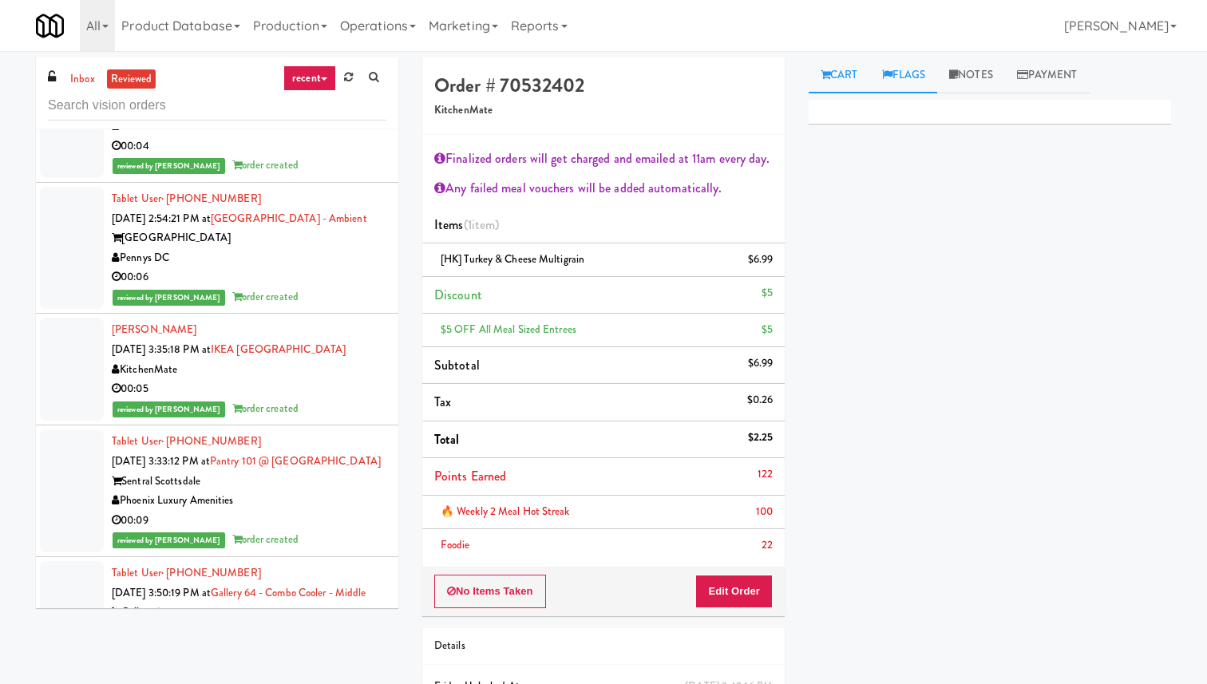
click at [887, 64] on link "Flags" at bounding box center [904, 75] width 68 height 36
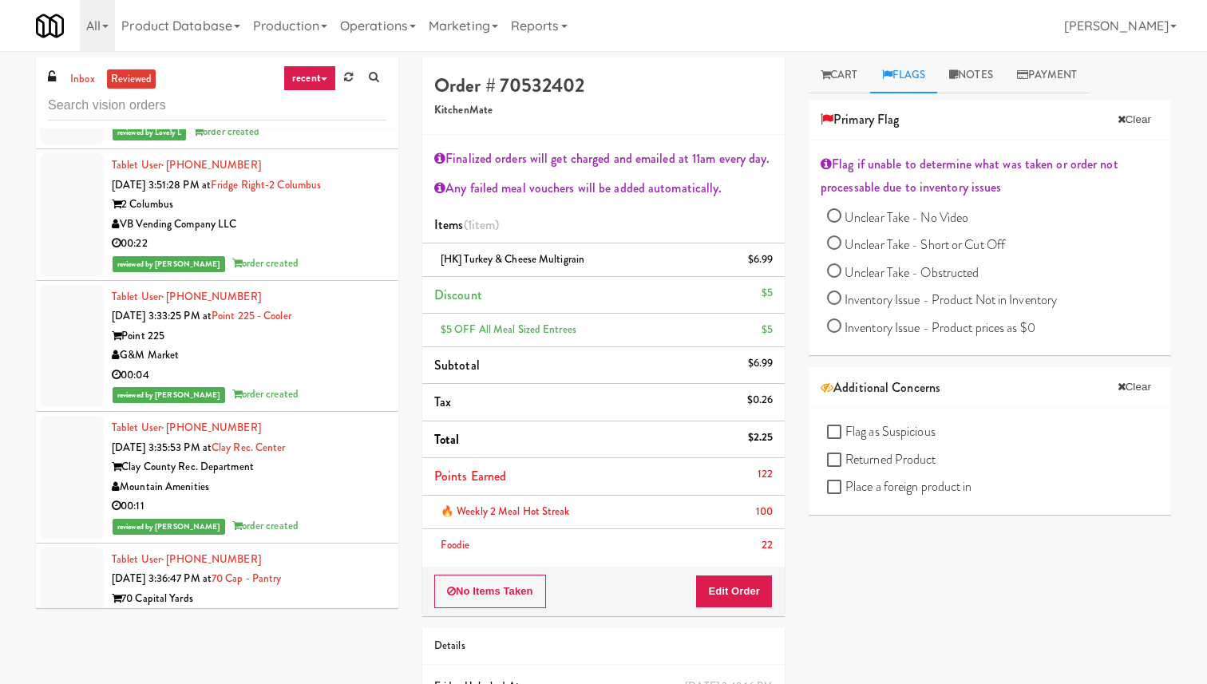
scroll to position [3909, 0]
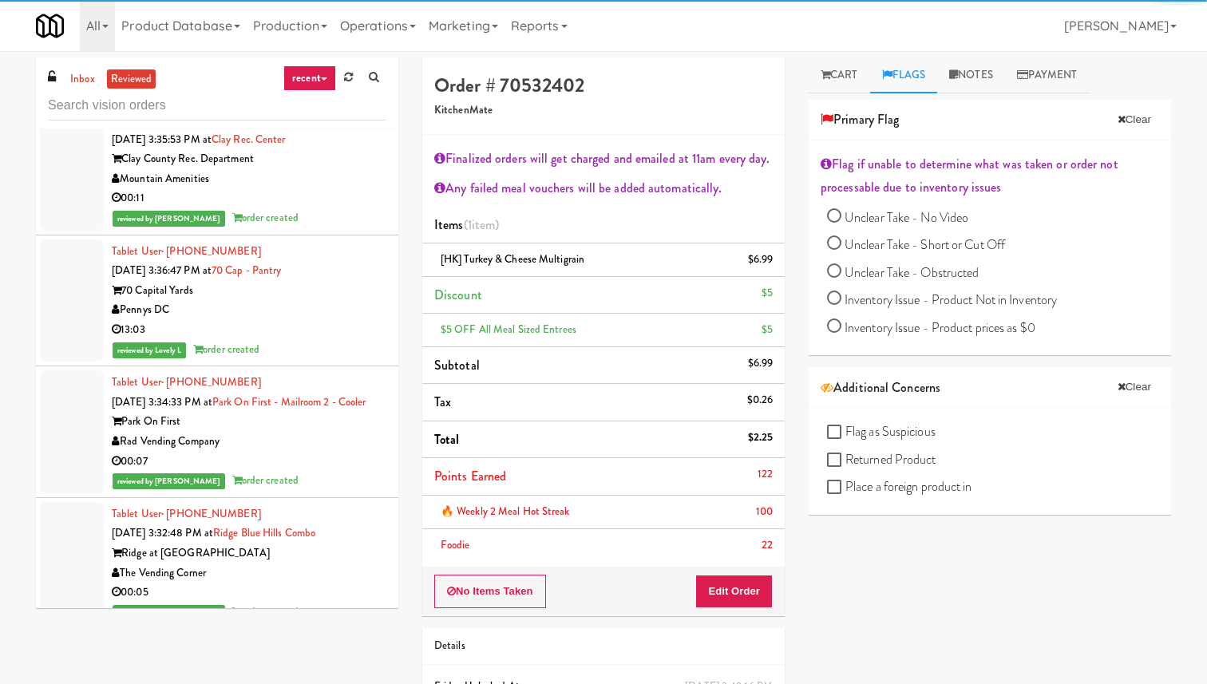
click at [292, 340] on div "13:03" at bounding box center [249, 330] width 275 height 20
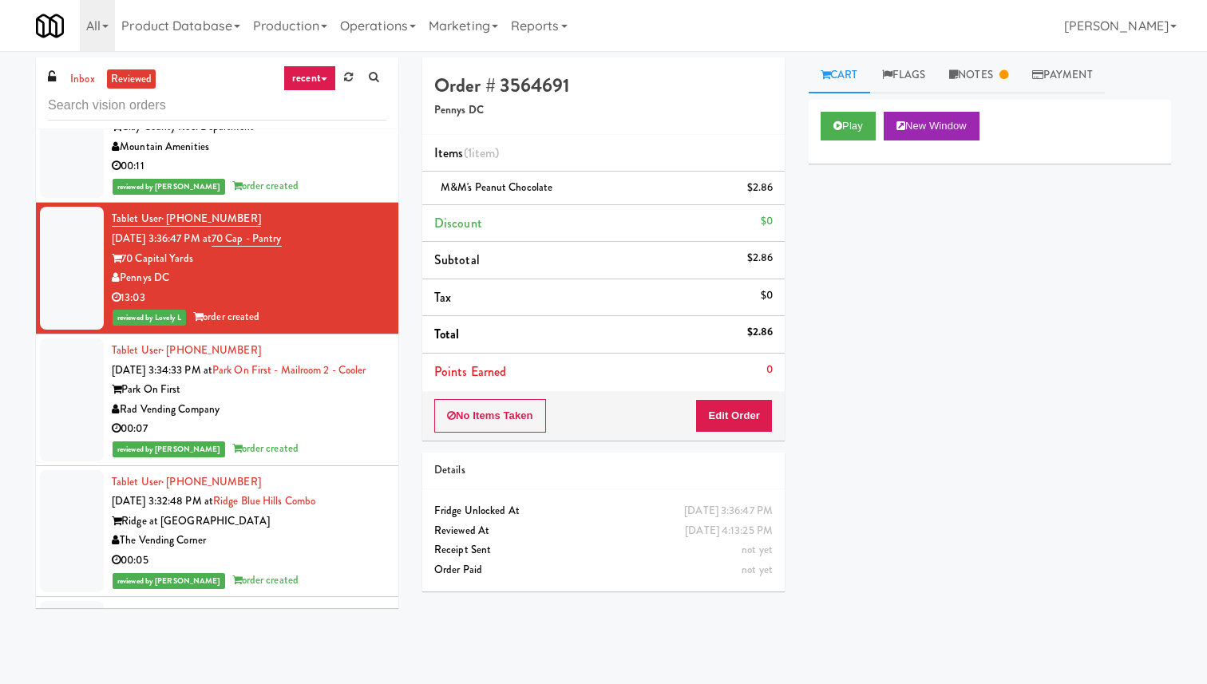
scroll to position [6132, 0]
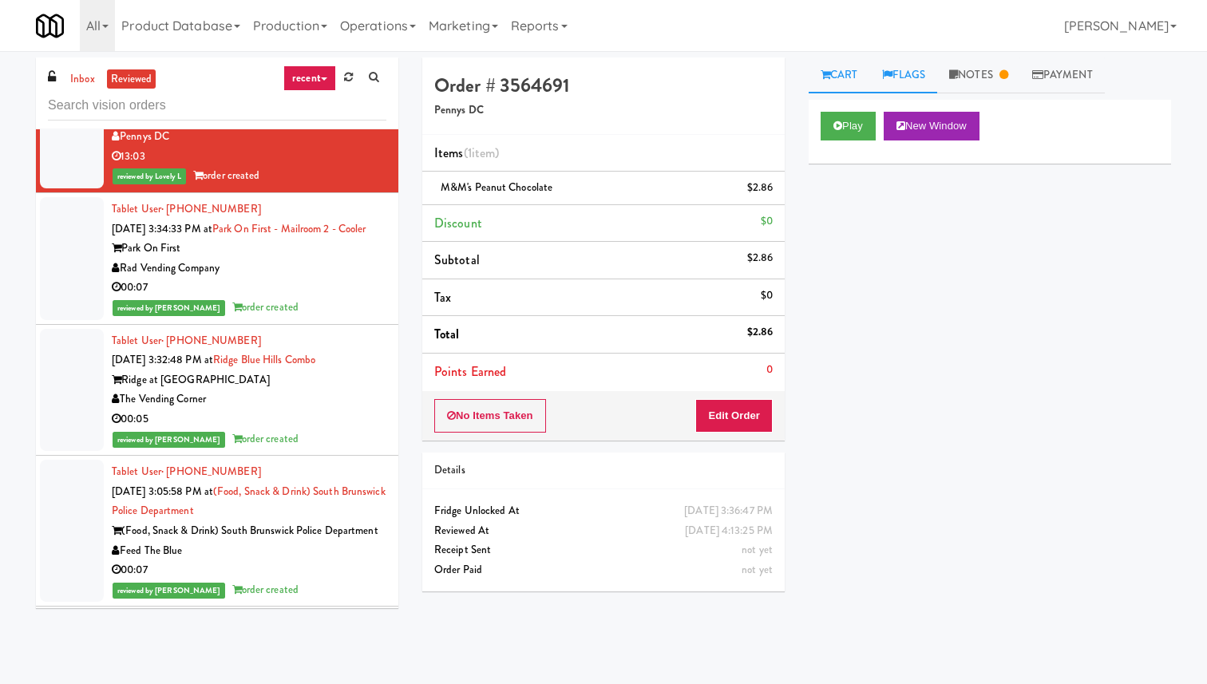
click at [913, 75] on link "Flags" at bounding box center [904, 75] width 68 height 36
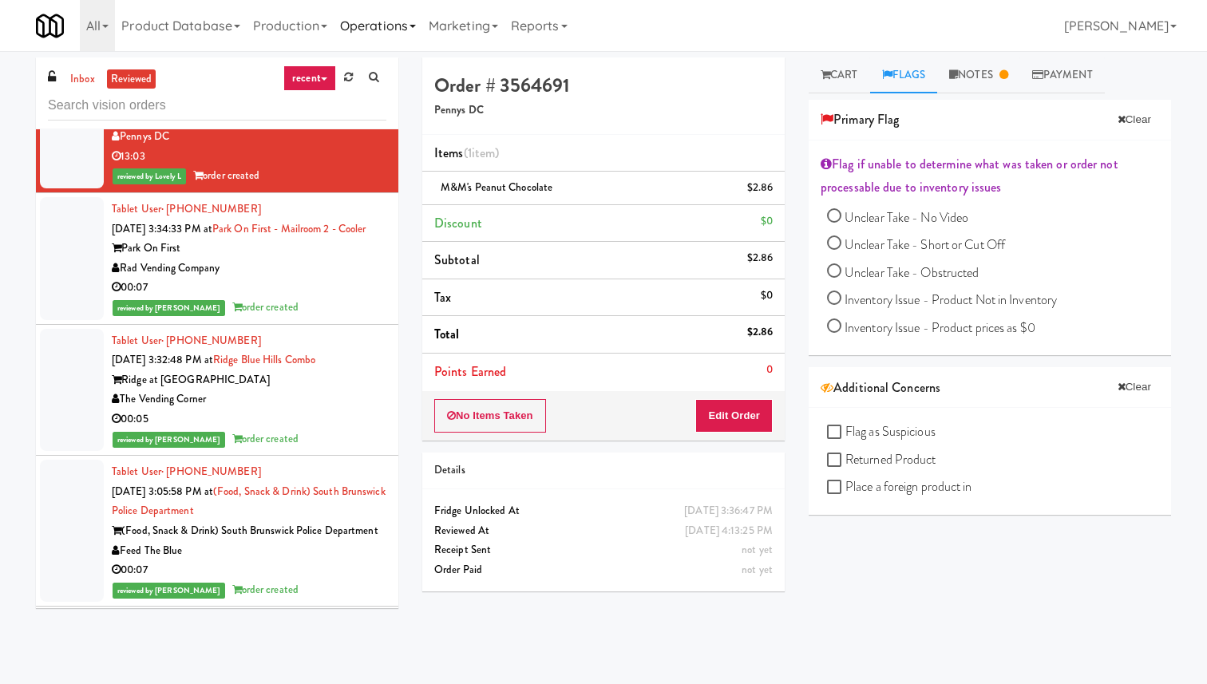
click at [414, 21] on link "Operations" at bounding box center [378, 25] width 89 height 51
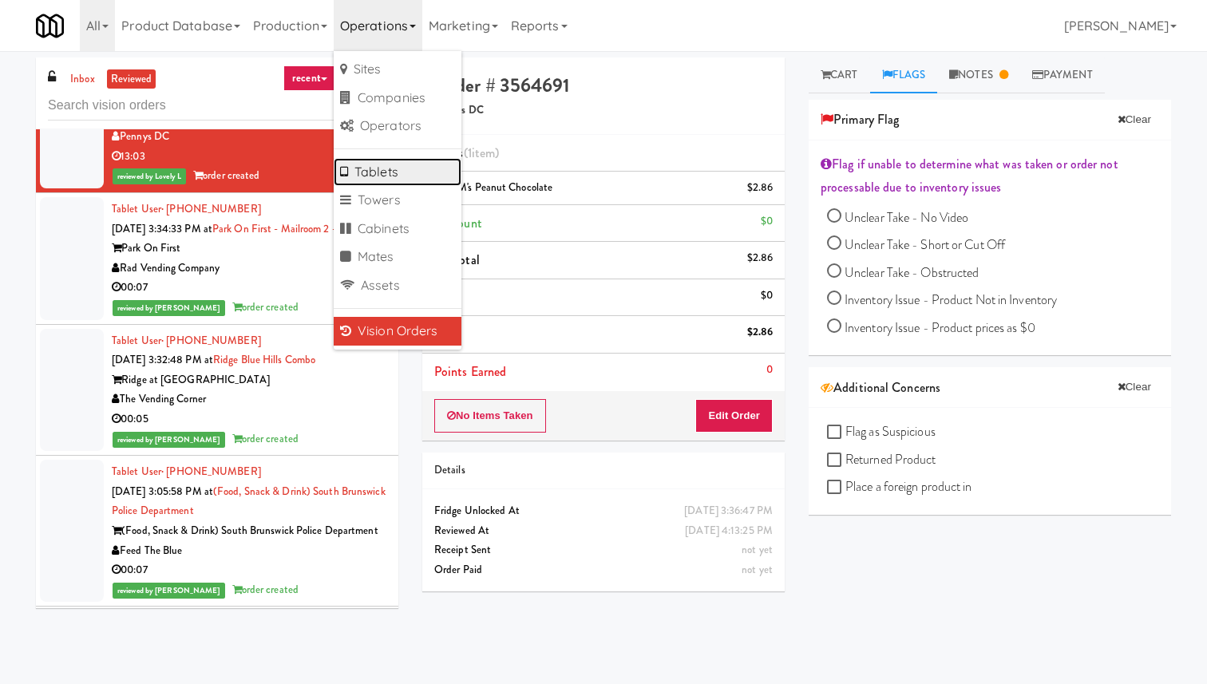
click at [382, 169] on link "Tablets" at bounding box center [398, 172] width 128 height 29
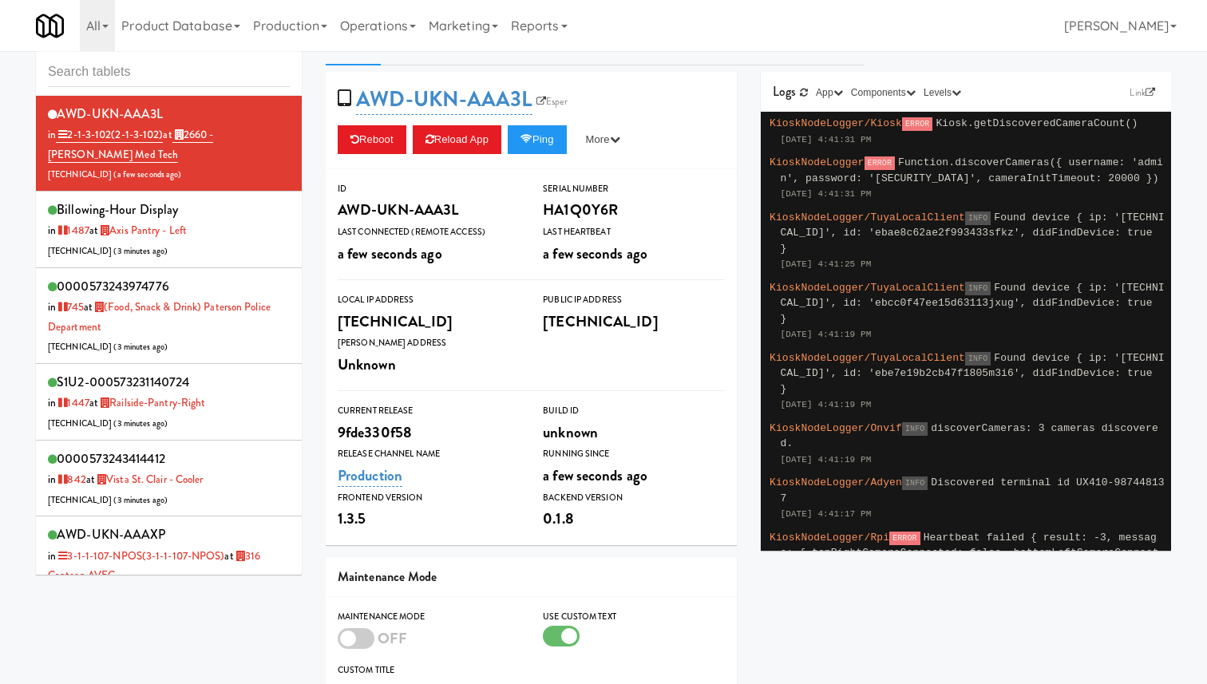
scroll to position [52, 0]
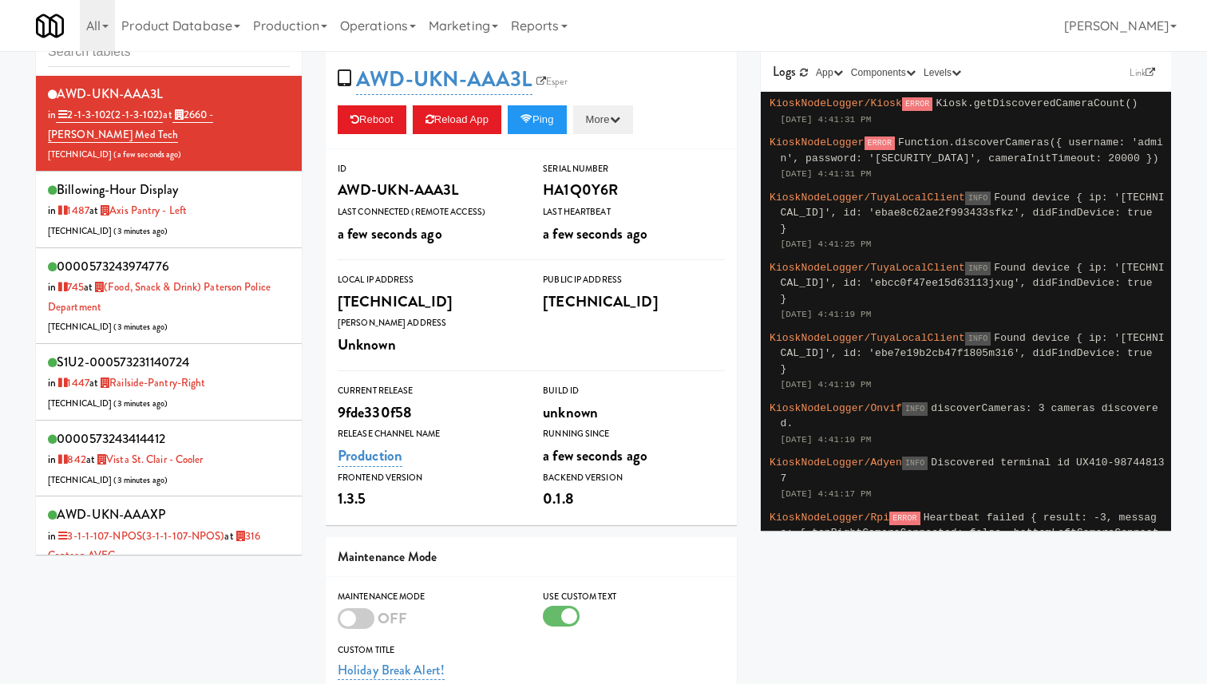
click at [614, 117] on button "More" at bounding box center [603, 119] width 60 height 29
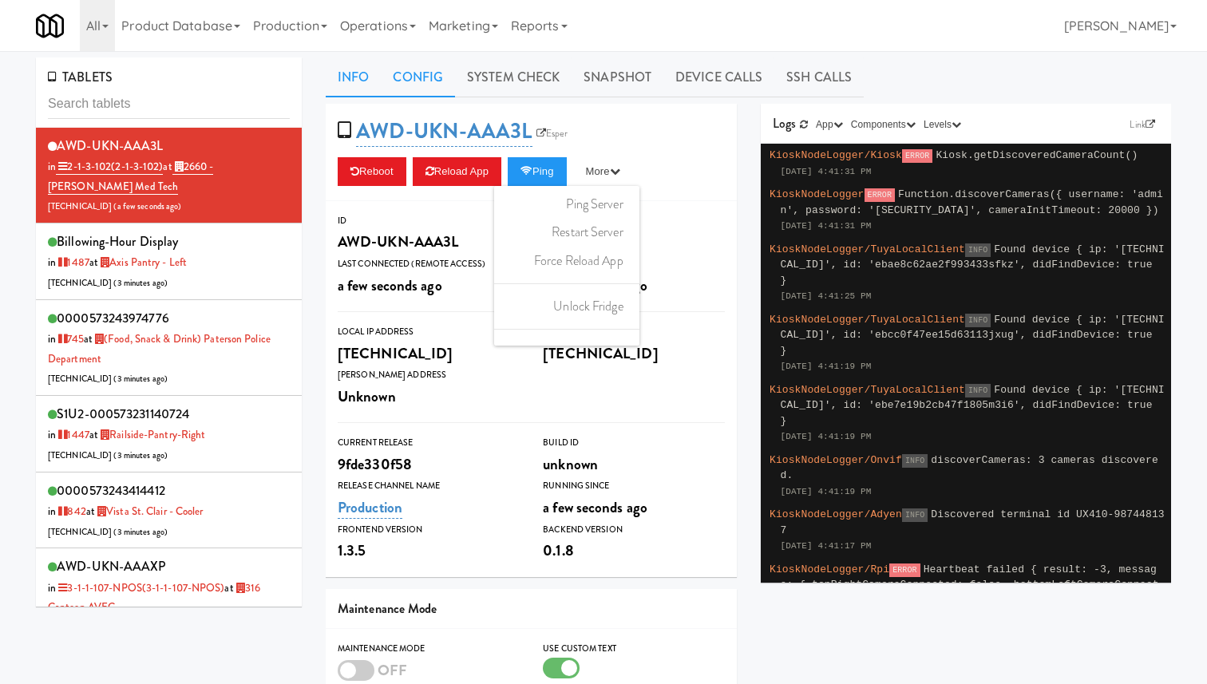
click at [426, 83] on link "Config" at bounding box center [418, 77] width 74 height 40
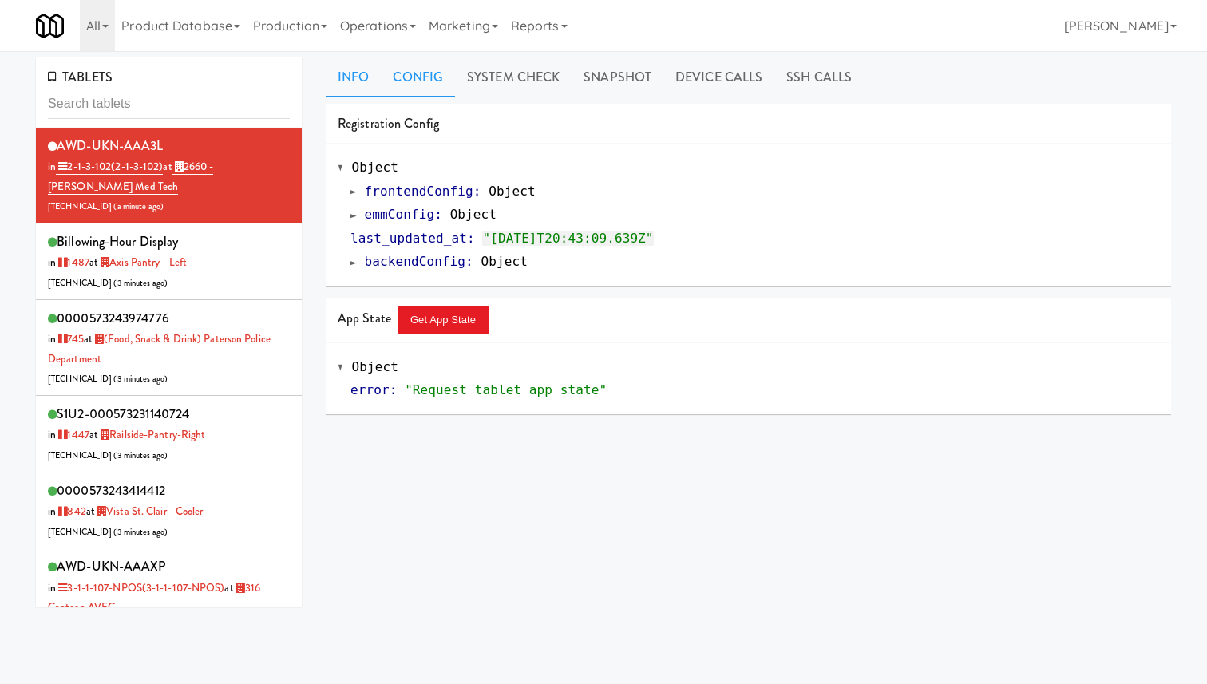
click at [343, 90] on link "Info" at bounding box center [353, 77] width 55 height 40
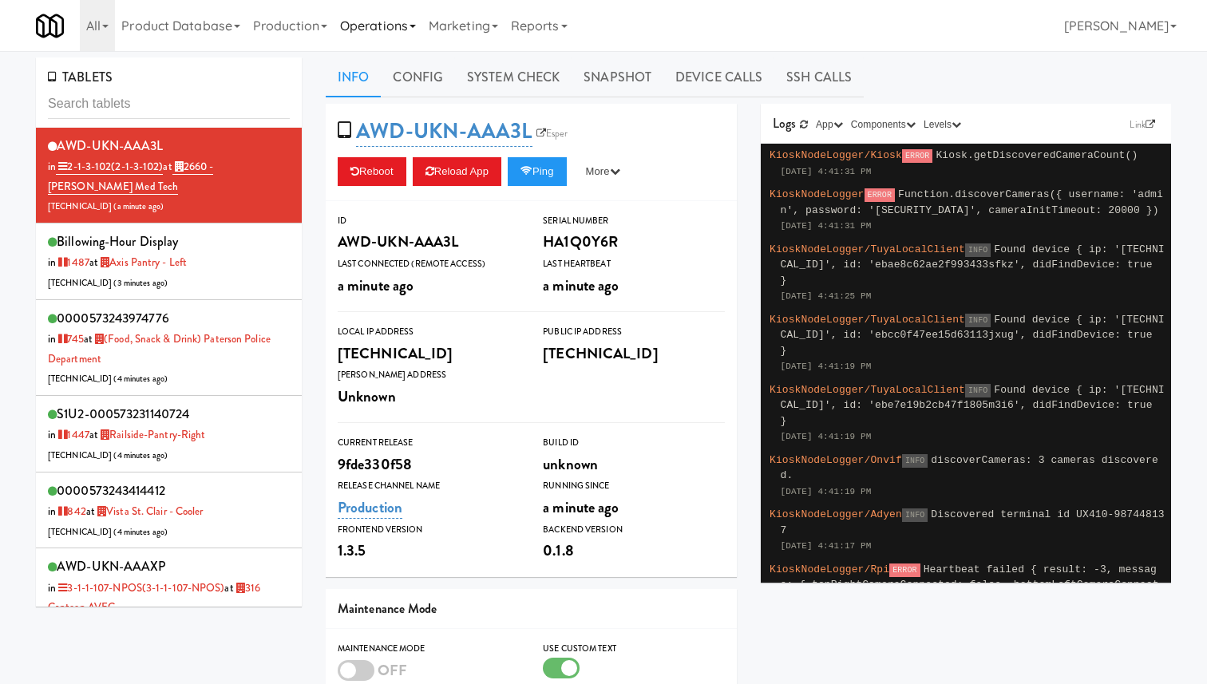
click at [383, 26] on link "Operations" at bounding box center [378, 25] width 89 height 51
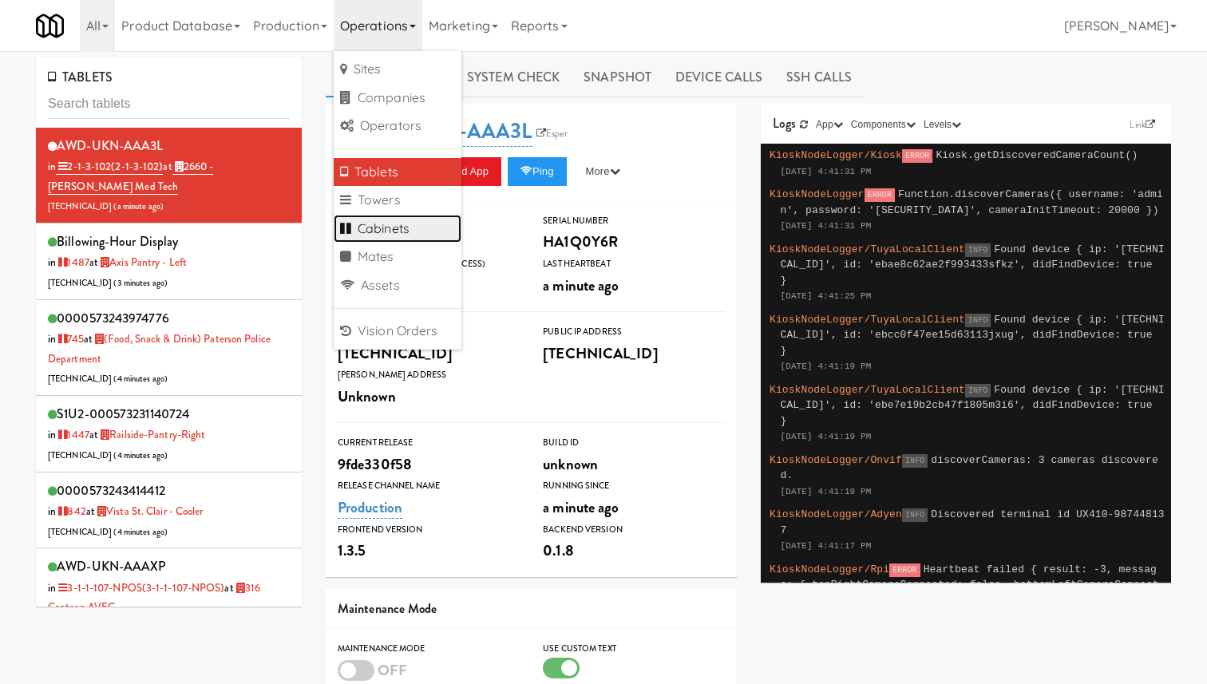
click at [395, 220] on link "Cabinets" at bounding box center [398, 229] width 128 height 29
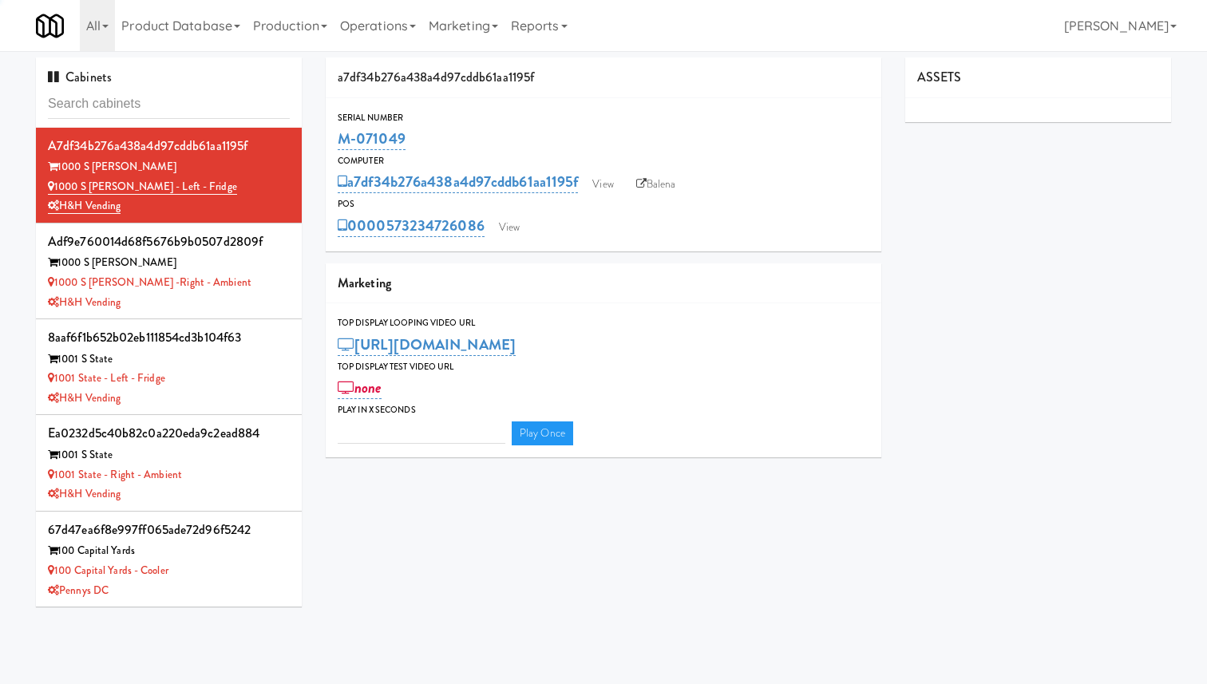
type input "3"
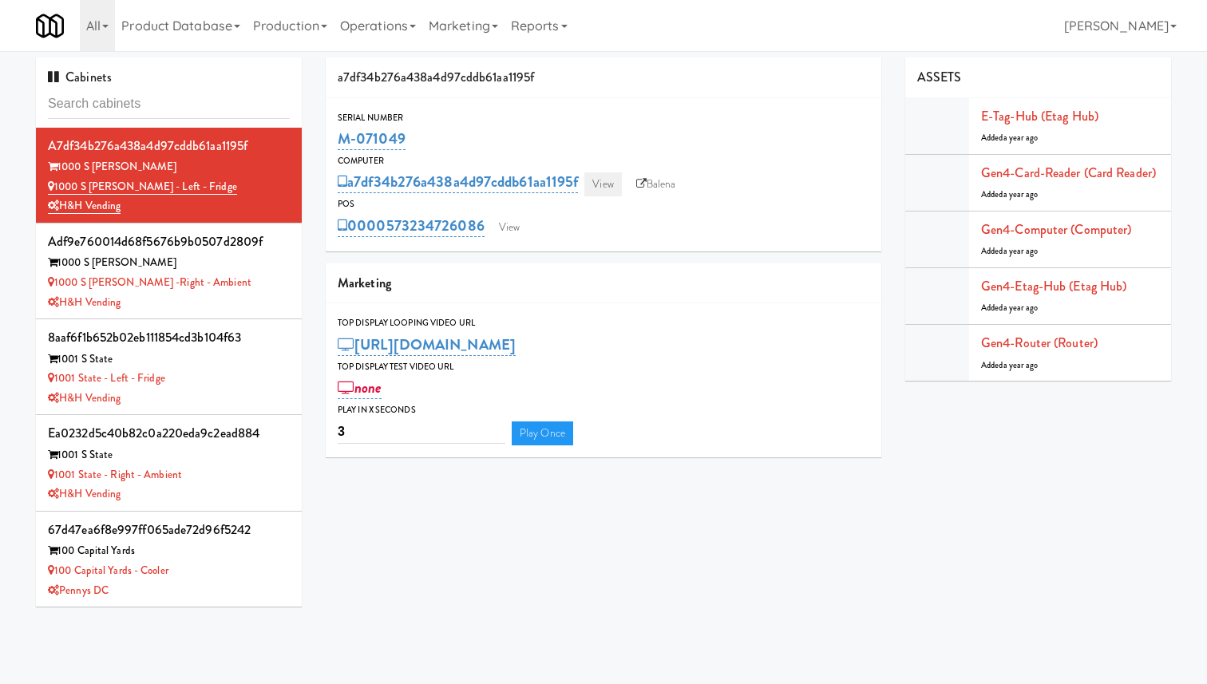
click at [604, 184] on link "View" at bounding box center [603, 184] width 37 height 24
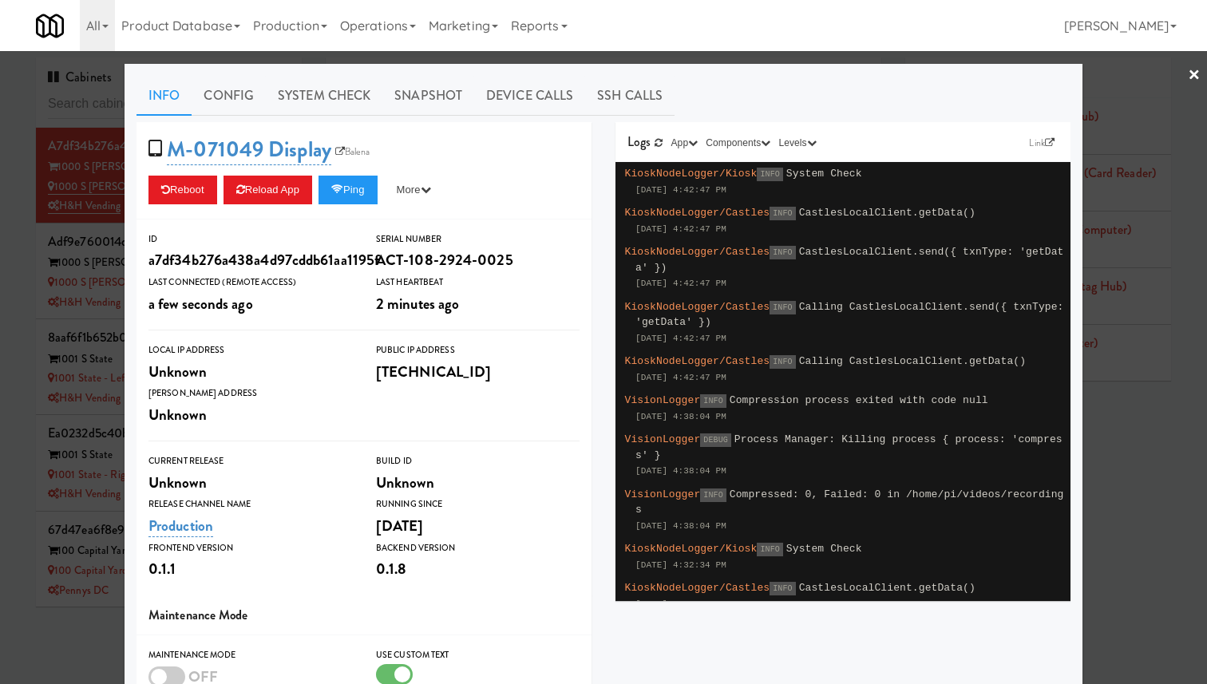
click at [1177, 284] on div at bounding box center [603, 342] width 1207 height 684
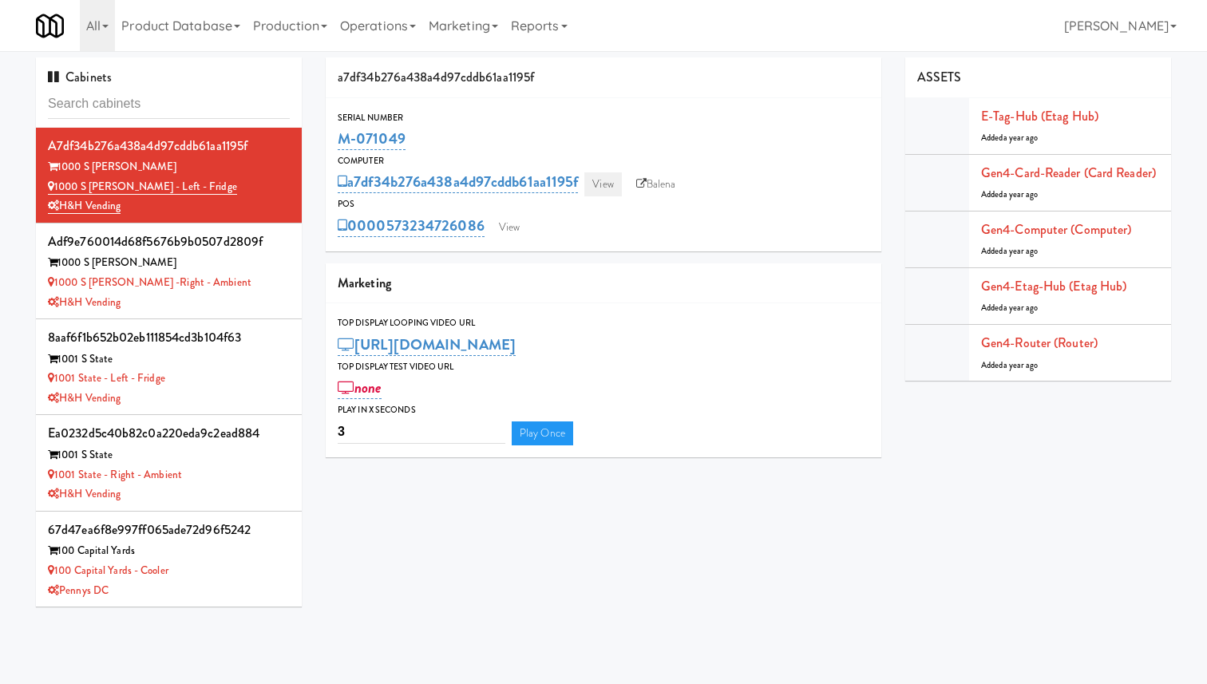
click at [602, 180] on link "View" at bounding box center [603, 184] width 37 height 24
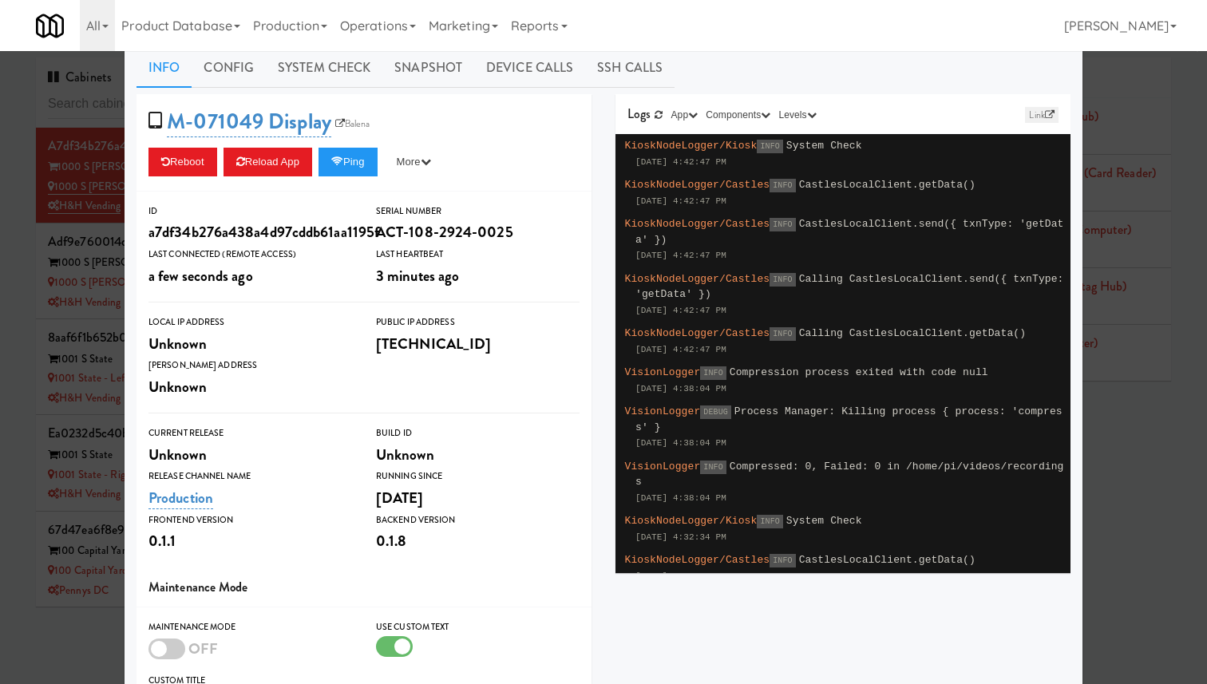
click at [1044, 117] on link "Link" at bounding box center [1042, 115] width 34 height 16
click at [1108, 145] on div at bounding box center [603, 342] width 1207 height 684
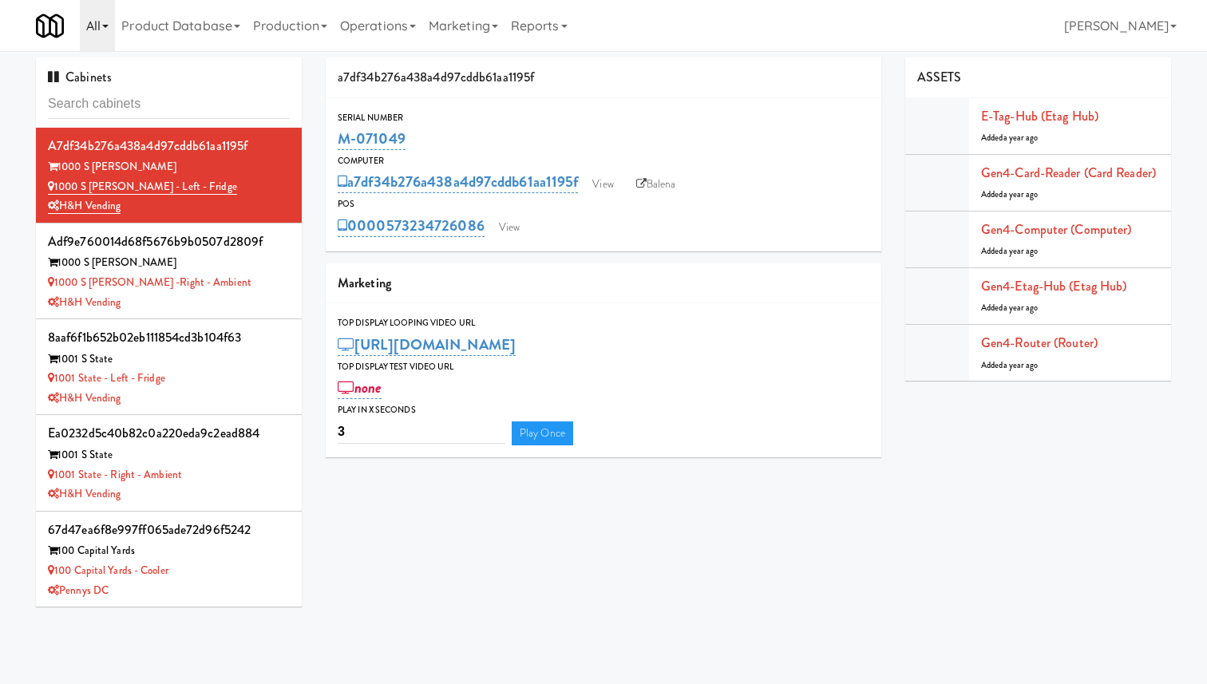
click at [94, 13] on link "All" at bounding box center [97, 25] width 35 height 51
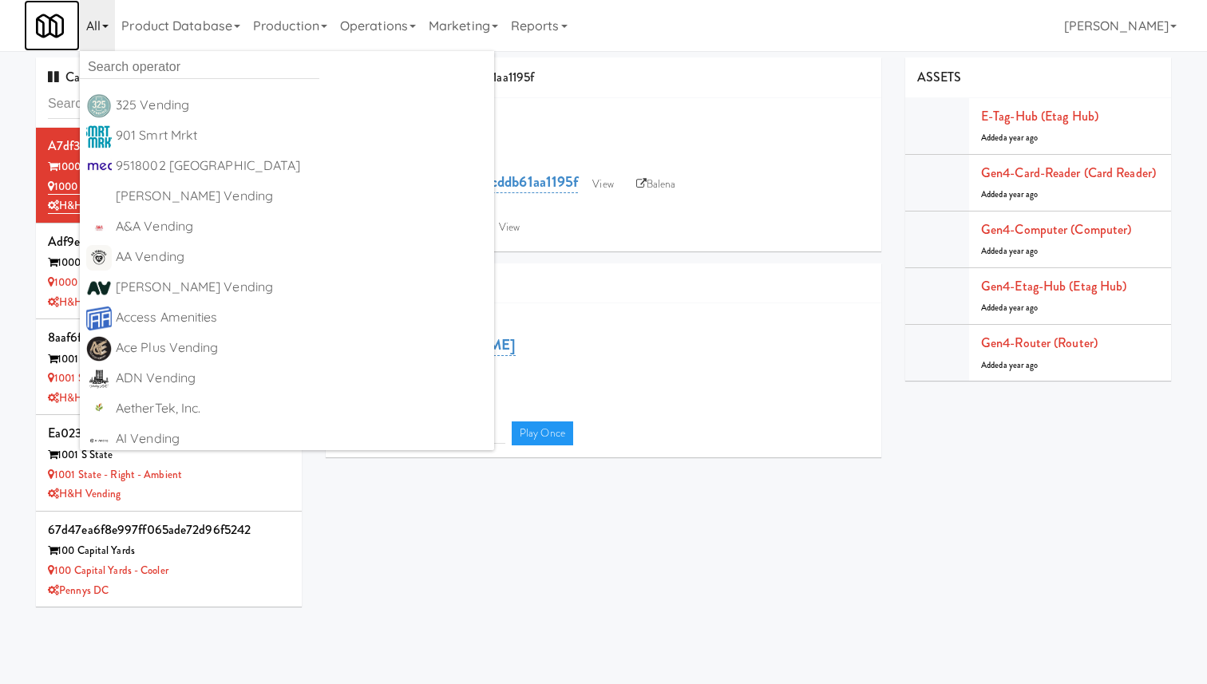
click at [50, 26] on img at bounding box center [50, 26] width 28 height 28
